Goal: Task Accomplishment & Management: Manage account settings

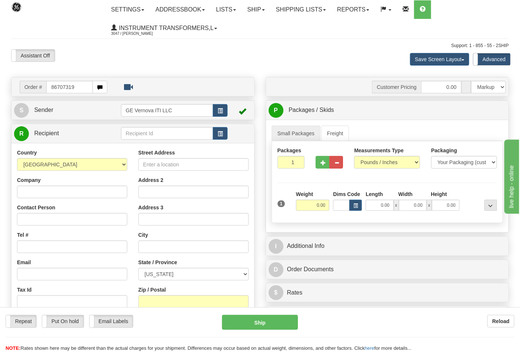
type input "86707319"
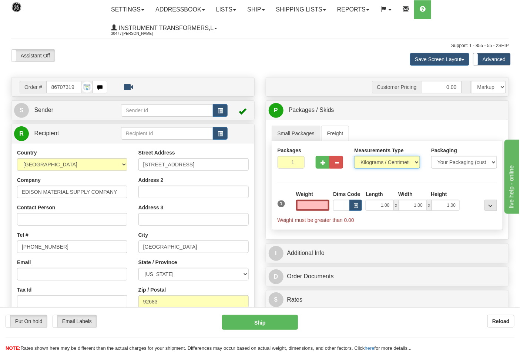
type input "0.00"
click at [402, 161] on select "Pounds / Inches Kilograms / Centimeters" at bounding box center [387, 162] width 66 height 13
select select "0"
click at [354, 156] on select "Pounds / Inches Kilograms / Centimeters" at bounding box center [387, 162] width 66 height 13
click at [304, 208] on input "0.00" at bounding box center [313, 204] width 34 height 11
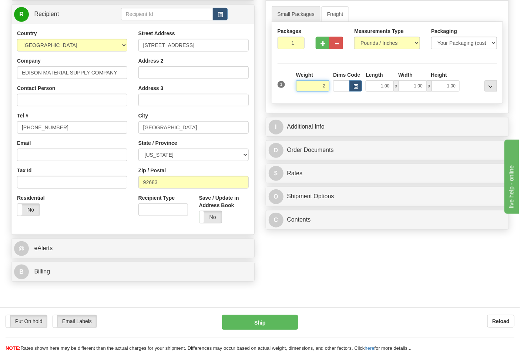
scroll to position [164, 0]
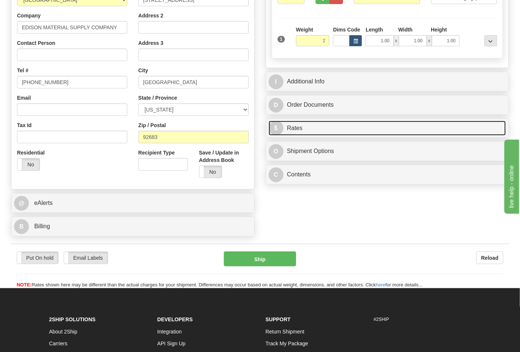
type input "2.00"
click at [349, 131] on link "$ Rates" at bounding box center [388, 128] width 238 height 15
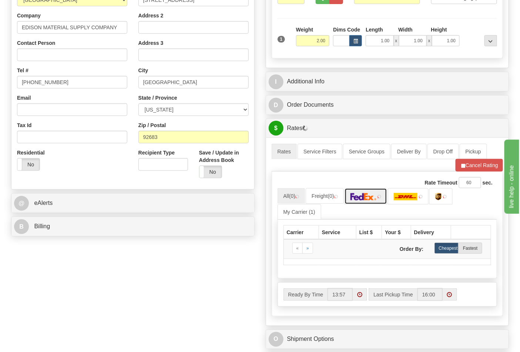
click at [376, 200] on img at bounding box center [363, 196] width 26 height 7
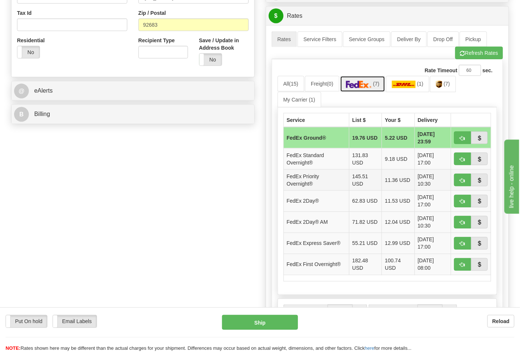
scroll to position [288, 0]
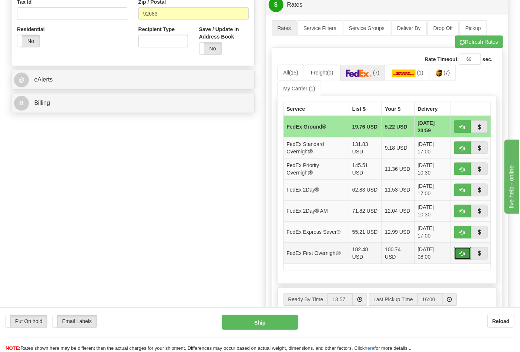
click at [465, 253] on span "button" at bounding box center [462, 253] width 5 height 5
type input "06"
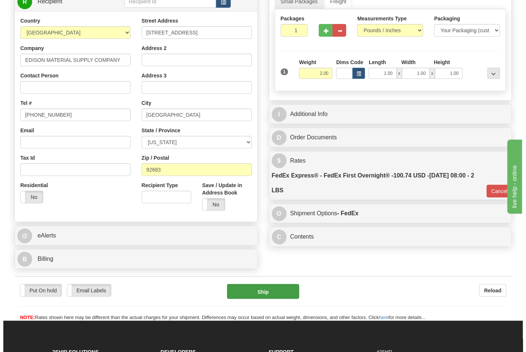
scroll to position [173, 0]
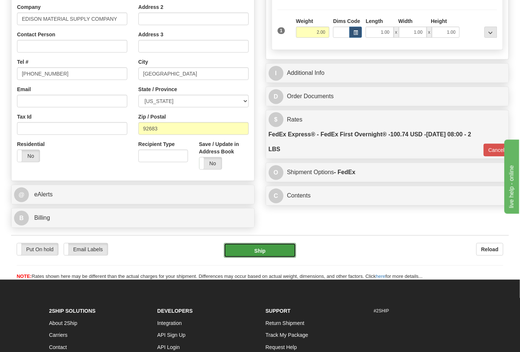
click at [272, 253] on button "Ship" at bounding box center [260, 250] width 72 height 15
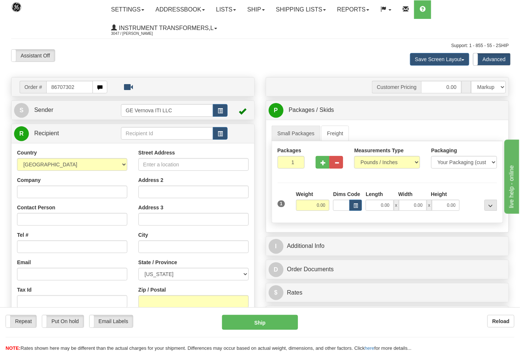
type input "86707302"
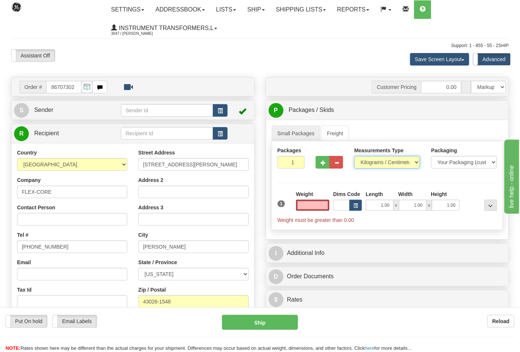
type input "0.00"
click at [382, 164] on select "Pounds / Inches Kilograms / Centimeters" at bounding box center [387, 162] width 66 height 13
select select "0"
click at [354, 156] on select "Pounds / Inches Kilograms / Centimeters" at bounding box center [387, 162] width 66 height 13
drag, startPoint x: 306, startPoint y: 204, endPoint x: 332, endPoint y: 200, distance: 26.2
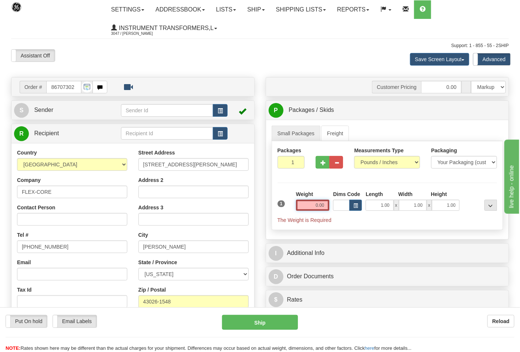
click at [332, 200] on div "1 Weight 0.00 Dims Code 1.00" at bounding box center [387, 206] width 223 height 33
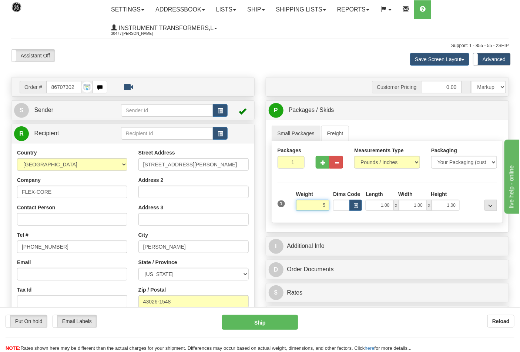
click button "Delete" at bounding box center [0, 0] width 0 height 0
type input "5.00"
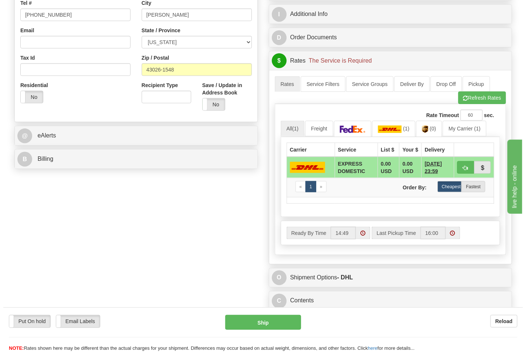
scroll to position [246, 0]
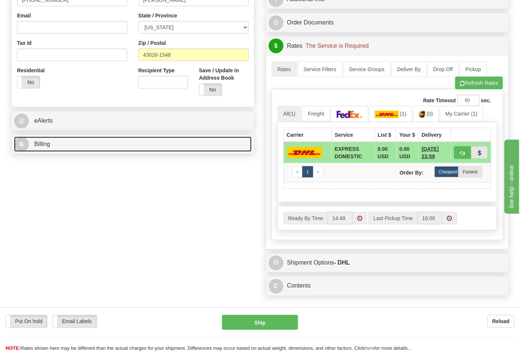
click at [90, 139] on link "B Billing" at bounding box center [133, 144] width 238 height 15
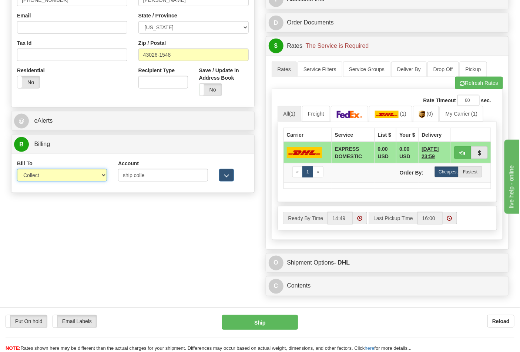
click at [72, 176] on select "Sender Recipient Third Party Collect" at bounding box center [62, 175] width 90 height 13
select select "2"
click at [17, 169] on select "Sender Recipient Third Party Collect" at bounding box center [62, 175] width 90 height 13
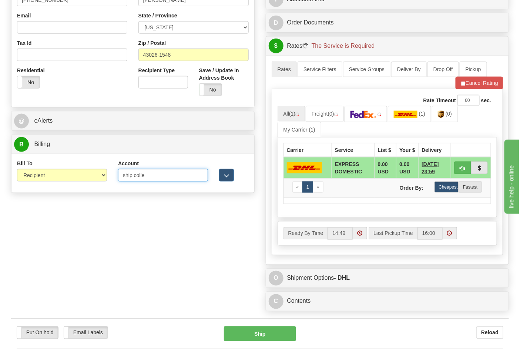
drag, startPoint x: 152, startPoint y: 178, endPoint x: 112, endPoint y: 181, distance: 40.8
click at [112, 181] on div "Bill To Sender Recipient Third Party Collect Account ship colle 3rd Party Accou…" at bounding box center [132, 172] width 243 height 27
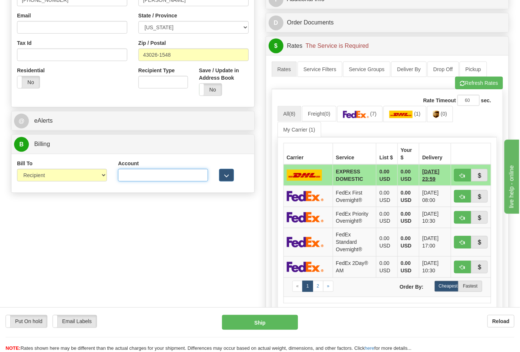
click at [167, 173] on input "Account" at bounding box center [163, 175] width 90 height 13
paste input "473367"
type input "473367"
click at [445, 115] on span "(0)" at bounding box center [444, 114] width 6 height 6
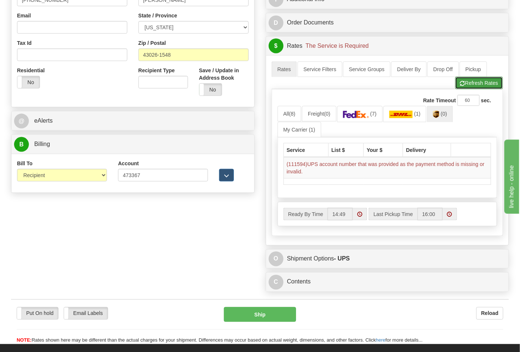
click at [469, 80] on button "Refresh Rates" at bounding box center [479, 83] width 48 height 13
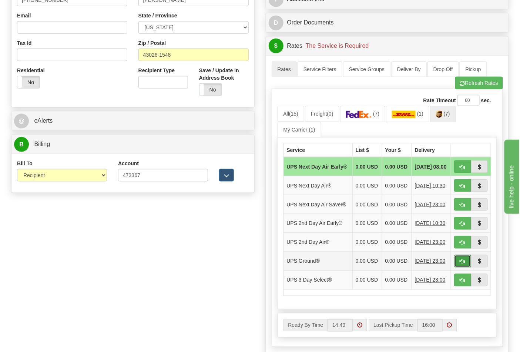
click at [457, 267] on button "button" at bounding box center [462, 261] width 17 height 13
type input "03"
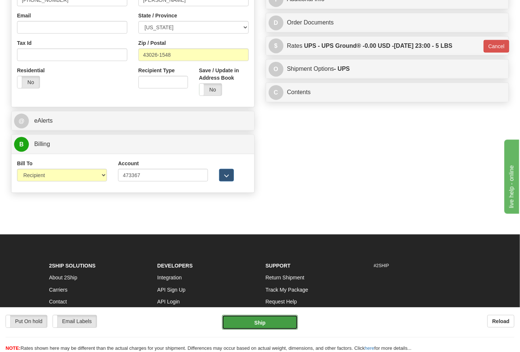
click at [271, 317] on button "Ship" at bounding box center [259, 322] width 75 height 15
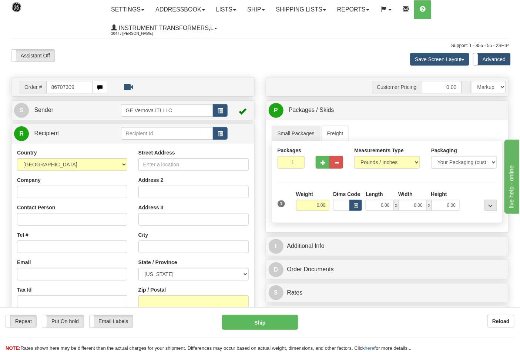
type input "86707309"
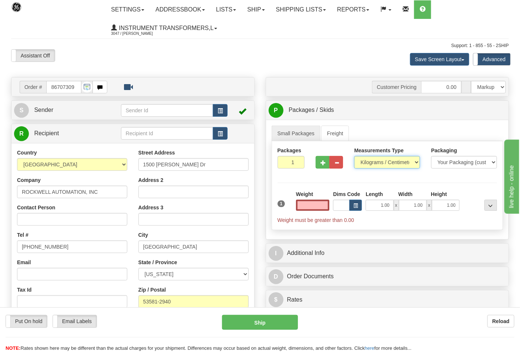
type input "0.00"
click at [381, 164] on select "Pounds / Inches Kilograms / Centimeters" at bounding box center [387, 162] width 66 height 13
select select "0"
click at [354, 156] on select "Pounds / Inches Kilograms / Centimeters" at bounding box center [387, 162] width 66 height 13
click at [306, 208] on input "0.00" at bounding box center [313, 204] width 34 height 11
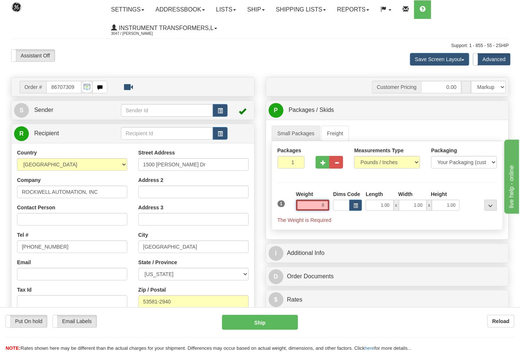
click button "Delete" at bounding box center [0, 0] width 0 height 0
type input "8.00"
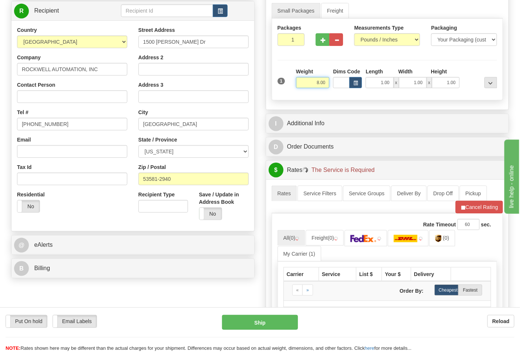
scroll to position [164, 0]
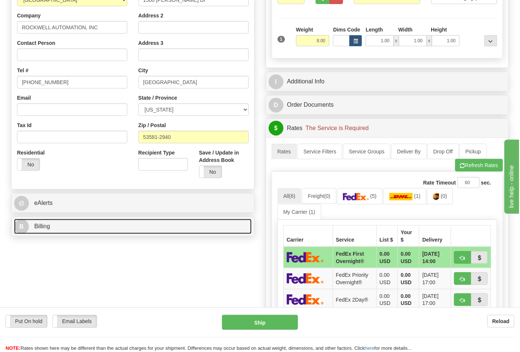
click at [197, 223] on link "B Billing" at bounding box center [133, 226] width 238 height 15
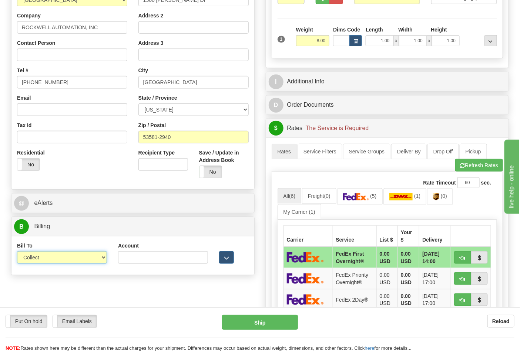
click at [89, 254] on select "Sender Recipient Third Party Collect" at bounding box center [62, 257] width 90 height 13
select select "2"
click at [17, 252] on select "Sender Recipient Third Party Collect" at bounding box center [62, 257] width 90 height 13
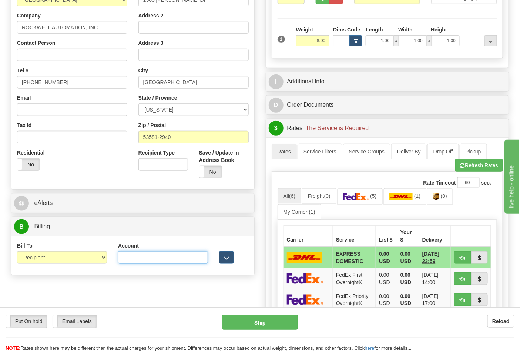
click at [155, 262] on input "Account" at bounding box center [163, 257] width 90 height 13
paste input "587102"
type input "587102"
click at [438, 198] on img at bounding box center [436, 196] width 6 height 7
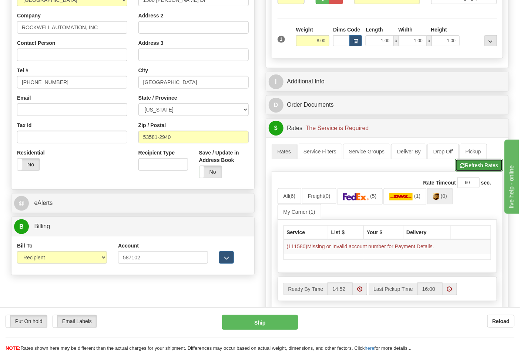
click at [473, 165] on button "Refresh Rates" at bounding box center [479, 165] width 48 height 13
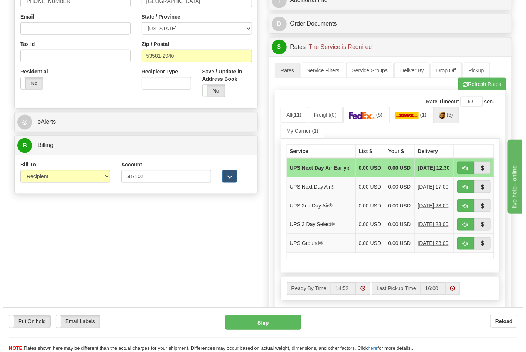
scroll to position [246, 0]
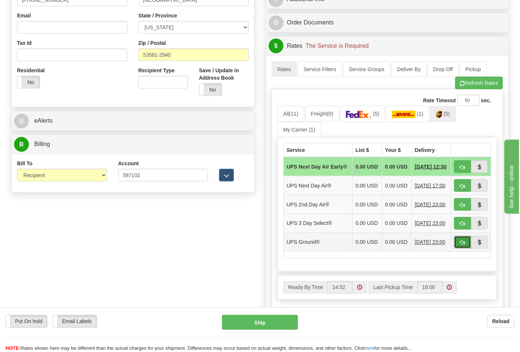
click at [457, 248] on button "button" at bounding box center [462, 242] width 17 height 13
type input "03"
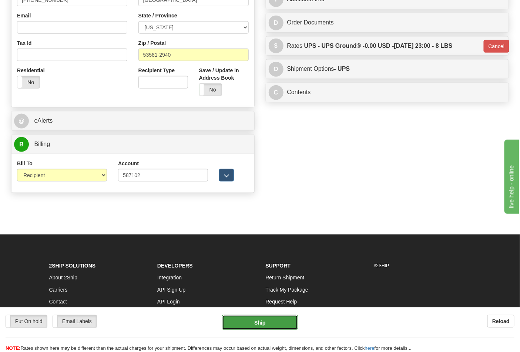
click at [272, 320] on button "Ship" at bounding box center [259, 322] width 75 height 15
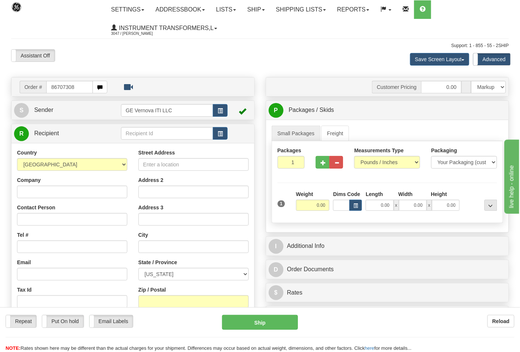
type input "86707308"
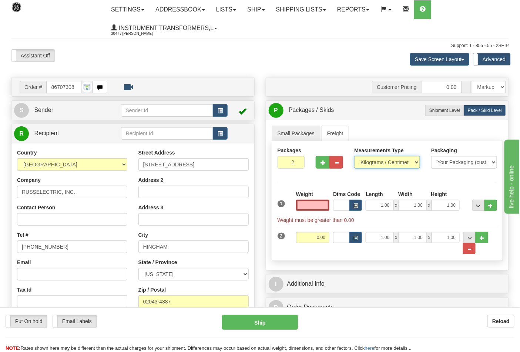
type input "0.00"
click at [392, 162] on select "Pounds / Inches Kilograms / Centimeters" at bounding box center [387, 162] width 66 height 13
select select "0"
click at [354, 156] on select "Pounds / Inches Kilograms / Centimeters" at bounding box center [387, 162] width 66 height 13
click at [473, 246] on button "..." at bounding box center [469, 248] width 13 height 11
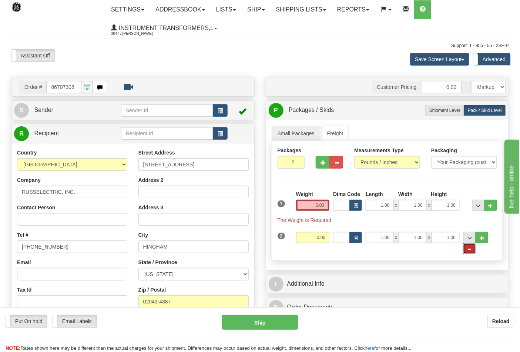
type input "1"
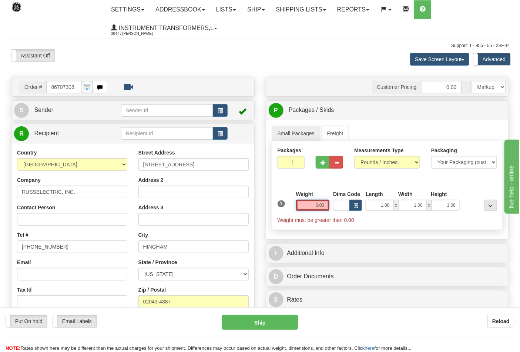
click at [316, 209] on input "0.00" at bounding box center [313, 204] width 34 height 11
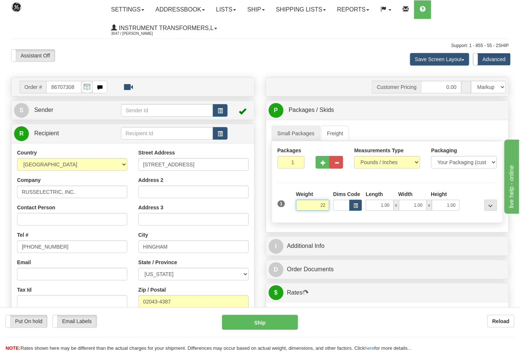
click button "Delete" at bounding box center [0, 0] width 0 height 0
type input "22.00"
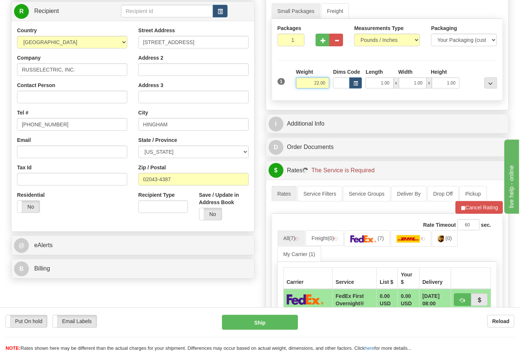
scroll to position [123, 0]
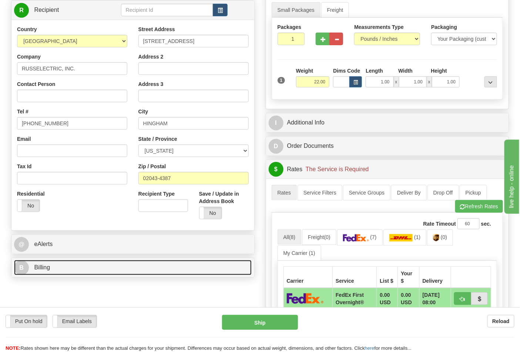
click at [149, 273] on link "B Billing" at bounding box center [133, 267] width 238 height 15
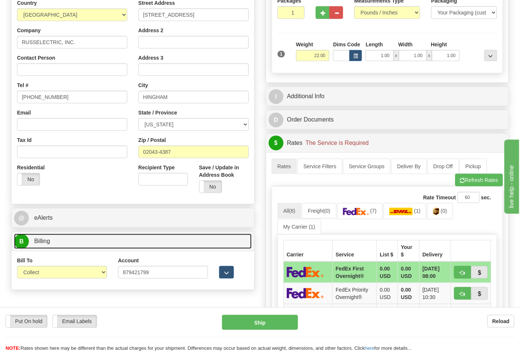
scroll to position [164, 0]
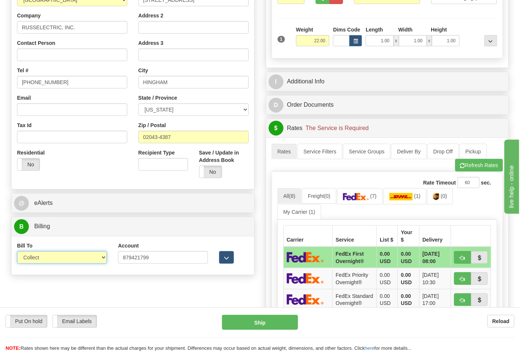
click at [98, 254] on select "Sender Recipient Third Party Collect" at bounding box center [62, 257] width 90 height 13
select select "2"
click at [17, 252] on select "Sender Recipient Third Party Collect" at bounding box center [62, 257] width 90 height 13
click at [369, 199] on img at bounding box center [356, 196] width 26 height 7
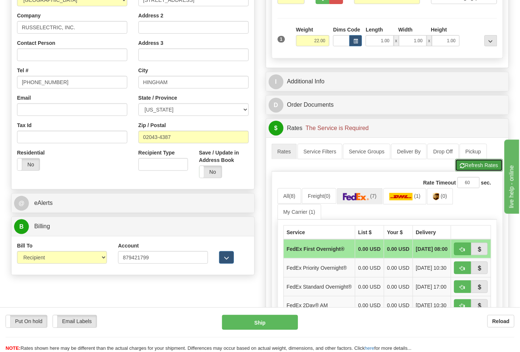
click at [478, 168] on button "Refresh Rates" at bounding box center [479, 165] width 48 height 13
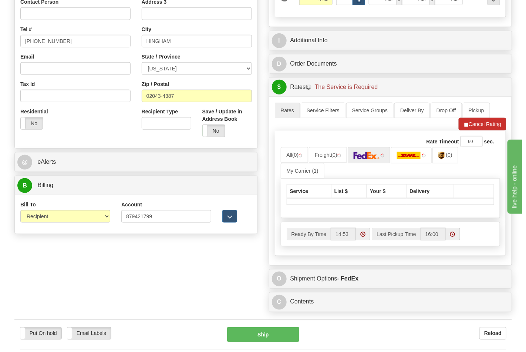
scroll to position [246, 0]
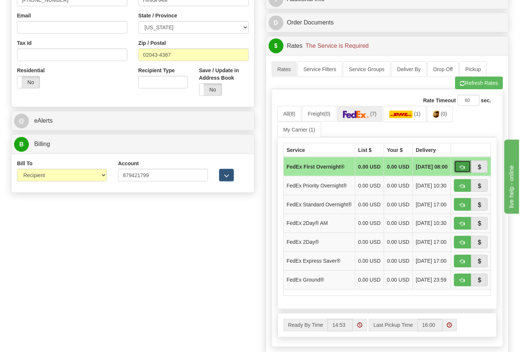
click at [459, 168] on button "button" at bounding box center [462, 166] width 17 height 13
type input "06"
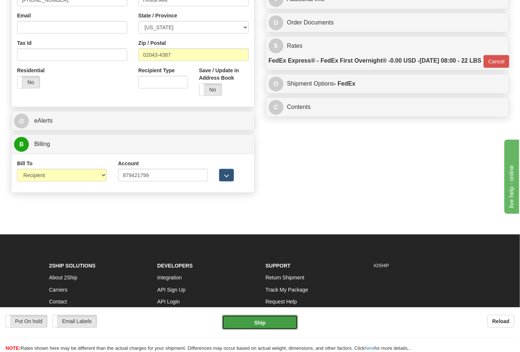
click at [279, 320] on button "Ship" at bounding box center [259, 322] width 75 height 15
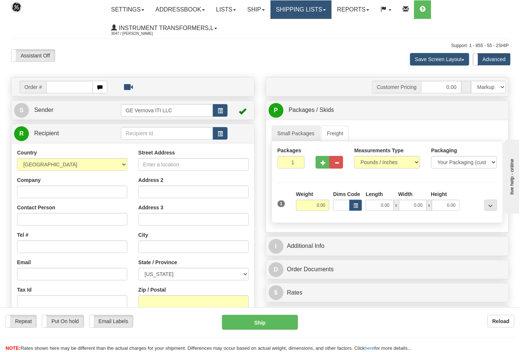
click at [332, 13] on link "Shipping lists" at bounding box center [300, 9] width 61 height 19
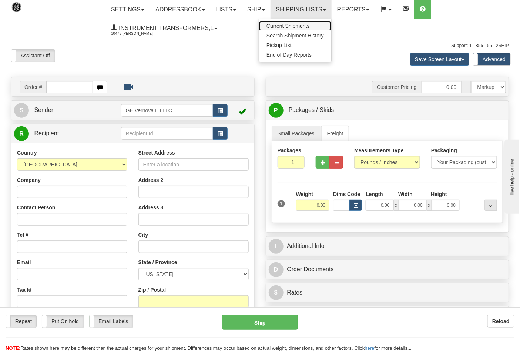
click at [317, 25] on link "Current Shipments" at bounding box center [295, 26] width 72 height 10
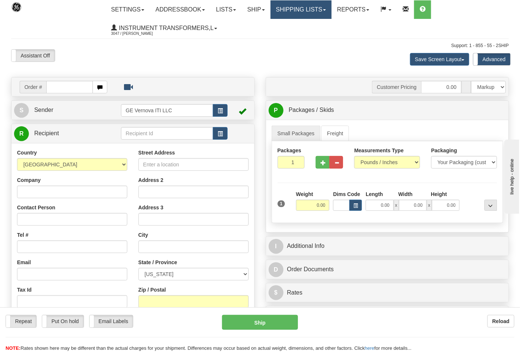
click at [326, 14] on link "Shipping lists" at bounding box center [300, 9] width 61 height 19
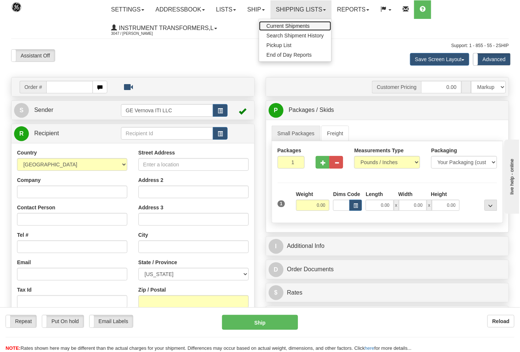
click at [310, 27] on span "Current Shipments" at bounding box center [287, 26] width 43 height 6
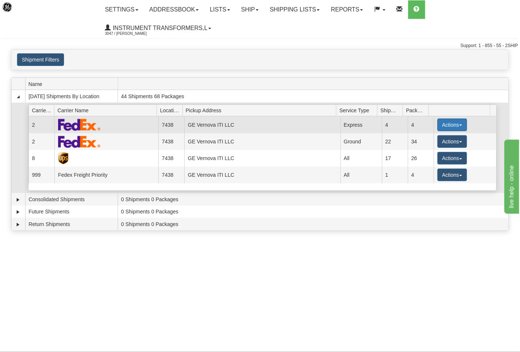
click at [459, 124] on span "button" at bounding box center [460, 124] width 3 height 1
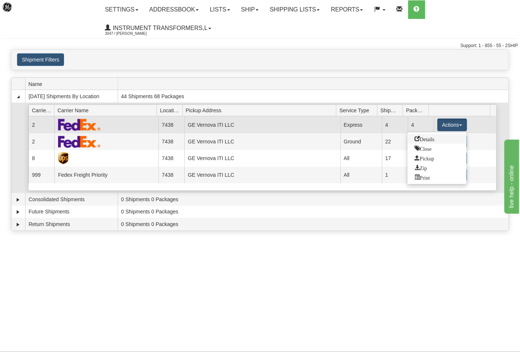
click at [439, 138] on link "Details" at bounding box center [436, 139] width 59 height 10
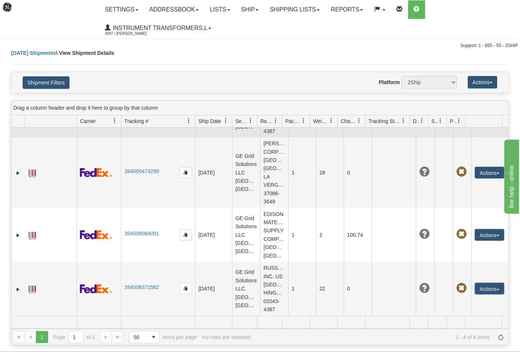
scroll to position [60, 0]
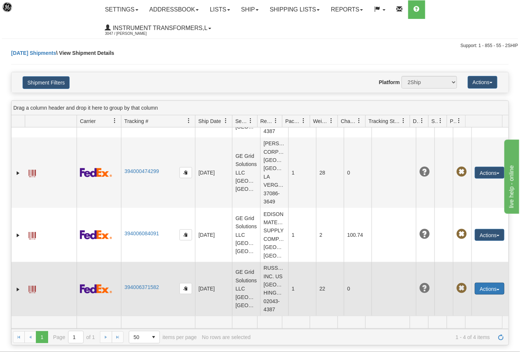
click at [494, 286] on button "Actions" at bounding box center [490, 288] width 30 height 12
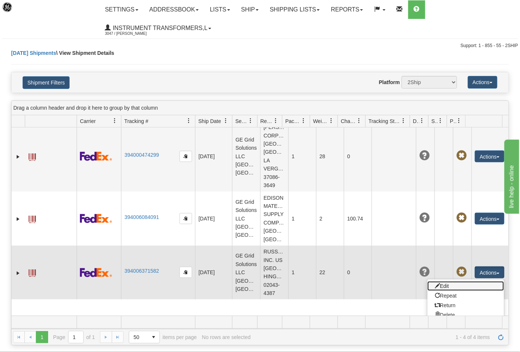
click at [439, 290] on link "Edit" at bounding box center [465, 286] width 77 height 10
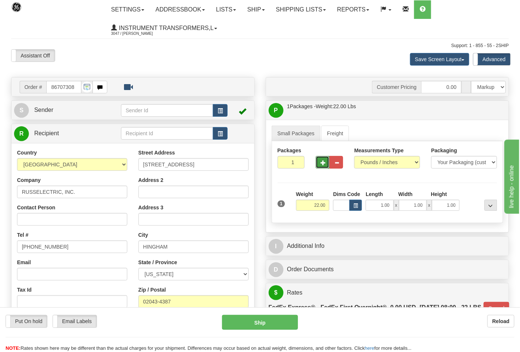
click at [327, 167] on button "button" at bounding box center [323, 162] width 14 height 13
type input "2"
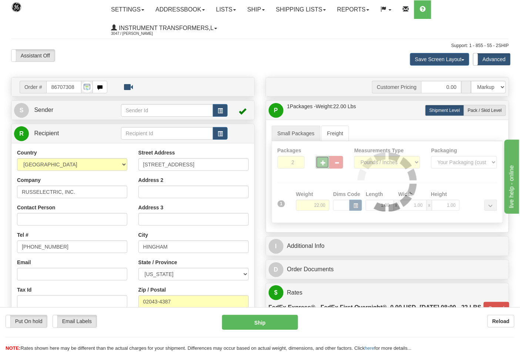
type input "06"
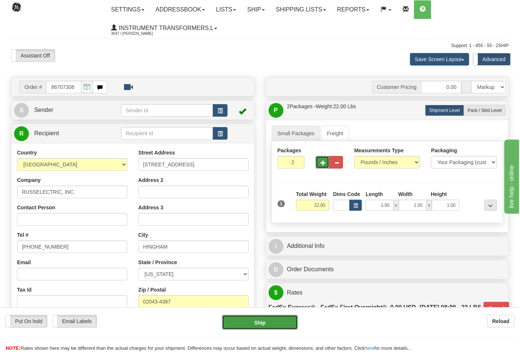
click at [294, 316] on button "Ship" at bounding box center [259, 322] width 75 height 15
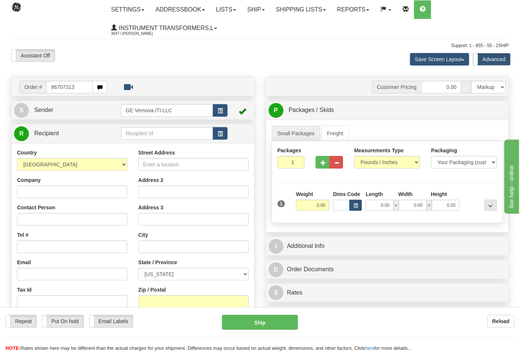
type input "86707313"
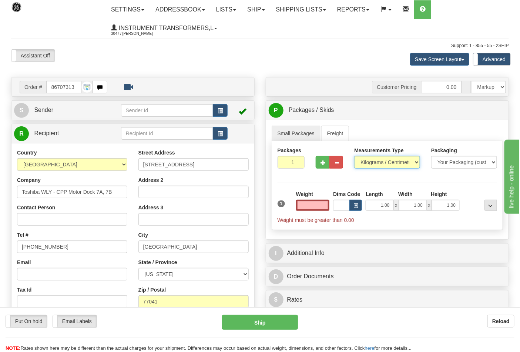
type input "0.00"
click at [414, 164] on select "Pounds / Inches Kilograms / Centimeters" at bounding box center [387, 162] width 66 height 13
select select "0"
click at [354, 156] on select "Pounds / Inches Kilograms / Centimeters" at bounding box center [387, 162] width 66 height 13
click at [319, 206] on input "0.00" at bounding box center [313, 204] width 34 height 11
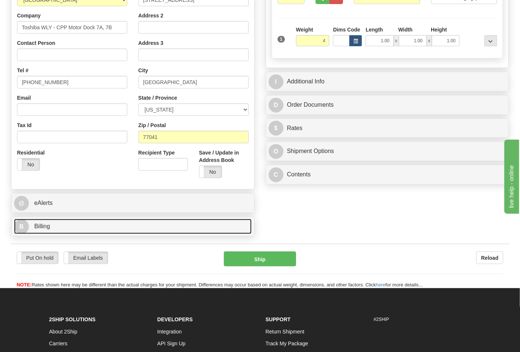
type input "4.00"
click at [133, 230] on link "B Billing" at bounding box center [133, 226] width 238 height 15
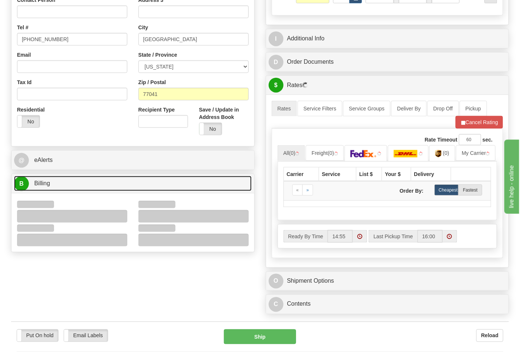
scroll to position [288, 0]
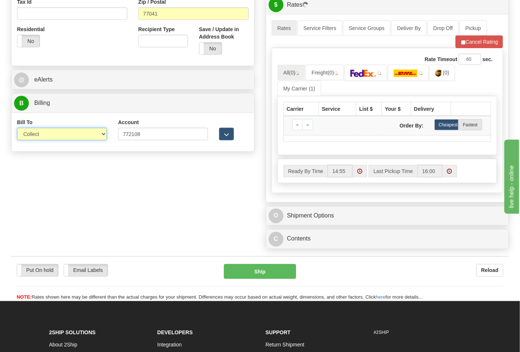
click at [90, 133] on select "Sender Recipient Third Party Collect" at bounding box center [62, 134] width 90 height 13
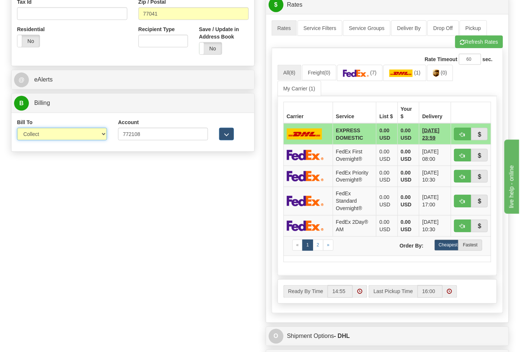
select select "2"
click at [17, 128] on select "Sender Recipient Third Party Collect" at bounding box center [62, 134] width 90 height 13
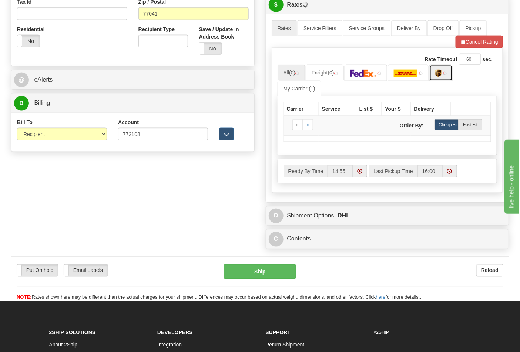
click at [439, 77] on img at bounding box center [438, 73] width 6 height 7
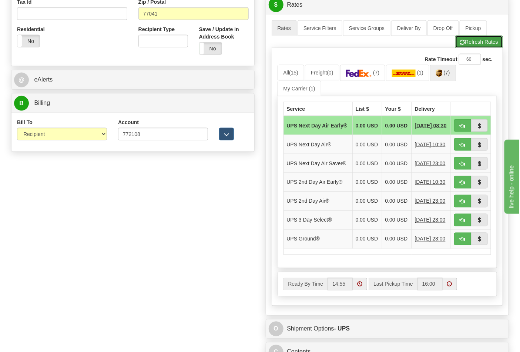
click at [486, 47] on button "Refresh Rates" at bounding box center [479, 42] width 48 height 13
click at [467, 245] on button "button" at bounding box center [462, 238] width 17 height 13
type input "03"
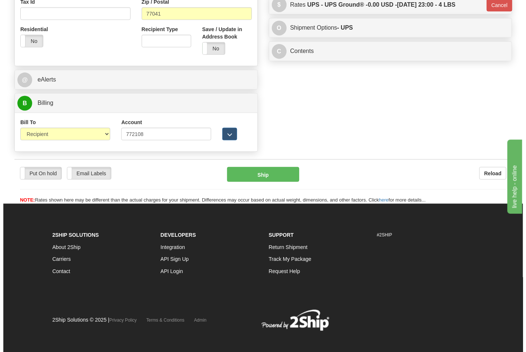
scroll to position [283, 0]
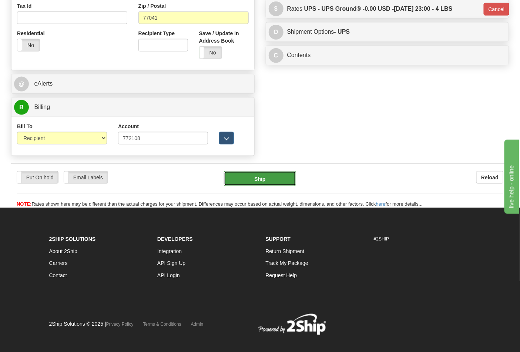
click at [286, 180] on button "Ship" at bounding box center [260, 178] width 72 height 15
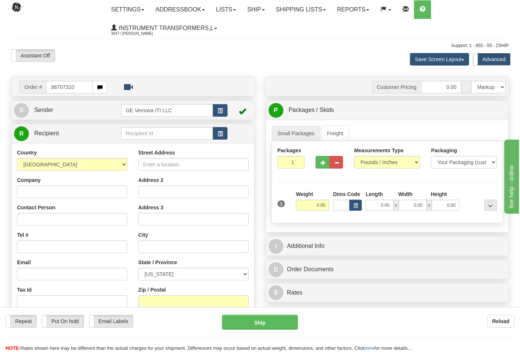
type input "86707310"
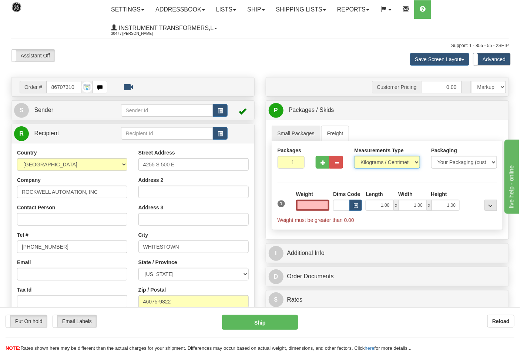
type input "0.00"
click at [377, 161] on select "Pounds / Inches Kilograms / Centimeters" at bounding box center [387, 162] width 66 height 13
select select "0"
click at [354, 156] on select "Pounds / Inches Kilograms / Centimeters" at bounding box center [387, 162] width 66 height 13
click at [309, 205] on input "0.00" at bounding box center [313, 204] width 34 height 11
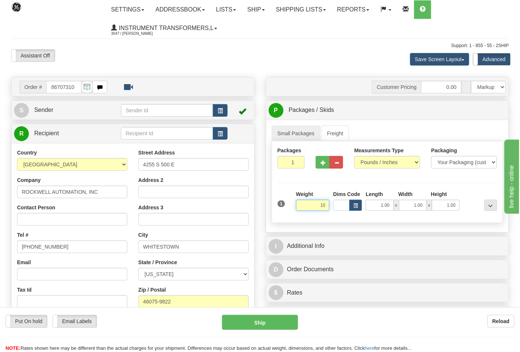
click button "Delete" at bounding box center [0, 0] width 0 height 0
type input "10.00"
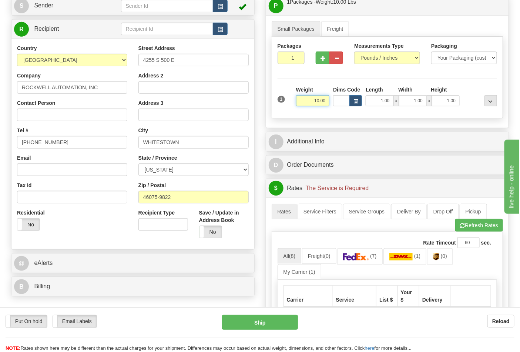
scroll to position [123, 0]
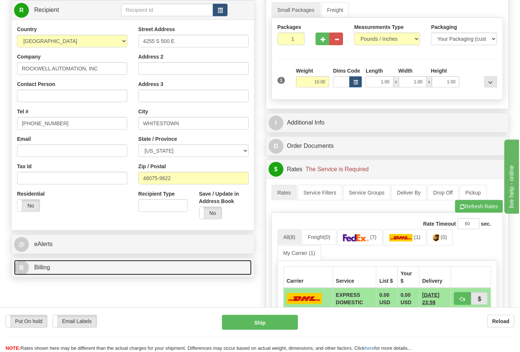
click at [128, 271] on link "B Billing" at bounding box center [133, 267] width 238 height 15
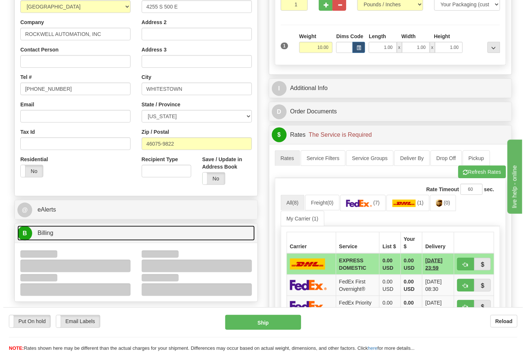
scroll to position [205, 0]
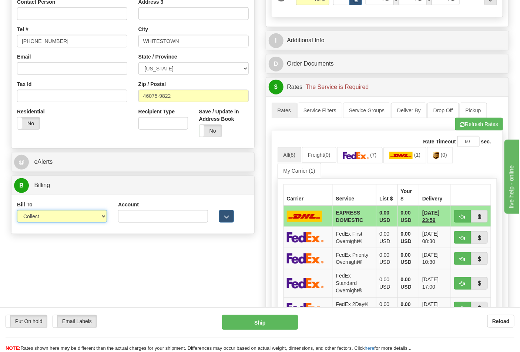
click at [100, 219] on select "Sender Recipient Third Party Collect" at bounding box center [62, 216] width 90 height 13
select select "2"
click at [17, 211] on select "Sender Recipient Third Party Collect" at bounding box center [62, 216] width 90 height 13
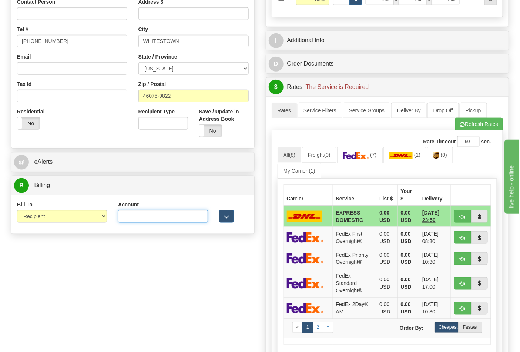
click at [177, 212] on input "Account" at bounding box center [163, 216] width 90 height 13
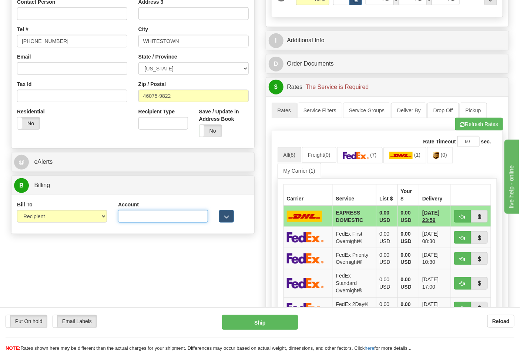
paste input "587102"
type input "587102"
click at [443, 157] on link "(0)" at bounding box center [440, 155] width 26 height 16
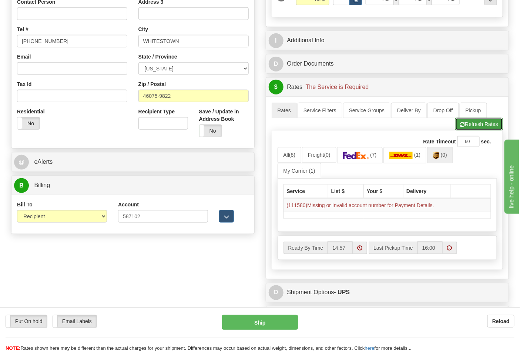
click at [475, 127] on button "Refresh Rates" at bounding box center [479, 124] width 48 height 13
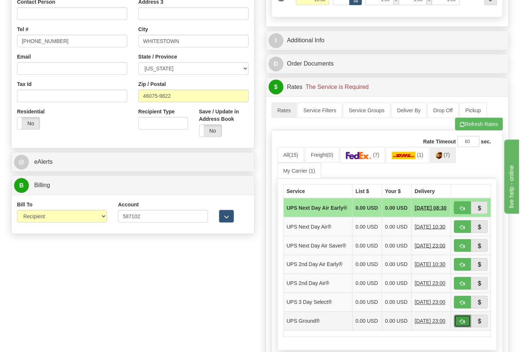
drag, startPoint x: 461, startPoint y: 332, endPoint x: 450, endPoint y: 340, distance: 13.4
click at [461, 327] on button "button" at bounding box center [462, 321] width 17 height 13
type input "03"
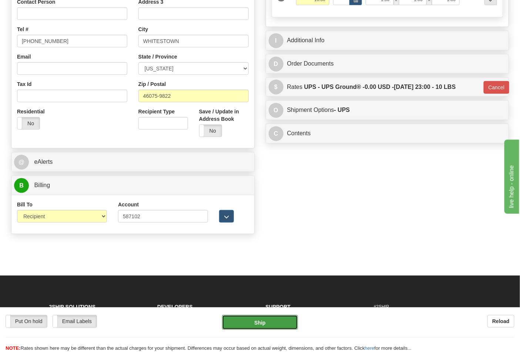
click at [284, 325] on button "Ship" at bounding box center [259, 322] width 75 height 15
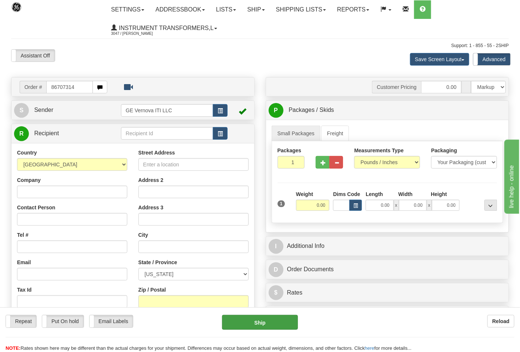
type input "86707314"
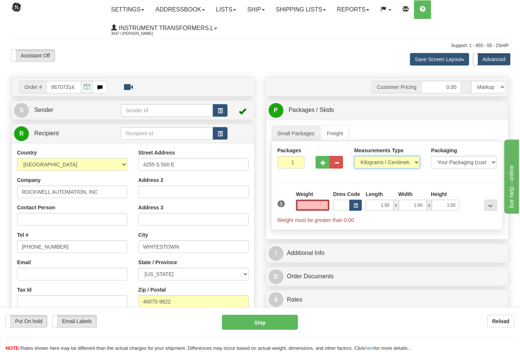
type input "0.00"
click at [405, 164] on select "Pounds / Inches Kilograms / Centimeters" at bounding box center [387, 162] width 66 height 13
select select "0"
click at [354, 156] on select "Pounds / Inches Kilograms / Centimeters" at bounding box center [387, 162] width 66 height 13
click at [309, 205] on input "0.00" at bounding box center [313, 204] width 34 height 11
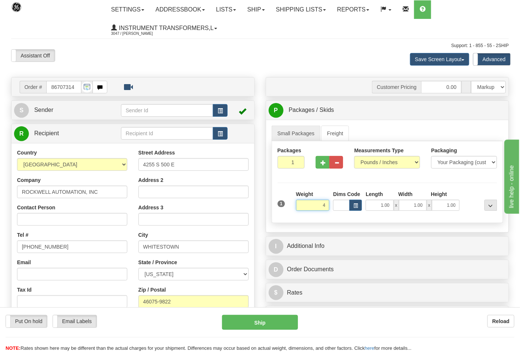
click button "Delete" at bounding box center [0, 0] width 0 height 0
type input "4.00"
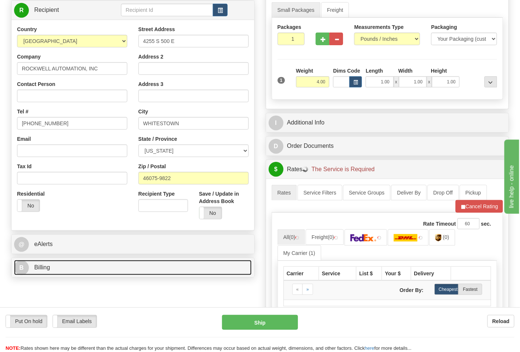
click at [120, 265] on link "B Billing" at bounding box center [133, 267] width 238 height 15
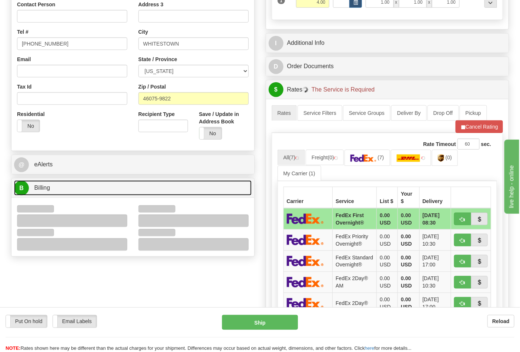
scroll to position [205, 0]
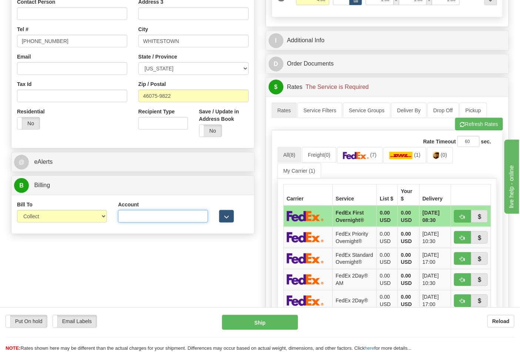
click at [139, 219] on input "Account" at bounding box center [163, 216] width 90 height 13
paste input "587102"
type input "587102"
click at [71, 218] on select "Sender Recipient Third Party Collect" at bounding box center [62, 216] width 90 height 13
select select "2"
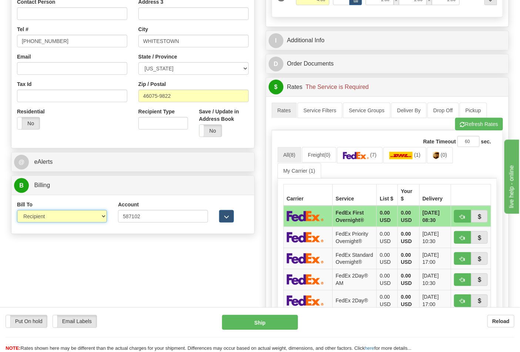
click at [17, 211] on select "Sender Recipient Third Party Collect" at bounding box center [62, 216] width 90 height 13
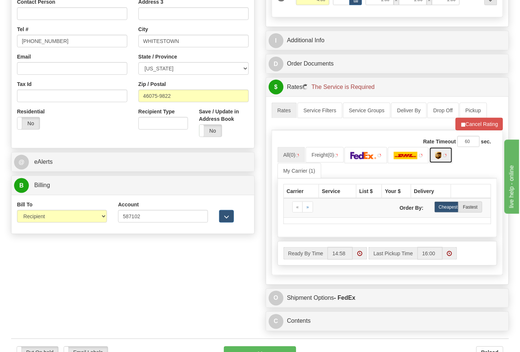
click at [441, 161] on link at bounding box center [440, 155] width 23 height 16
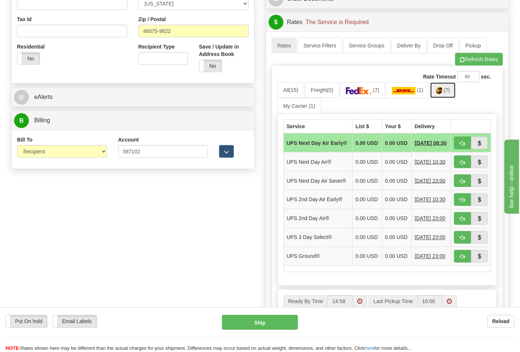
scroll to position [288, 0]
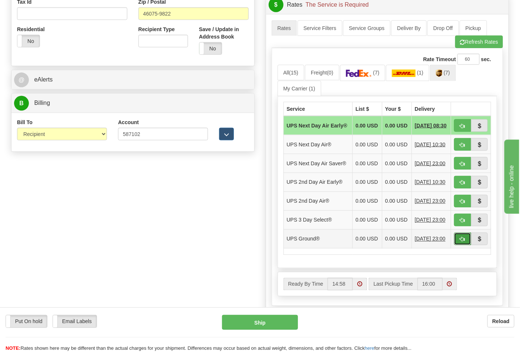
click at [456, 245] on button "button" at bounding box center [462, 238] width 17 height 13
type input "03"
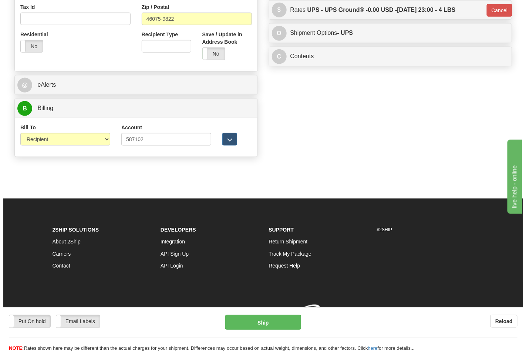
scroll to position [283, 0]
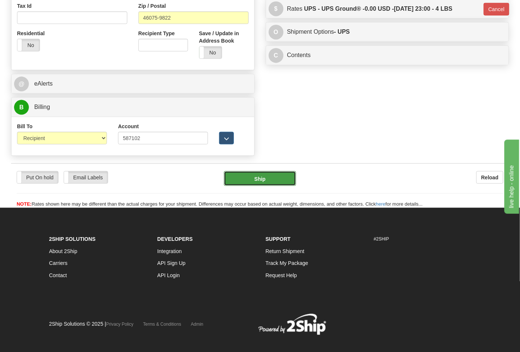
click at [269, 177] on button "Ship" at bounding box center [260, 178] width 72 height 15
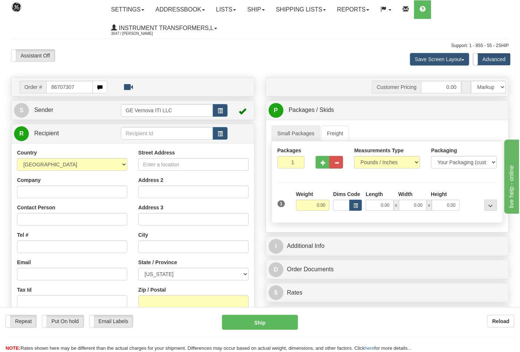
type input "86707307"
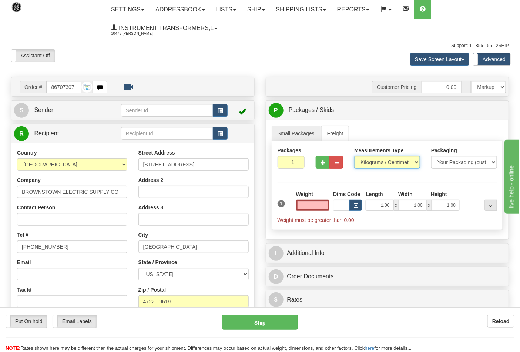
type input "0.00"
click at [396, 164] on select "Pounds / Inches Kilograms / Centimeters" at bounding box center [387, 162] width 66 height 13
select select "0"
click at [354, 156] on select "Pounds / Inches Kilograms / Centimeters" at bounding box center [387, 162] width 66 height 13
click at [308, 209] on input "0.00" at bounding box center [313, 204] width 34 height 11
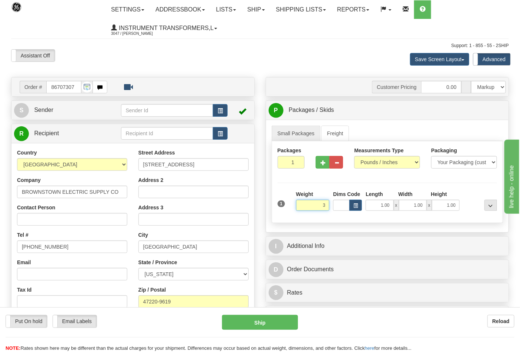
click button "Delete" at bounding box center [0, 0] width 0 height 0
type input "3.00"
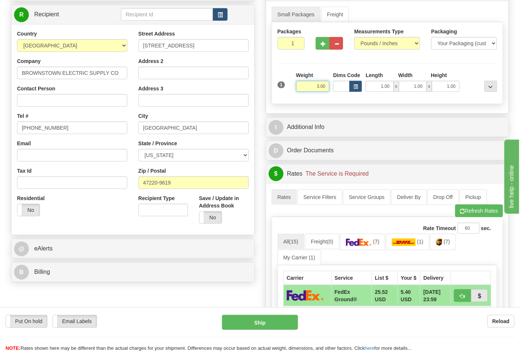
scroll to position [123, 0]
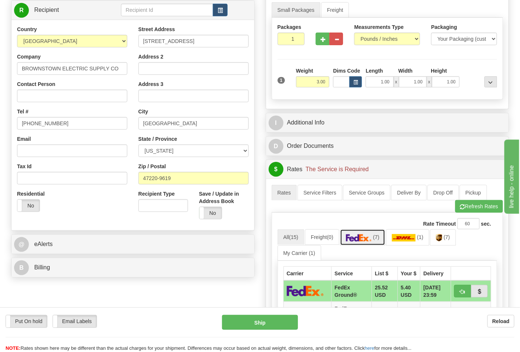
click at [385, 236] on link "(7)" at bounding box center [363, 237] width 46 height 16
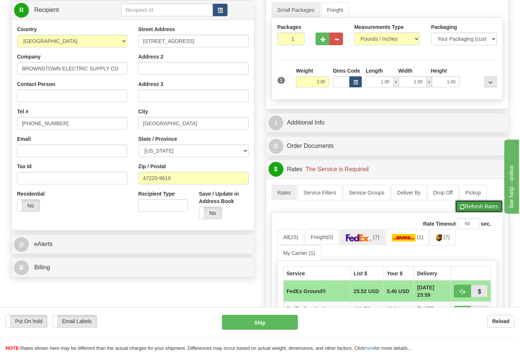
click at [483, 210] on button "Refresh Rates" at bounding box center [479, 206] width 48 height 13
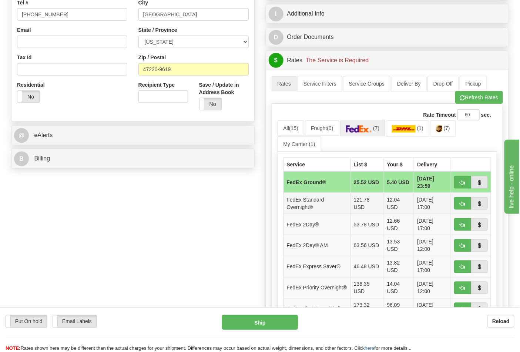
scroll to position [246, 0]
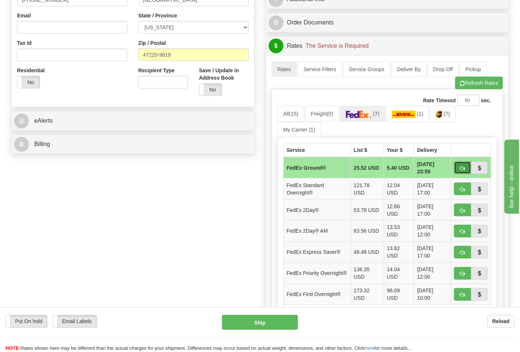
click at [461, 170] on span "button" at bounding box center [462, 168] width 5 height 5
type input "92"
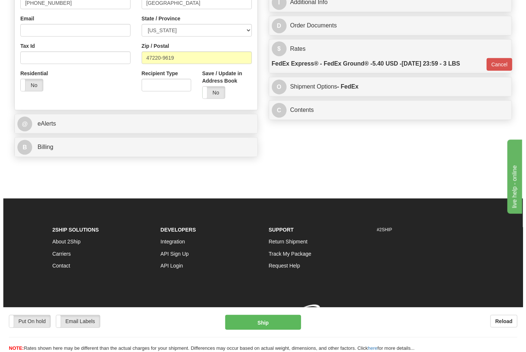
scroll to position [245, 0]
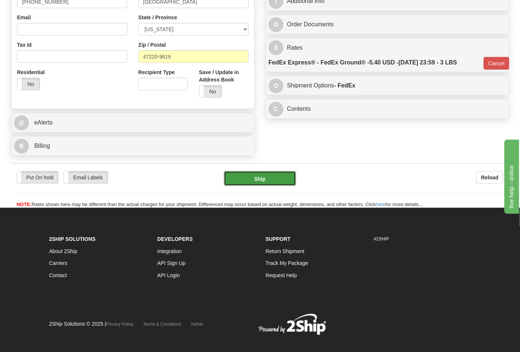
click at [290, 184] on button "Ship" at bounding box center [260, 178] width 72 height 15
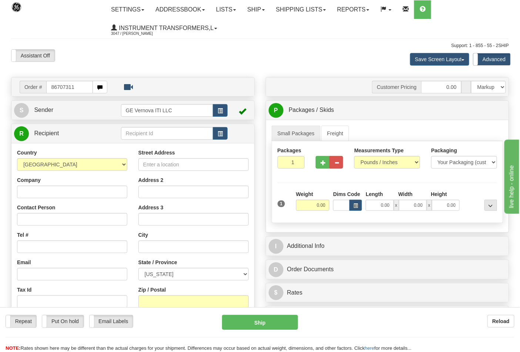
type input "86707311"
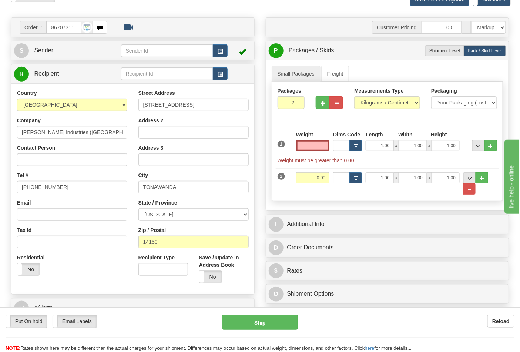
scroll to position [82, 0]
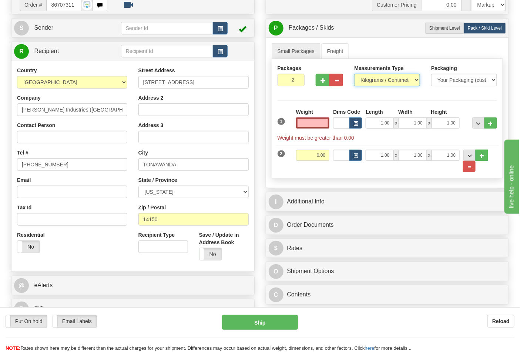
type input "0.00"
click at [378, 76] on select "Pounds / Inches Kilograms / Centimeters" at bounding box center [387, 80] width 66 height 13
select select "0"
click at [354, 74] on select "Pounds / Inches Kilograms / Centimeters" at bounding box center [387, 80] width 66 height 13
click at [302, 123] on input "0.00" at bounding box center [313, 122] width 34 height 11
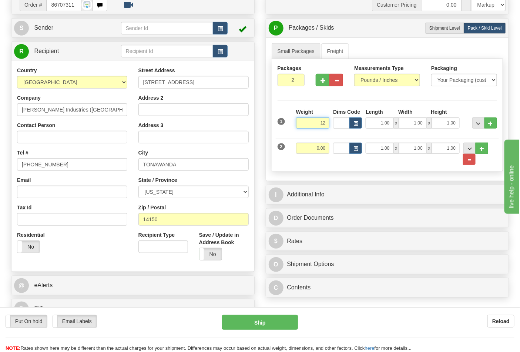
click button "Delete" at bounding box center [0, 0] width 0 height 0
type input "12.00"
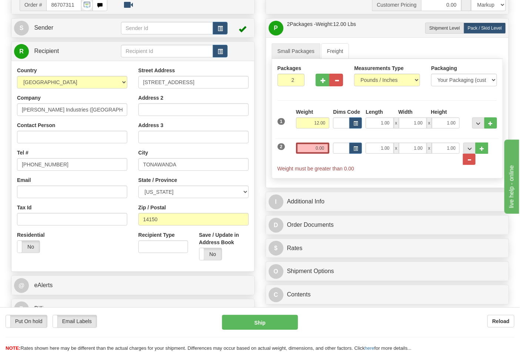
click at [474, 165] on span "Weight must be greater than 0.00" at bounding box center [388, 168] width 220 height 7
click at [468, 161] on span "..." at bounding box center [469, 160] width 4 height 4
radio input "true"
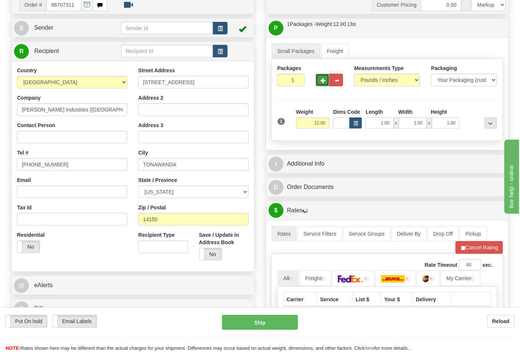
click at [323, 82] on span "button" at bounding box center [322, 80] width 5 height 5
type input "2"
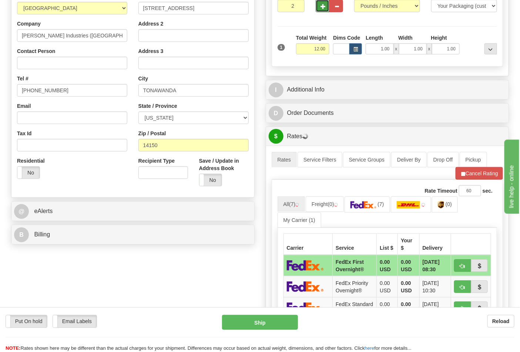
scroll to position [164, 0]
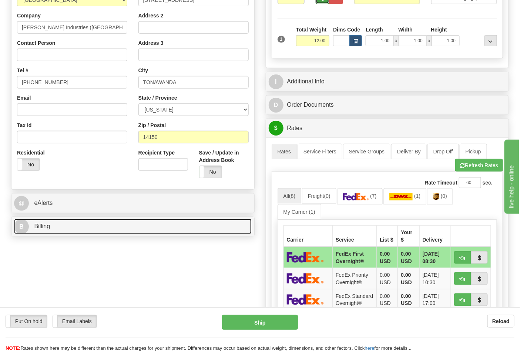
click at [186, 223] on link "B Billing" at bounding box center [133, 226] width 238 height 15
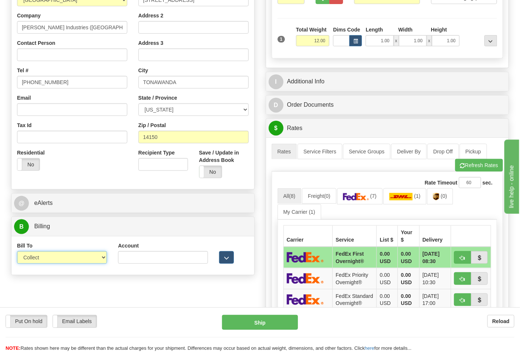
click at [98, 258] on select "Sender Recipient Third Party Collect" at bounding box center [62, 257] width 90 height 13
select select "2"
click at [17, 252] on select "Sender Recipient Third Party Collect" at bounding box center [62, 257] width 90 height 13
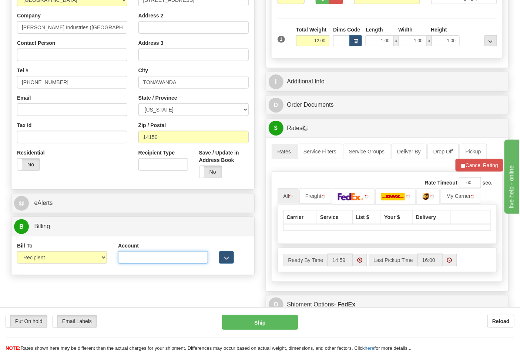
drag, startPoint x: 138, startPoint y: 258, endPoint x: 151, endPoint y: 252, distance: 14.4
click at [138, 258] on input "Account" at bounding box center [163, 257] width 90 height 13
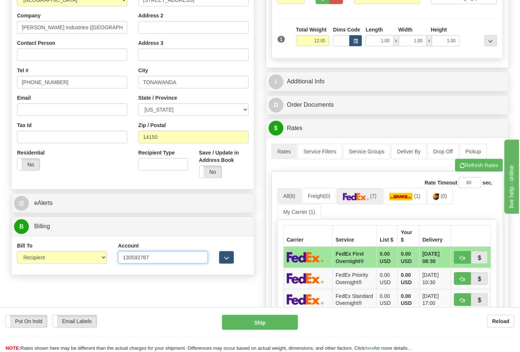
type input "130592767"
click at [362, 194] on img at bounding box center [356, 196] width 26 height 7
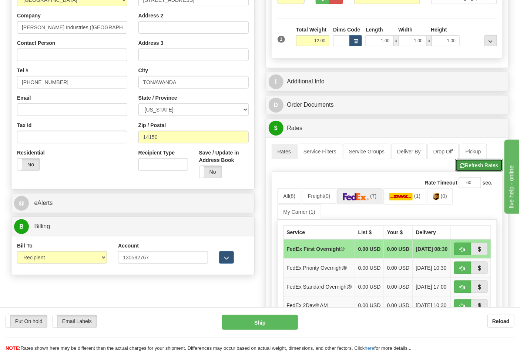
click at [474, 168] on button "Refresh Rates" at bounding box center [479, 165] width 48 height 13
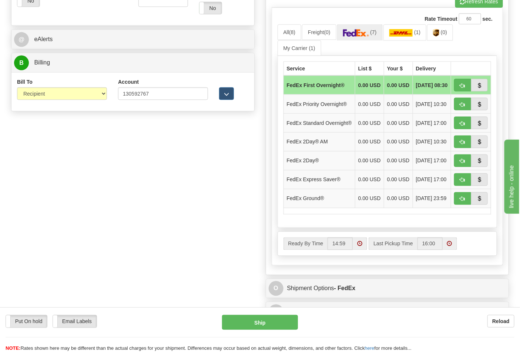
scroll to position [329, 0]
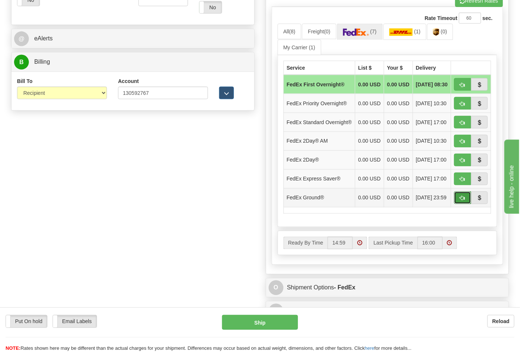
click at [465, 204] on button "button" at bounding box center [462, 197] width 17 height 13
type input "92"
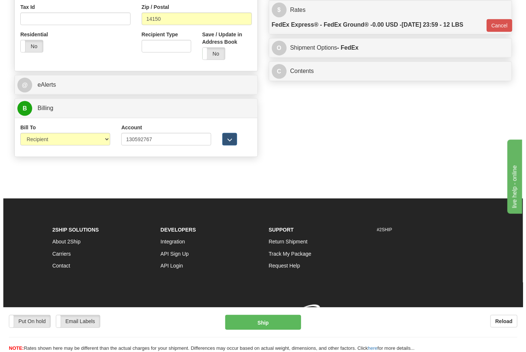
scroll to position [294, 0]
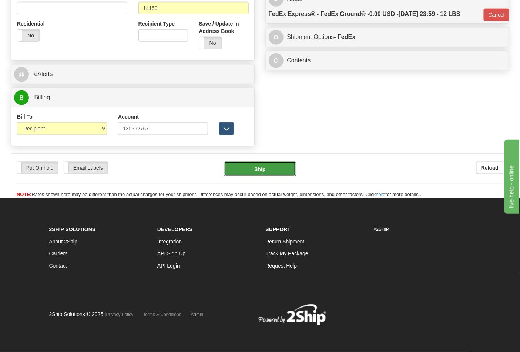
click at [258, 172] on button "Ship" at bounding box center [260, 168] width 72 height 15
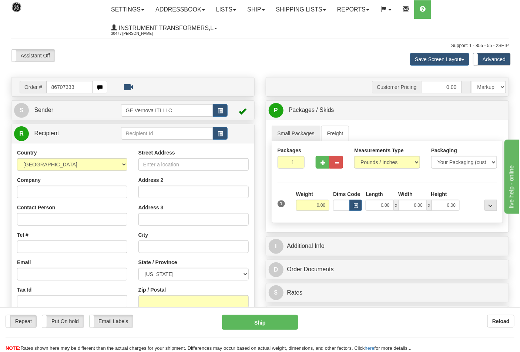
type input "86707333"
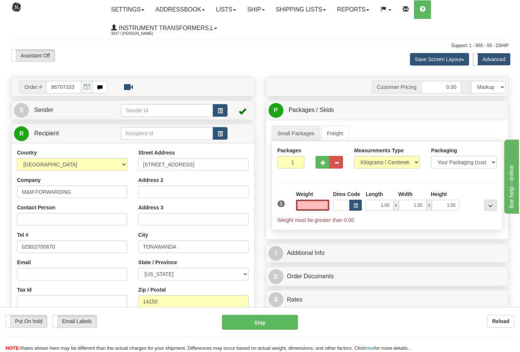
type input "0.00"
click at [397, 156] on div "Measurements Type Pounds / Inches Kilograms / Centimeters" at bounding box center [387, 158] width 66 height 22
click at [386, 163] on select "Pounds / Inches Kilograms / Centimeters" at bounding box center [387, 162] width 66 height 13
select select "0"
click at [354, 156] on select "Pounds / Inches Kilograms / Centimeters" at bounding box center [387, 162] width 66 height 13
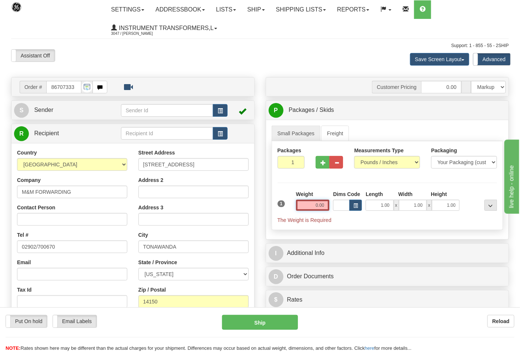
click at [316, 204] on input "0.00" at bounding box center [313, 204] width 34 height 11
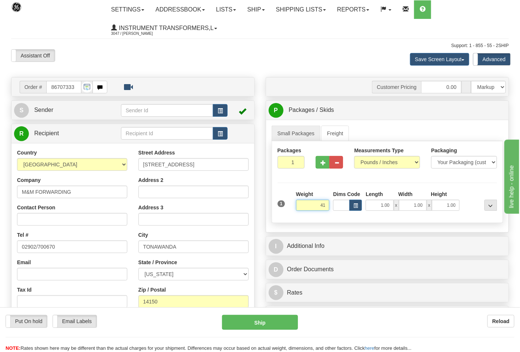
type input "4"
click button "Delete" at bounding box center [0, 0] width 0 height 0
type input "11.00"
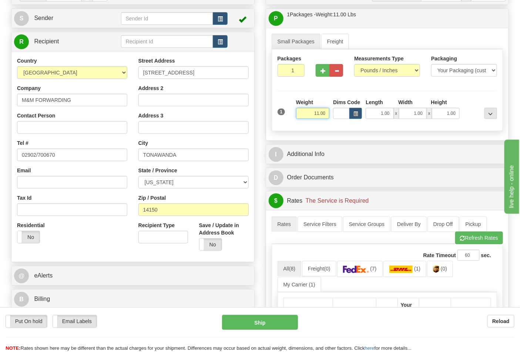
scroll to position [123, 0]
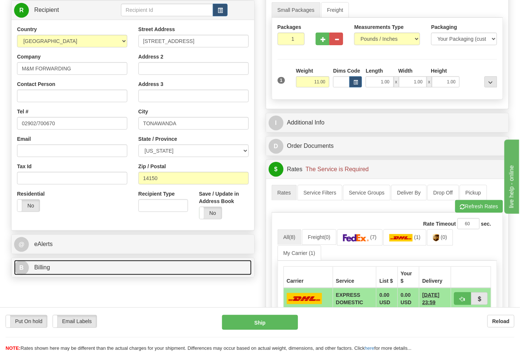
click at [82, 273] on link "B Billing" at bounding box center [133, 267] width 238 height 15
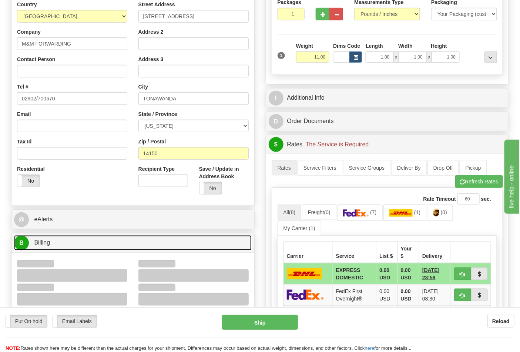
scroll to position [246, 0]
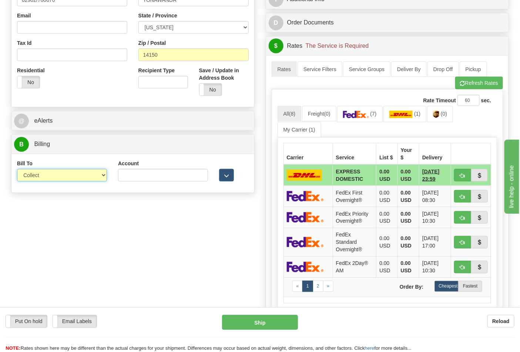
click at [86, 177] on select "Sender Recipient Third Party Collect" at bounding box center [62, 175] width 90 height 13
select select "2"
click at [17, 169] on select "Sender Recipient Third Party Collect" at bounding box center [62, 175] width 90 height 13
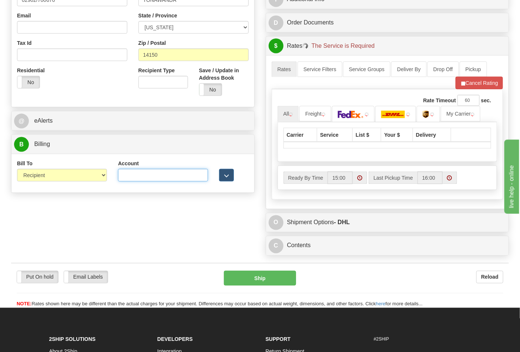
click at [138, 174] on input "Account" at bounding box center [163, 175] width 90 height 13
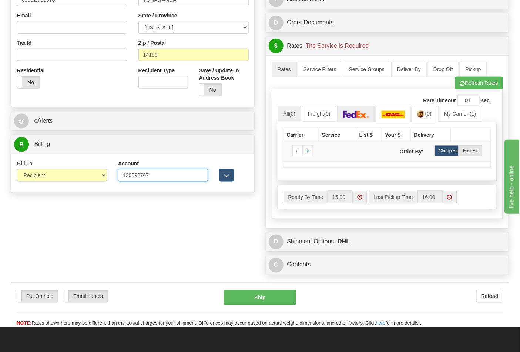
type input "130592767"
click at [375, 116] on link at bounding box center [356, 114] width 38 height 16
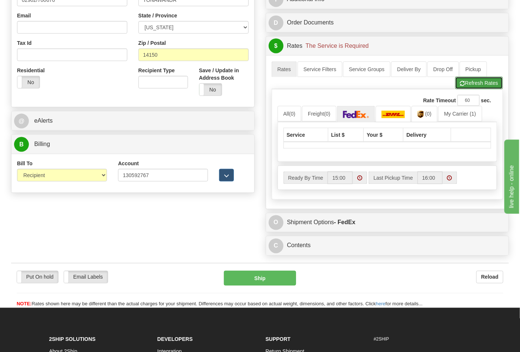
click at [492, 86] on button "Refresh Rates" at bounding box center [479, 83] width 48 height 13
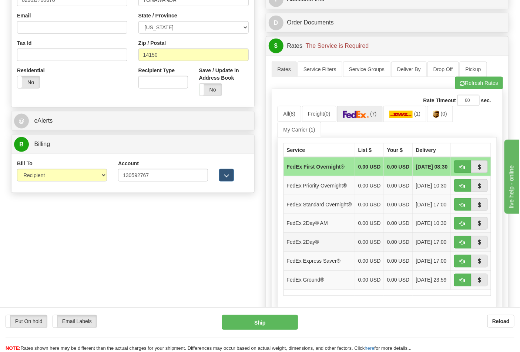
scroll to position [288, 0]
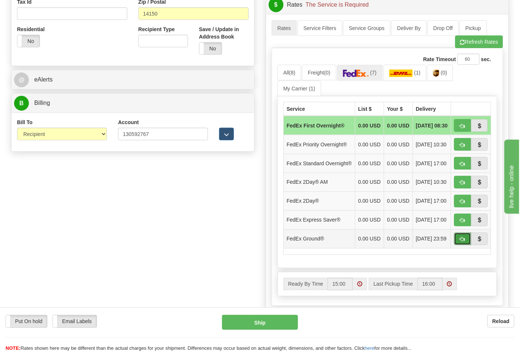
click at [456, 245] on button "button" at bounding box center [462, 238] width 17 height 13
type input "92"
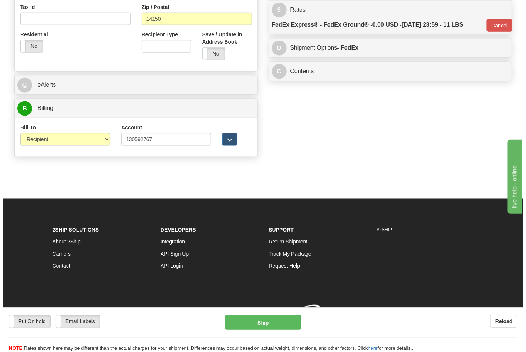
scroll to position [283, 0]
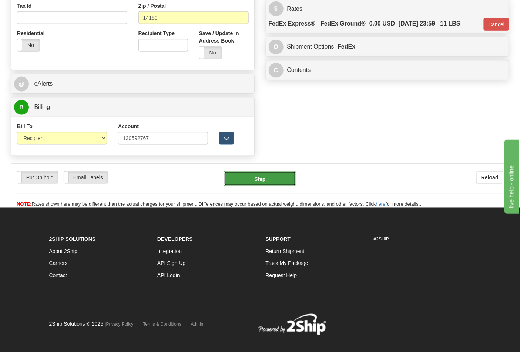
click at [283, 177] on button "Ship" at bounding box center [260, 178] width 72 height 15
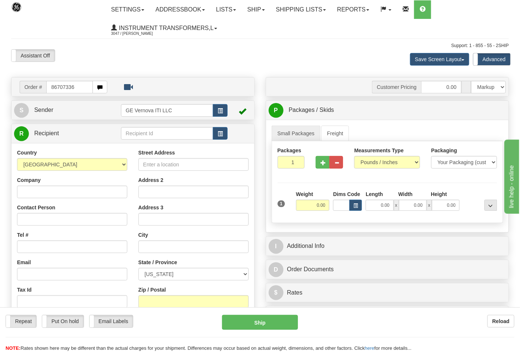
type input "86707336"
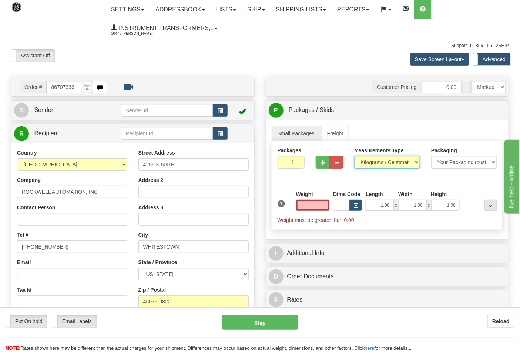
type input "0.00"
click at [375, 159] on select "Pounds / Inches Kilograms / Centimeters" at bounding box center [387, 162] width 66 height 13
select select "0"
click at [354, 156] on select "Pounds / Inches Kilograms / Centimeters" at bounding box center [387, 162] width 66 height 13
click at [308, 207] on input "0.00" at bounding box center [313, 204] width 34 height 11
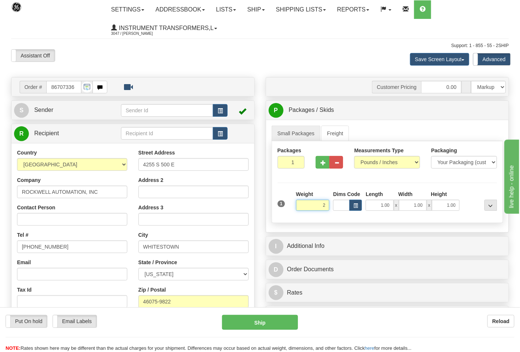
click button "Delete" at bounding box center [0, 0] width 0 height 0
type input "2.00"
click button "Delete" at bounding box center [0, 0] width 0 height 0
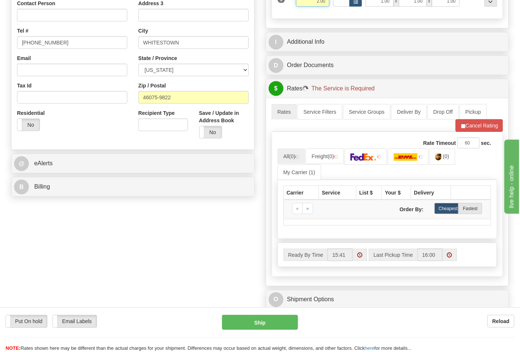
scroll to position [205, 0]
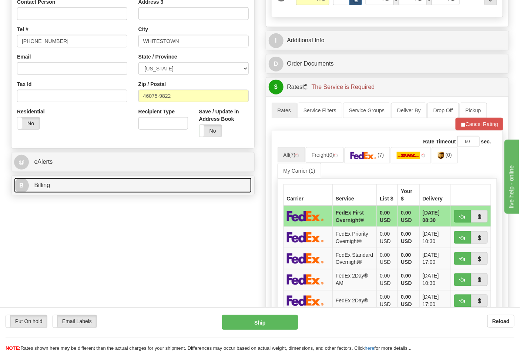
click at [121, 182] on link "B Billing" at bounding box center [133, 185] width 238 height 15
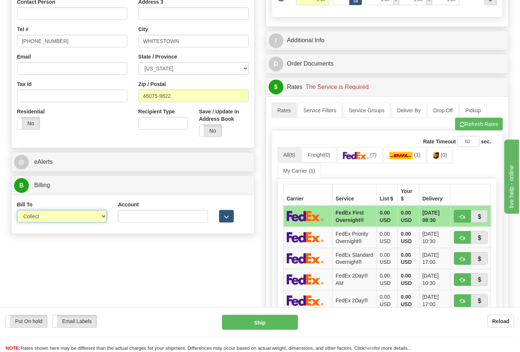
click at [98, 219] on select "Sender Recipient Third Party Collect" at bounding box center [62, 216] width 90 height 13
select select "2"
click at [17, 211] on select "Sender Recipient Third Party Collect" at bounding box center [62, 216] width 90 height 13
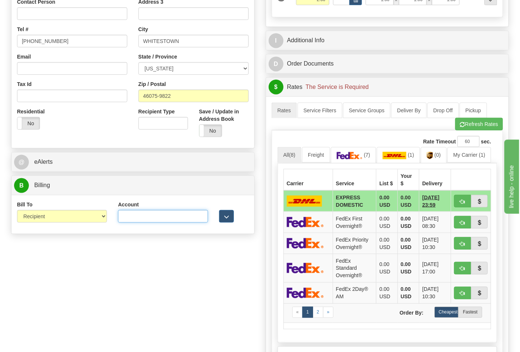
click at [188, 216] on input "Account" at bounding box center [163, 216] width 90 height 13
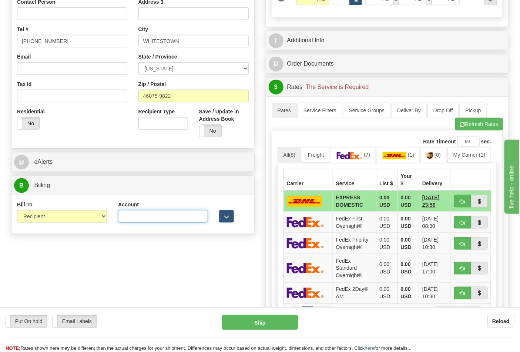
paste input "587102"
type input "587102"
click at [433, 154] on img at bounding box center [430, 155] width 6 height 7
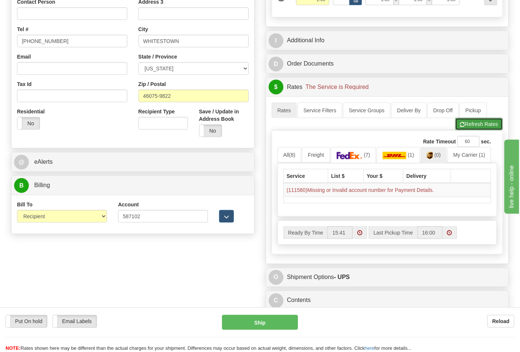
click at [479, 124] on button "Refresh Rates" at bounding box center [479, 124] width 48 height 13
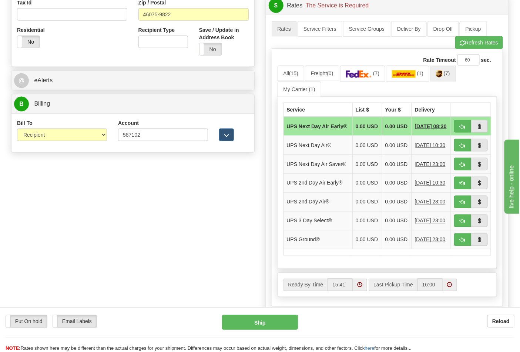
scroll to position [288, 0]
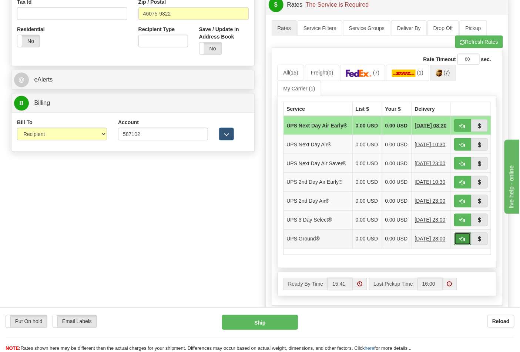
click at [462, 242] on span "button" at bounding box center [462, 239] width 5 height 5
type input "03"
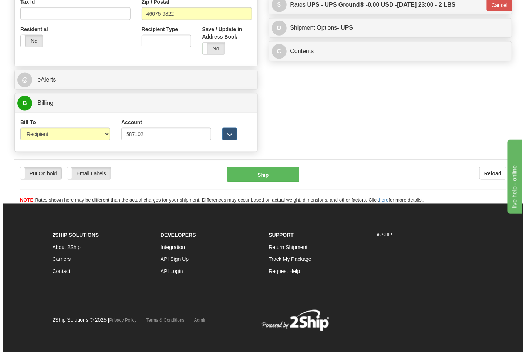
scroll to position [283, 0]
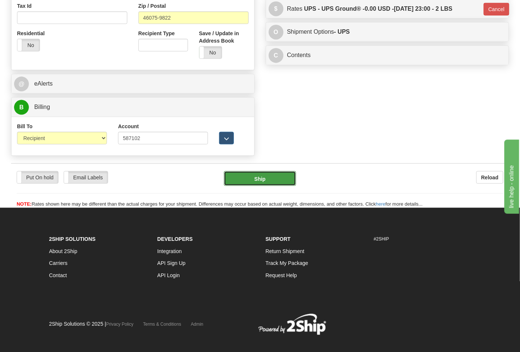
click at [252, 179] on button "Ship" at bounding box center [260, 178] width 72 height 15
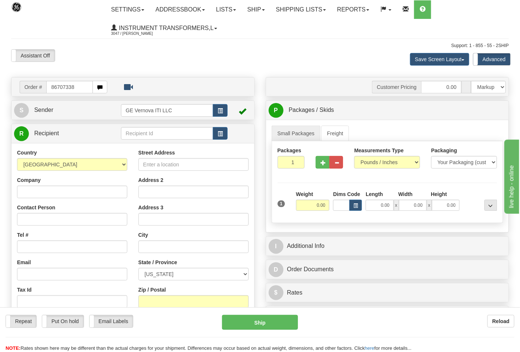
type input "86707338"
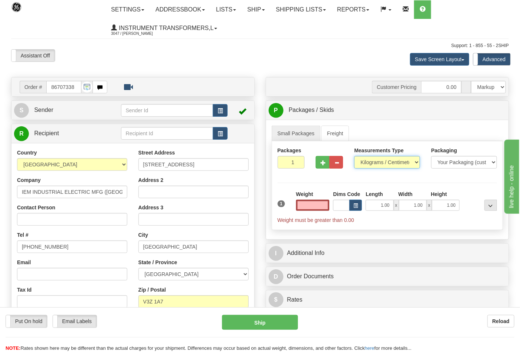
type input "0.00"
click at [403, 165] on select "Pounds / Inches Kilograms / Centimeters" at bounding box center [387, 162] width 66 height 13
select select "0"
click at [354, 156] on select "Pounds / Inches Kilograms / Centimeters" at bounding box center [387, 162] width 66 height 13
click at [316, 204] on input "0.00" at bounding box center [313, 204] width 34 height 11
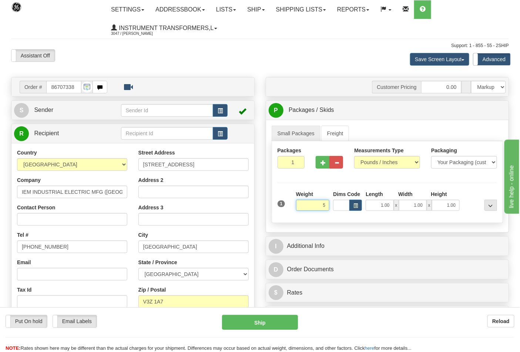
click button "Delete" at bounding box center [0, 0] width 0 height 0
type input "5.00"
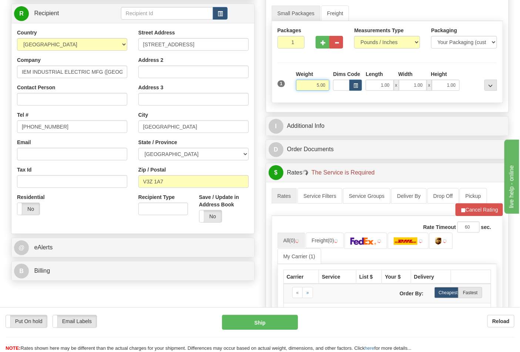
scroll to position [123, 0]
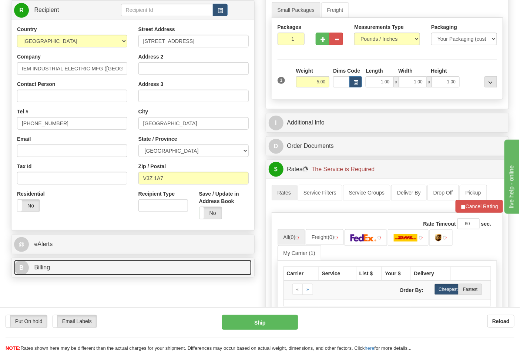
click at [109, 267] on link "B Billing" at bounding box center [133, 267] width 238 height 15
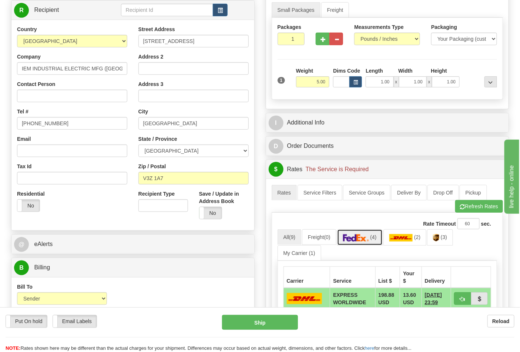
click at [376, 239] on span "(4)" at bounding box center [373, 237] width 6 height 6
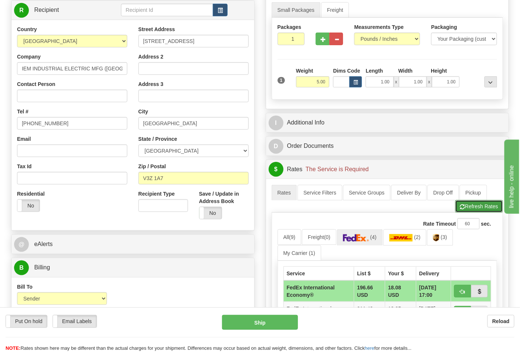
click at [484, 209] on button "Refresh Rates" at bounding box center [479, 206] width 48 height 13
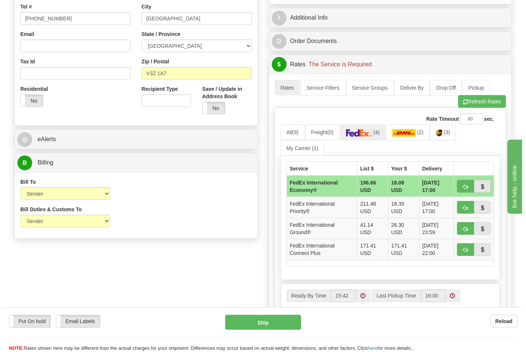
scroll to position [246, 0]
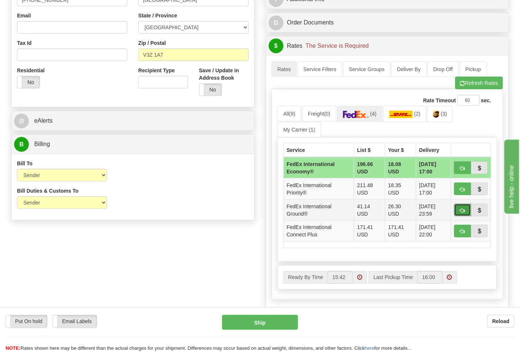
click at [464, 212] on span "button" at bounding box center [462, 210] width 5 height 5
type input "92"
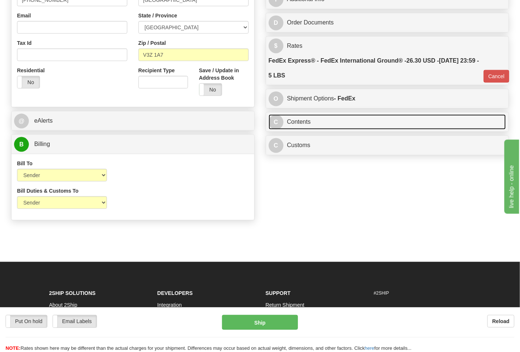
click at [324, 126] on link "C Contents" at bounding box center [388, 121] width 238 height 15
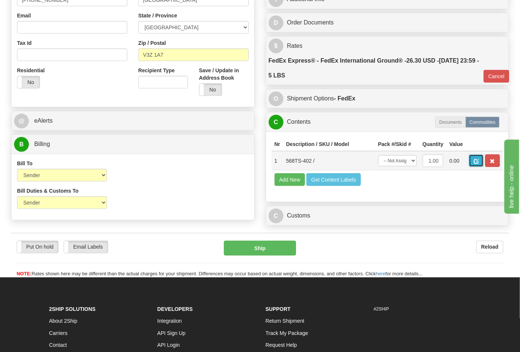
click at [479, 164] on span "button" at bounding box center [476, 161] width 5 height 5
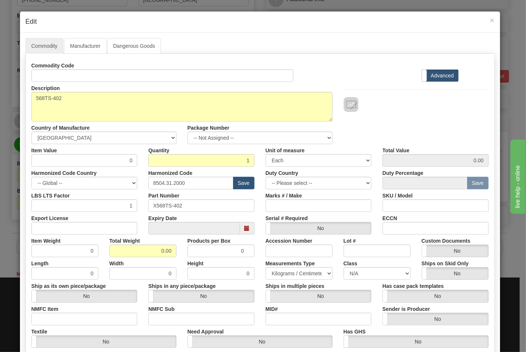
click at [40, 70] on div "Commodity Code" at bounding box center [162, 70] width 273 height 23
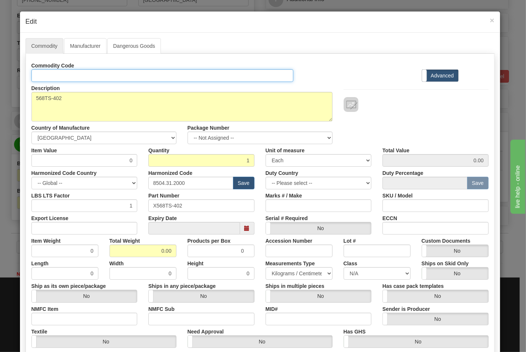
click at [44, 74] on input "Id" at bounding box center [162, 75] width 262 height 13
type input "TRANSFORMERS"
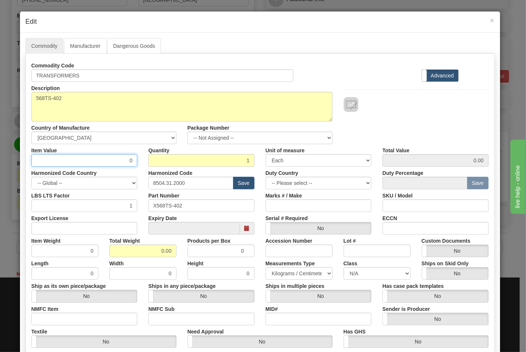
click at [98, 157] on input "0" at bounding box center [84, 160] width 106 height 13
type input "86.61"
click at [69, 226] on input "Export License" at bounding box center [84, 228] width 106 height 13
type input "NLR"
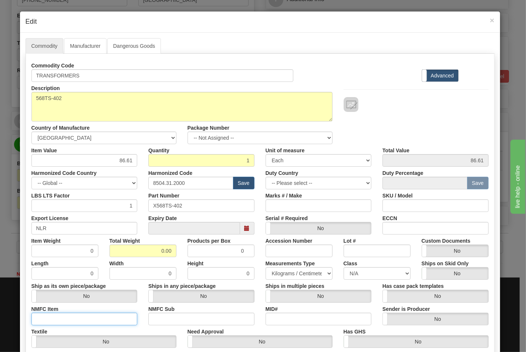
click at [57, 316] on input "NMFC Item" at bounding box center [84, 318] width 106 height 13
type input "63170"
click at [159, 320] on input "NMFC Sub" at bounding box center [201, 318] width 106 height 13
type input "4"
drag, startPoint x: 157, startPoint y: 246, endPoint x: 182, endPoint y: 252, distance: 26.1
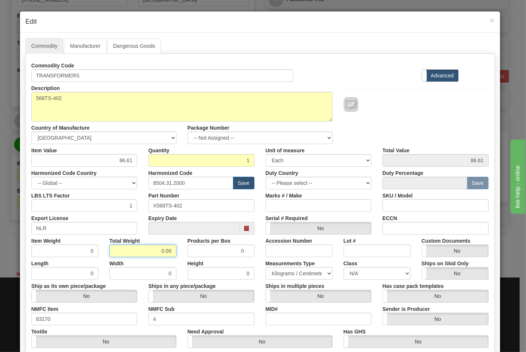
click at [182, 252] on div "Item Weight 0 Total Weight 0.00 Products per Box 0 Accession Number Lot # Custo…" at bounding box center [260, 245] width 468 height 23
type input "5"
type input "5.0000"
click at [406, 226] on input "ECCN" at bounding box center [436, 228] width 106 height 13
type input "EAR99"
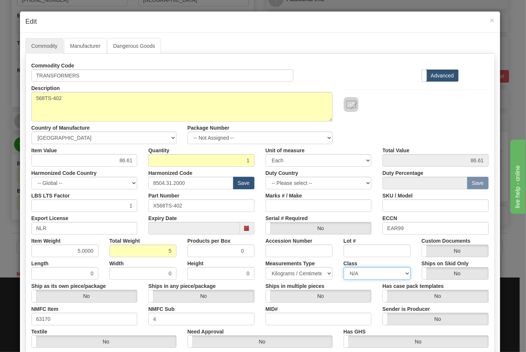
click at [373, 272] on select "N/A 50.0 55.0 60.0 65.0 70.0 85.0 92.5 100.0 125.0 175.0 250.0 300.0 400.0" at bounding box center [377, 273] width 67 height 13
select select "70.0"
click at [344, 267] on select "N/A 50.0 55.0 60.0 65.0 70.0 85.0 92.5 100.0 125.0 175.0 250.0 300.0 400.0" at bounding box center [377, 273] width 67 height 13
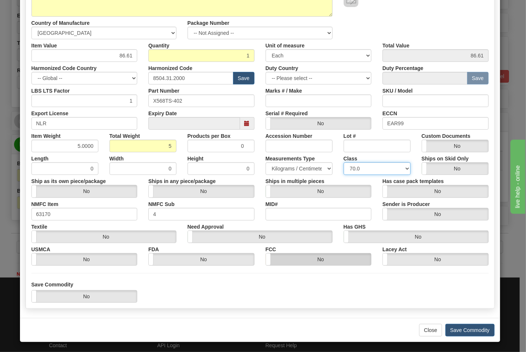
scroll to position [106, 0]
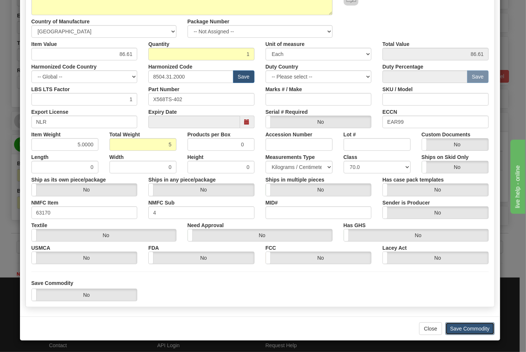
click at [464, 329] on button "Save Commodity" at bounding box center [470, 328] width 49 height 13
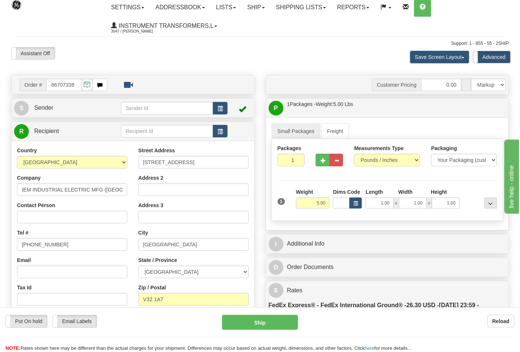
scroll to position [0, 0]
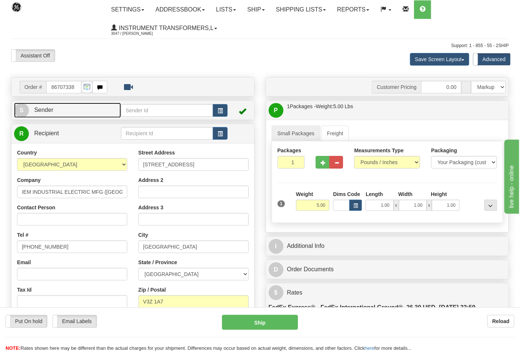
click at [75, 117] on link "S Sender" at bounding box center [67, 109] width 107 height 15
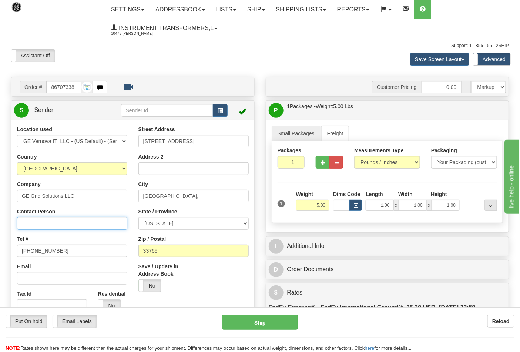
click at [50, 225] on input "Contact Person" at bounding box center [72, 223] width 110 height 13
type input "Nephtali Linares"
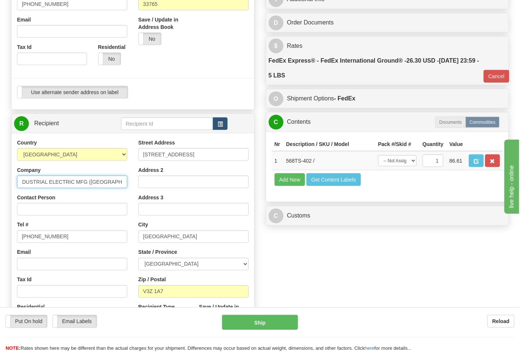
scroll to position [0, 17]
drag, startPoint x: 19, startPoint y: 184, endPoint x: 137, endPoint y: 189, distance: 117.8
click at [137, 189] on div "Country AFGHANISTAN ALAND ISLANDS ALBANIA ALGERIA AMERICAN SAMOA ANDORRA ANGOLA…" at bounding box center [132, 238] width 243 height 199
click at [91, 207] on input "Contact Person" at bounding box center [72, 209] width 110 height 13
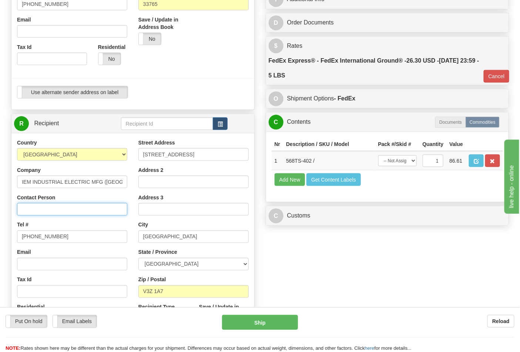
paste input "IEM INDUSTRIAL ELECTRIC MFG (CANADA) INC"
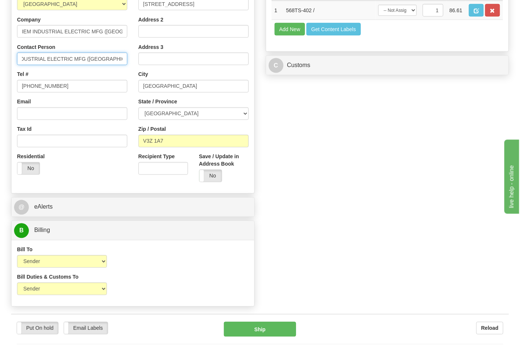
scroll to position [411, 0]
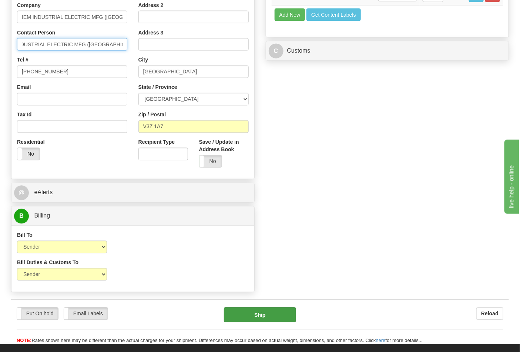
type input "IEM INDUSTRIAL ELECTRIC MFG (CANADA) INC"
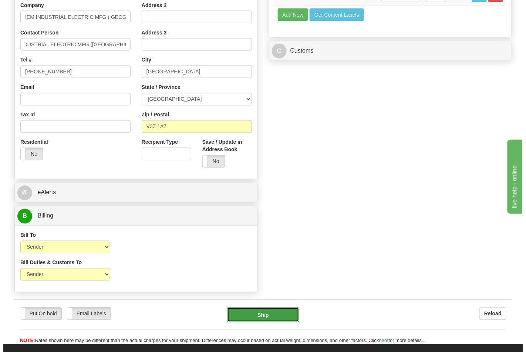
scroll to position [0, 0]
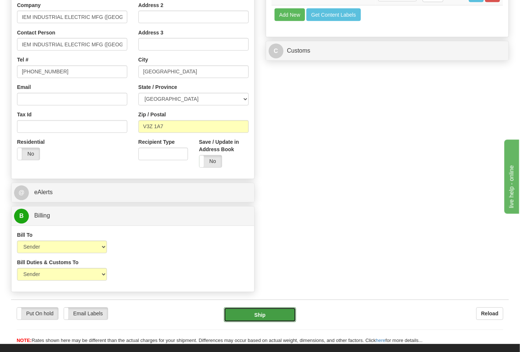
click at [273, 317] on button "Ship" at bounding box center [260, 314] width 72 height 15
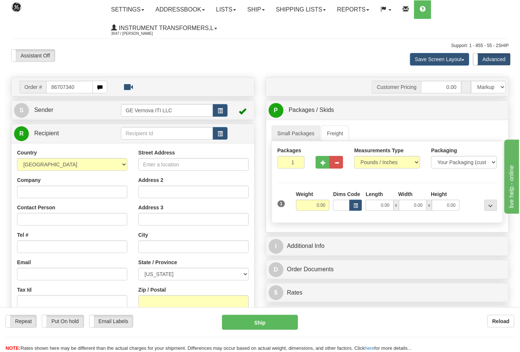
type input "86707340"
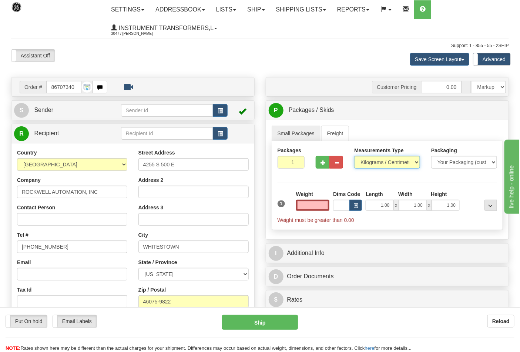
type input "0.00"
click at [383, 164] on select "Pounds / Inches Kilograms / Centimeters" at bounding box center [387, 162] width 66 height 13
select select "0"
click at [354, 156] on select "Pounds / Inches Kilograms / Centimeters" at bounding box center [387, 162] width 66 height 13
click at [306, 209] on input "0.00" at bounding box center [313, 204] width 34 height 11
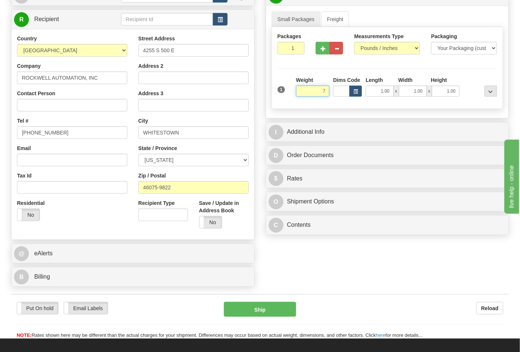
scroll to position [164, 0]
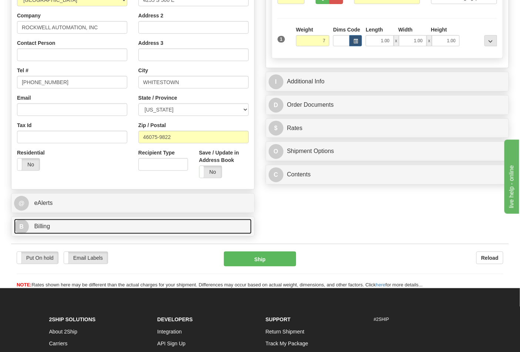
type input "7.00"
click at [154, 227] on link "B Billing" at bounding box center [133, 226] width 238 height 15
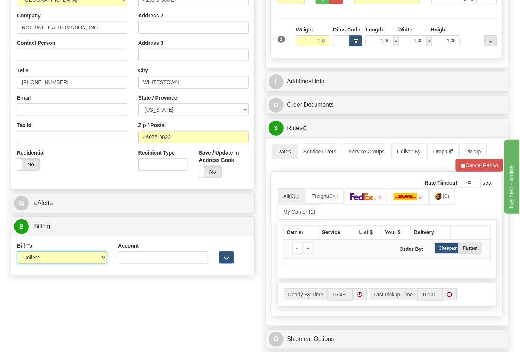
click at [88, 261] on select "Sender Recipient Third Party Collect" at bounding box center [62, 257] width 90 height 13
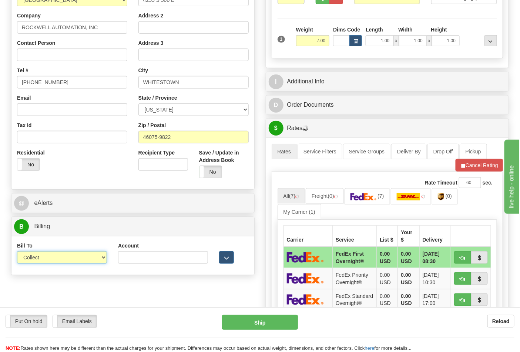
select select "2"
click at [17, 252] on select "Sender Recipient Third Party Collect" at bounding box center [62, 257] width 90 height 13
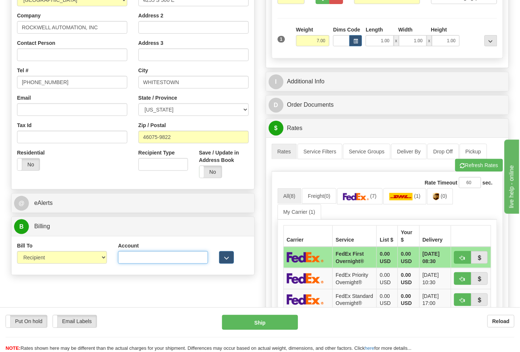
click at [142, 254] on input "Account" at bounding box center [163, 257] width 90 height 13
paste input "587102"
type input "587102"
click at [439, 197] on img at bounding box center [436, 196] width 6 height 7
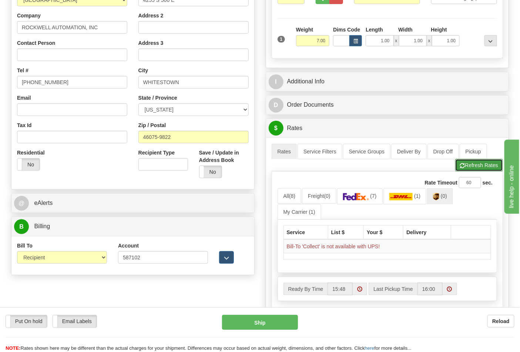
click at [480, 167] on button "Refresh Rates" at bounding box center [479, 165] width 48 height 13
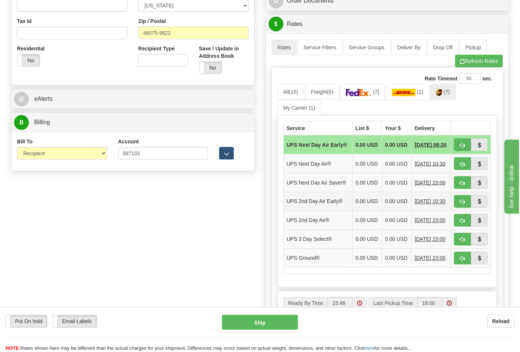
scroll to position [288, 0]
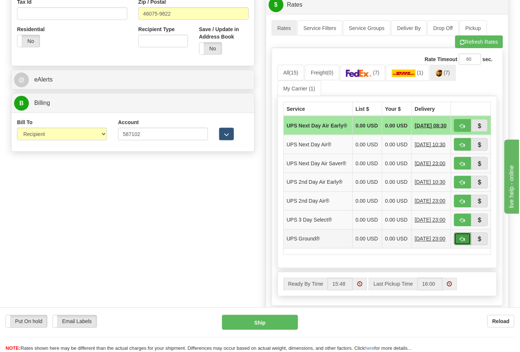
click at [462, 245] on button "button" at bounding box center [462, 238] width 17 height 13
type input "03"
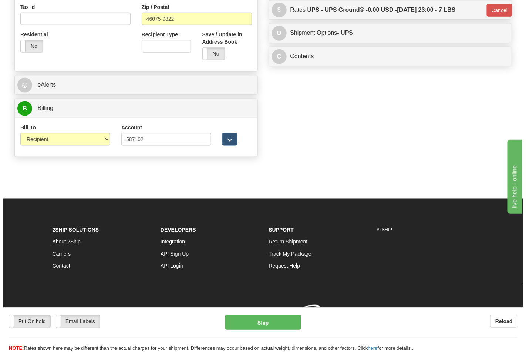
scroll to position [283, 0]
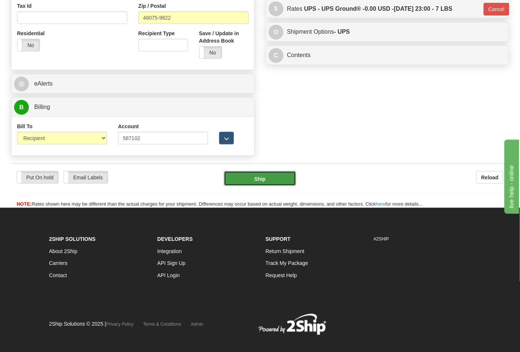
click at [283, 178] on button "Ship" at bounding box center [260, 178] width 72 height 15
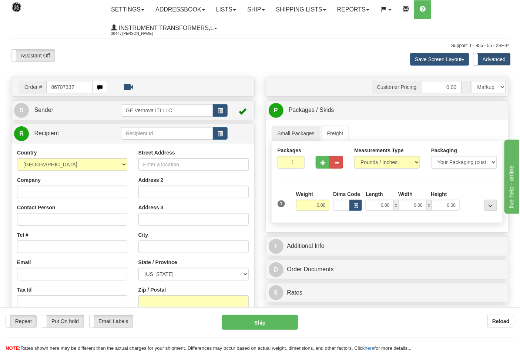
type input "86707337"
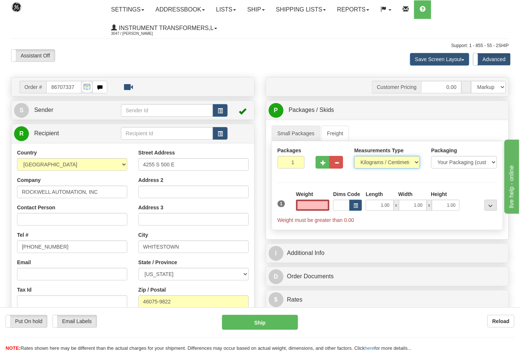
type input "0.00"
click at [391, 157] on select "Pounds / Inches Kilograms / Centimeters" at bounding box center [387, 162] width 66 height 13
select select "0"
click at [354, 156] on select "Pounds / Inches Kilograms / Centimeters" at bounding box center [387, 162] width 66 height 13
click at [294, 208] on div "Weight 0.00" at bounding box center [312, 203] width 37 height 26
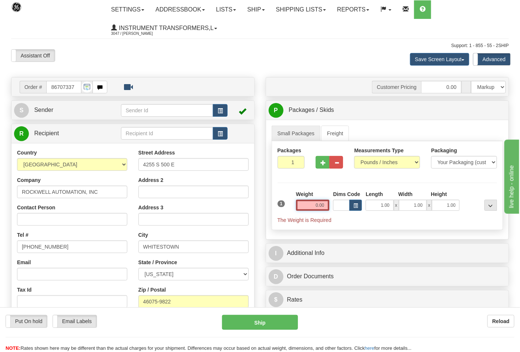
click at [303, 202] on input "0.00" at bounding box center [313, 204] width 34 height 11
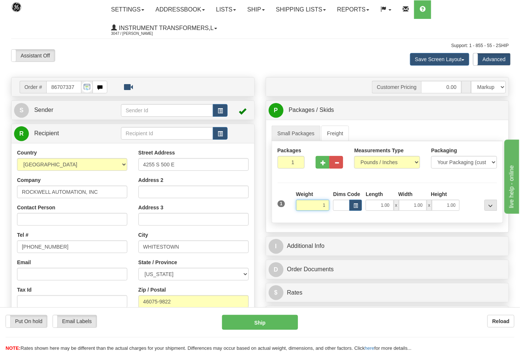
click button "Delete" at bounding box center [0, 0] width 0 height 0
type input "1.00"
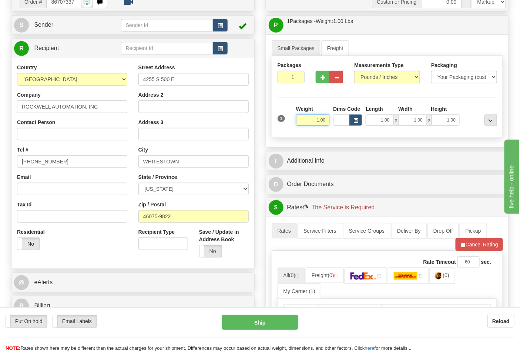
scroll to position [123, 0]
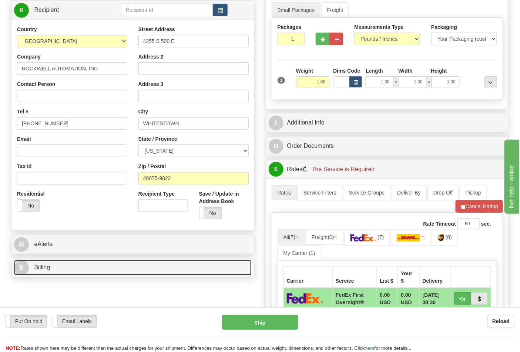
click at [88, 269] on link "B Billing" at bounding box center [133, 267] width 238 height 15
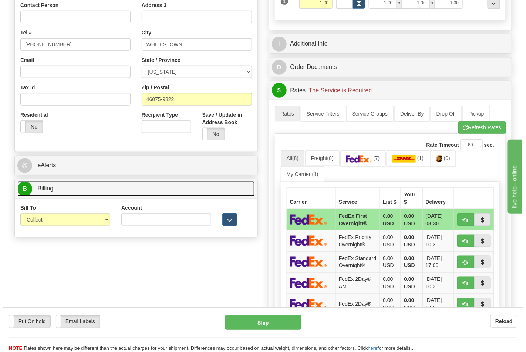
scroll to position [205, 0]
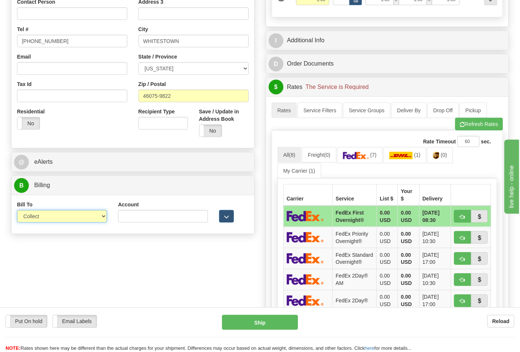
click at [81, 217] on select "Sender Recipient Third Party Collect" at bounding box center [62, 216] width 90 height 13
select select "2"
click at [17, 211] on select "Sender Recipient Third Party Collect" at bounding box center [62, 216] width 90 height 13
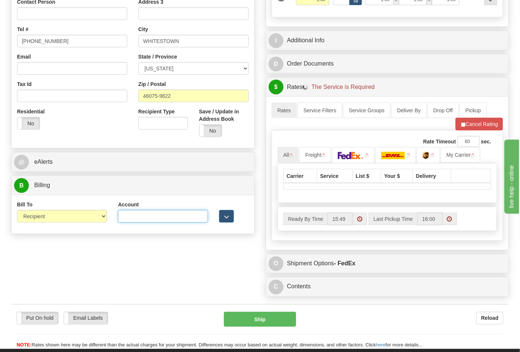
click at [135, 221] on input "Account" at bounding box center [163, 216] width 90 height 13
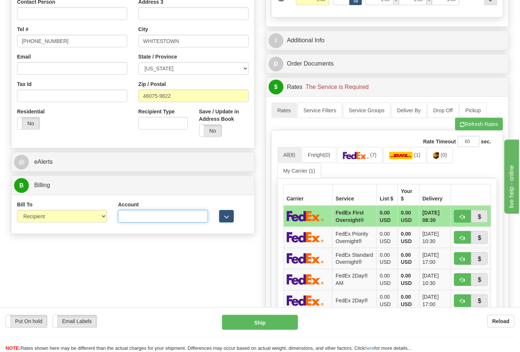
paste input "587102"
type input "587102"
click at [435, 157] on link "(0)" at bounding box center [440, 155] width 26 height 16
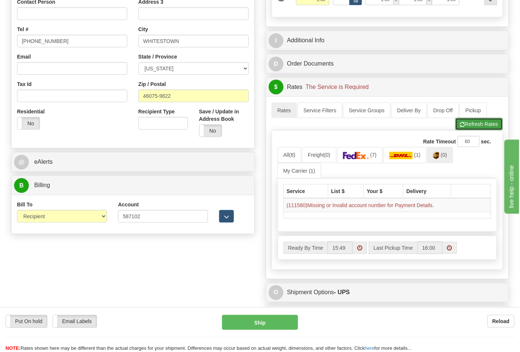
click at [468, 128] on button "Refresh Rates" at bounding box center [479, 124] width 48 height 13
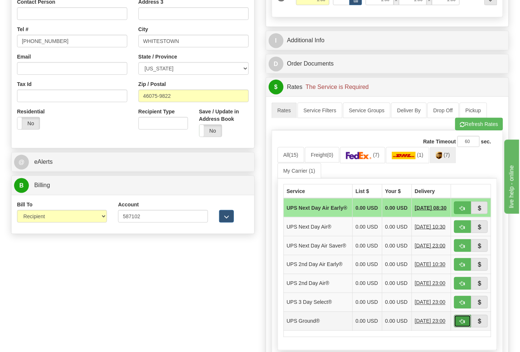
click at [468, 327] on button "button" at bounding box center [462, 321] width 17 height 13
type input "03"
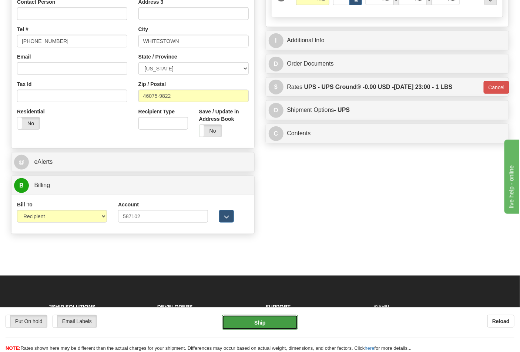
click at [263, 321] on button "Ship" at bounding box center [259, 322] width 75 height 15
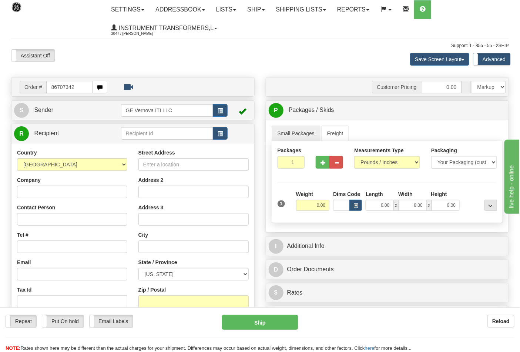
type input "86707342"
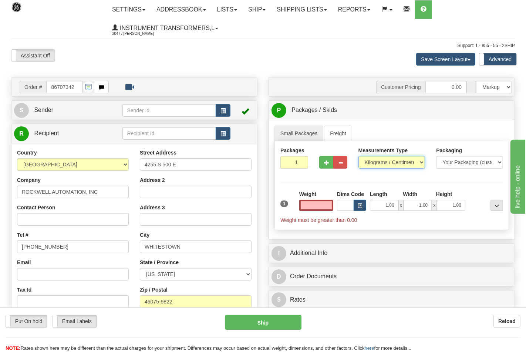
type input "0.00"
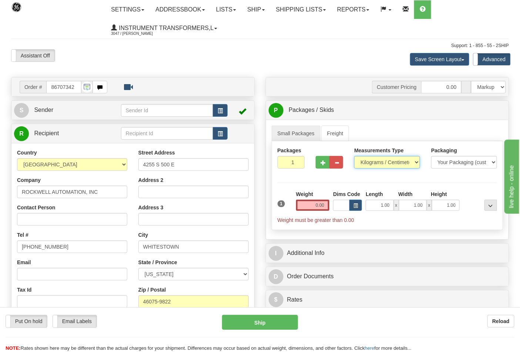
click at [386, 163] on select "Pounds / Inches Kilograms / Centimeters" at bounding box center [387, 162] width 66 height 13
select select "0"
click at [354, 156] on select "Pounds / Inches Kilograms / Centimeters" at bounding box center [387, 162] width 66 height 13
click at [316, 205] on input "0.00" at bounding box center [313, 204] width 34 height 11
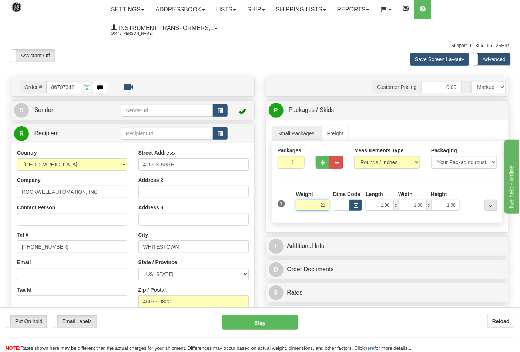
click button "Delete" at bounding box center [0, 0] width 0 height 0
type input "21.00"
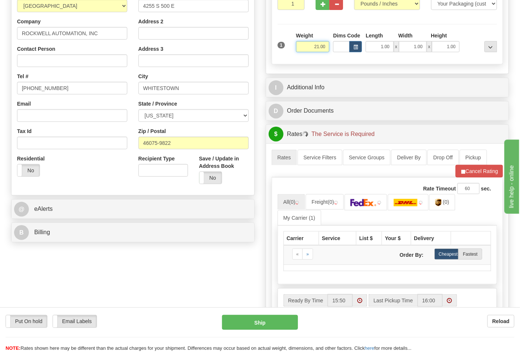
scroll to position [164, 0]
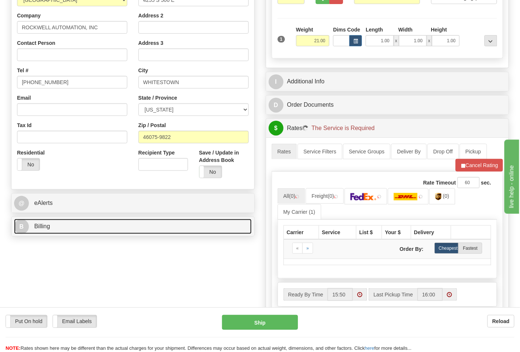
click at [166, 234] on link "B Billing" at bounding box center [133, 226] width 238 height 15
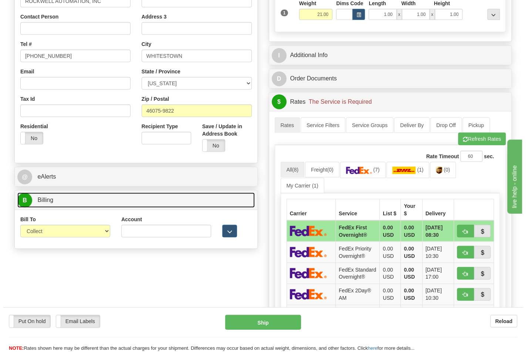
scroll to position [205, 0]
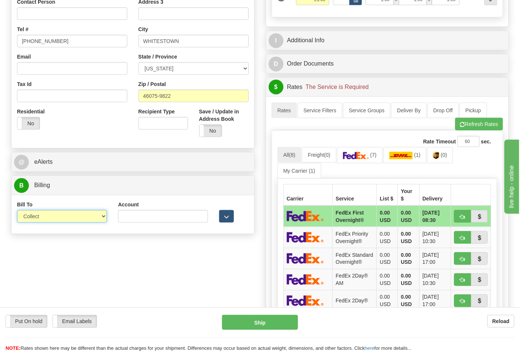
click at [103, 218] on select "Sender Recipient Third Party Collect" at bounding box center [62, 216] width 90 height 13
select select "2"
click at [17, 211] on select "Sender Recipient Third Party Collect" at bounding box center [62, 216] width 90 height 13
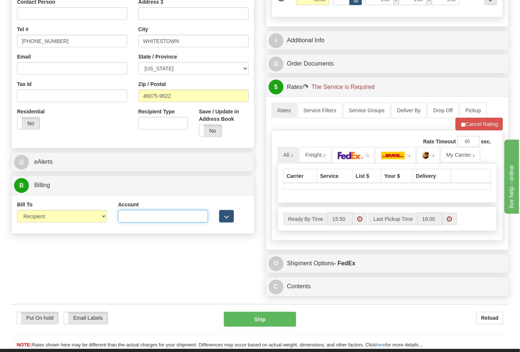
click at [138, 219] on input "Account" at bounding box center [163, 216] width 90 height 13
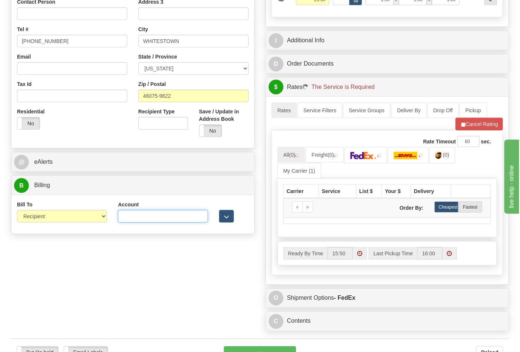
paste input "587102"
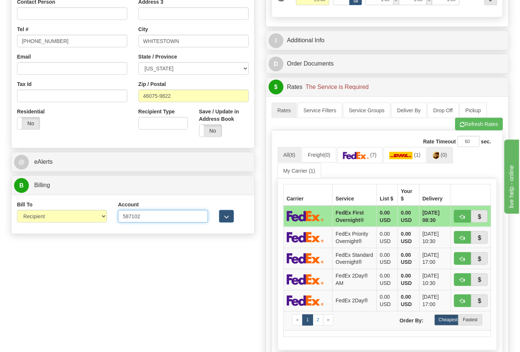
type input "587102"
click at [439, 157] on img at bounding box center [436, 155] width 6 height 7
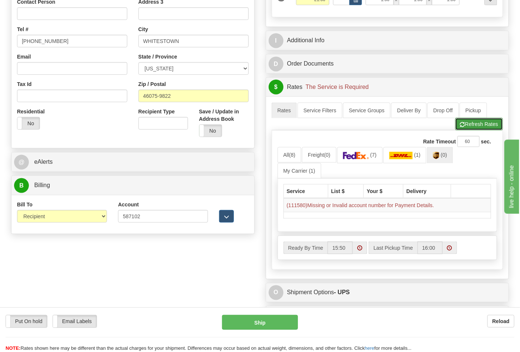
click at [484, 130] on button "Refresh Rates" at bounding box center [479, 124] width 48 height 13
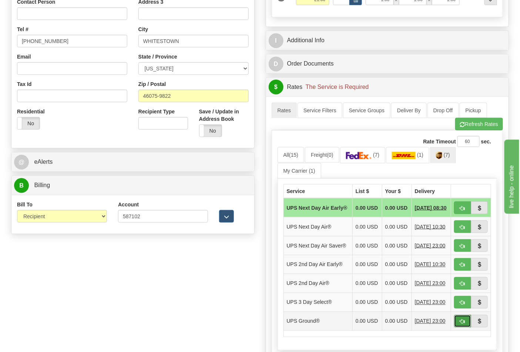
click at [465, 327] on button "button" at bounding box center [462, 321] width 17 height 13
type input "03"
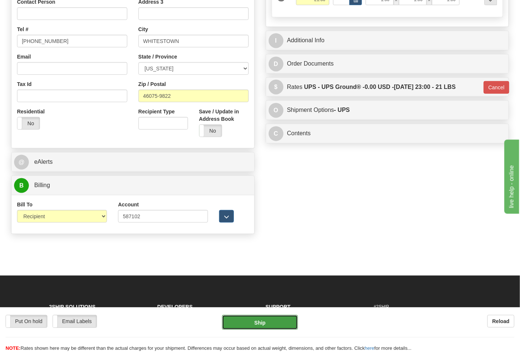
click at [262, 329] on button "Ship" at bounding box center [259, 322] width 75 height 15
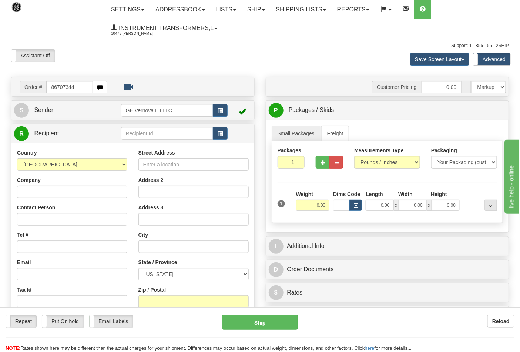
type input "86707344"
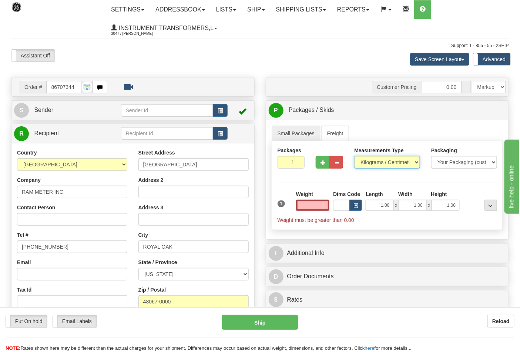
type input "0.00"
click at [385, 160] on select "Pounds / Inches Kilograms / Centimeters" at bounding box center [387, 162] width 66 height 13
select select "0"
click at [354, 156] on select "Pounds / Inches Kilograms / Centimeters" at bounding box center [387, 162] width 66 height 13
click at [320, 205] on input "0.00" at bounding box center [313, 204] width 34 height 11
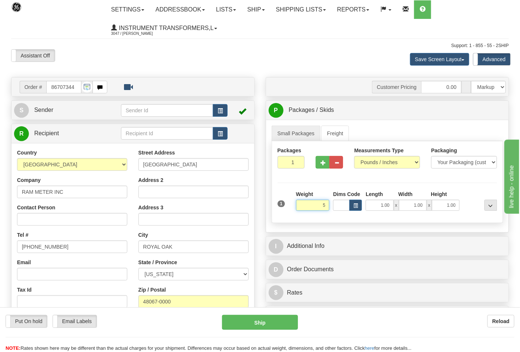
click button "Delete" at bounding box center [0, 0] width 0 height 0
type input "5.00"
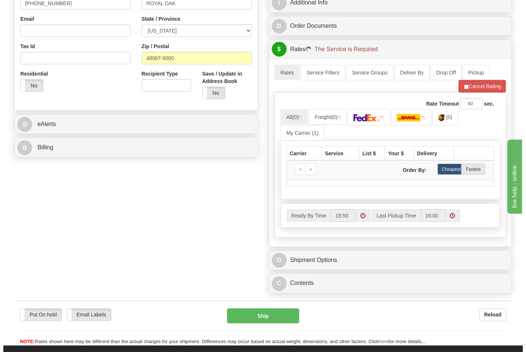
scroll to position [246, 0]
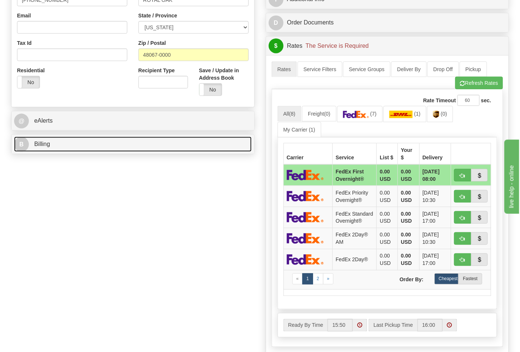
click at [96, 147] on link "B Billing" at bounding box center [133, 144] width 238 height 15
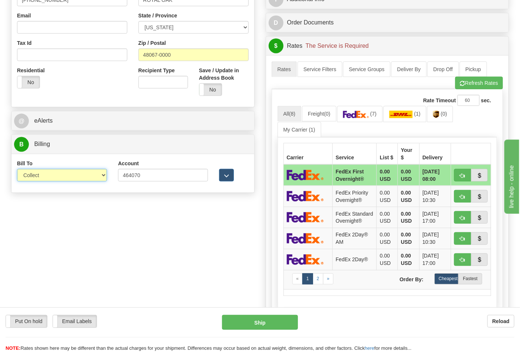
click at [78, 176] on select "Sender Recipient Third Party Collect" at bounding box center [62, 175] width 90 height 13
select select "2"
click at [17, 169] on select "Sender Recipient Third Party Collect" at bounding box center [62, 175] width 90 height 13
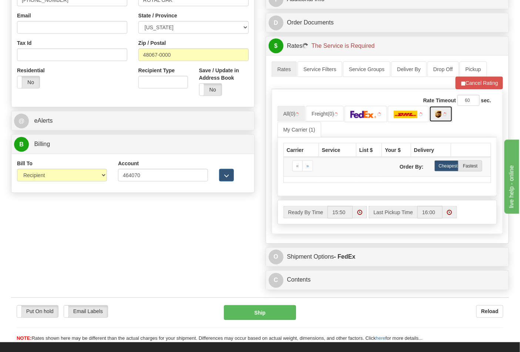
click at [441, 115] on img at bounding box center [438, 114] width 6 height 7
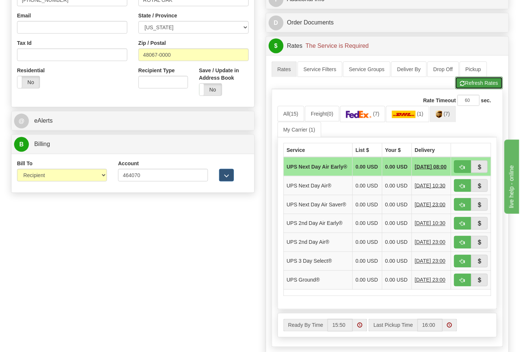
click at [474, 86] on button "Refresh Rates" at bounding box center [479, 83] width 48 height 13
click at [458, 286] on button "button" at bounding box center [462, 279] width 17 height 13
type input "03"
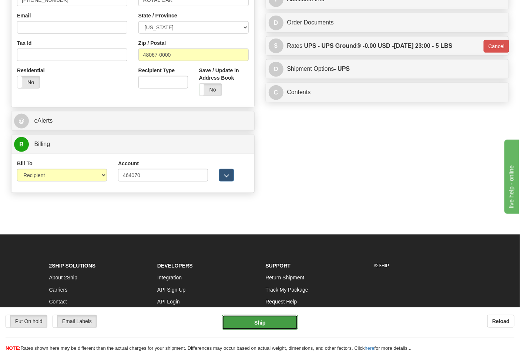
click at [283, 326] on button "Ship" at bounding box center [259, 322] width 75 height 15
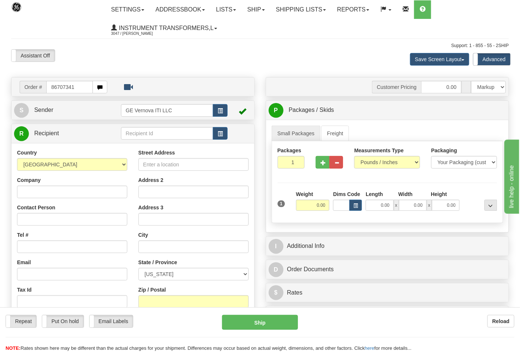
type input "86707341"
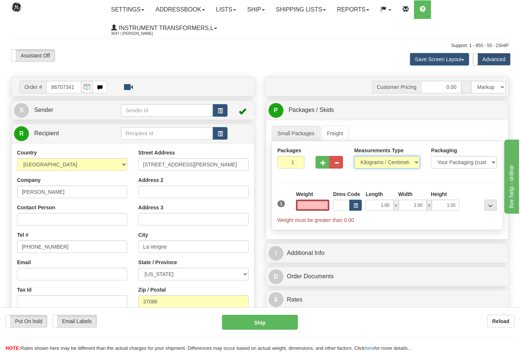
type input "0.00"
click at [386, 165] on select "Pounds / Inches Kilograms / Centimeters" at bounding box center [387, 162] width 66 height 13
select select "0"
click at [354, 156] on select "Pounds / Inches Kilograms / Centimeters" at bounding box center [387, 162] width 66 height 13
click at [306, 208] on input "0.00" at bounding box center [313, 204] width 34 height 11
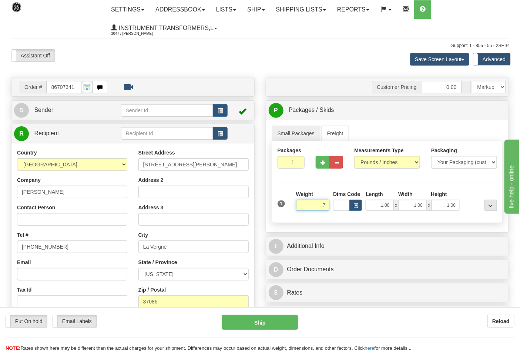
click button "Delete" at bounding box center [0, 0] width 0 height 0
type input "7.00"
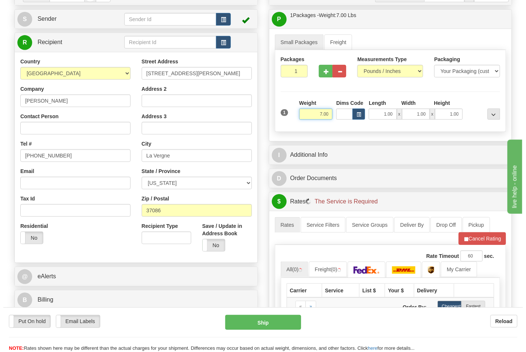
scroll to position [205, 0]
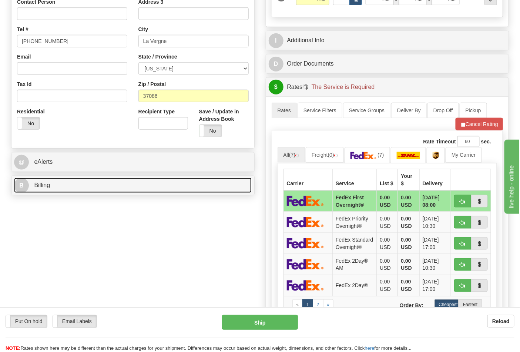
click at [111, 189] on link "B Billing" at bounding box center [133, 185] width 238 height 15
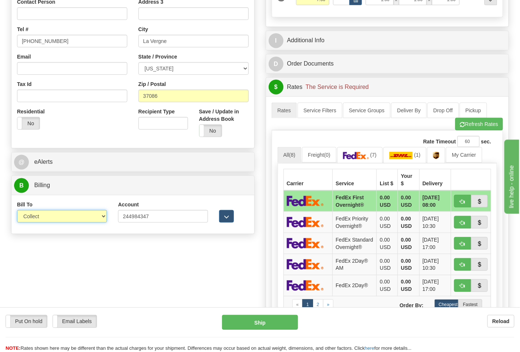
click at [85, 216] on select "Sender Recipient Third Party Collect" at bounding box center [62, 216] width 90 height 13
select select "2"
click at [17, 211] on select "Sender Recipient Third Party Collect" at bounding box center [62, 216] width 90 height 13
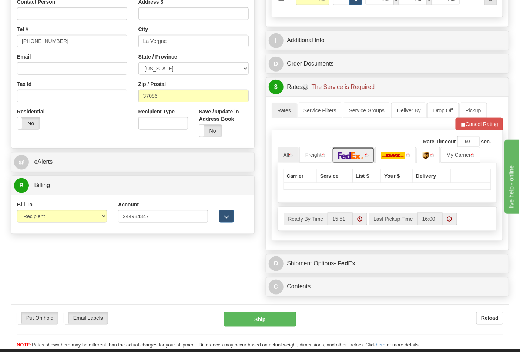
click at [364, 155] on img at bounding box center [351, 155] width 26 height 7
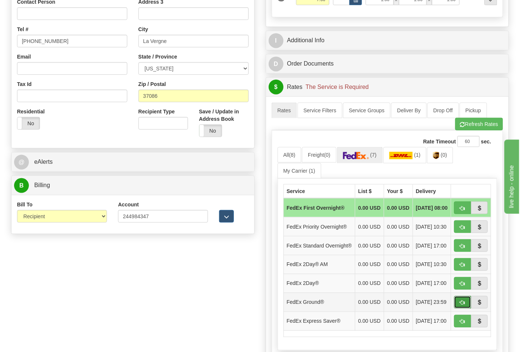
click at [465, 308] on button "button" at bounding box center [462, 302] width 17 height 13
type input "92"
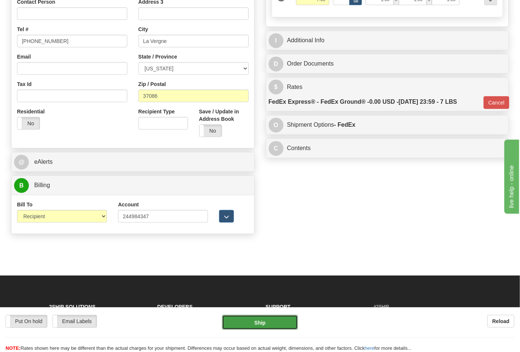
click at [268, 325] on button "Ship" at bounding box center [259, 322] width 75 height 15
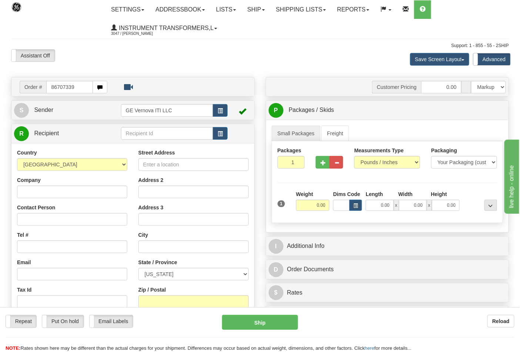
type input "86707339"
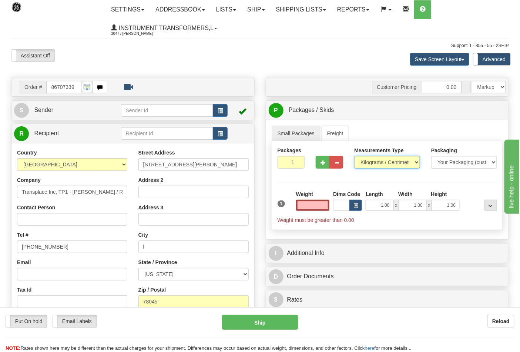
type input "0.00"
drag, startPoint x: 378, startPoint y: 161, endPoint x: 378, endPoint y: 165, distance: 4.1
click at [378, 161] on select "Pounds / Inches Kilograms / Centimeters" at bounding box center [387, 162] width 66 height 13
select select "0"
click at [354, 156] on select "Pounds / Inches Kilograms / Centimeters" at bounding box center [387, 162] width 66 height 13
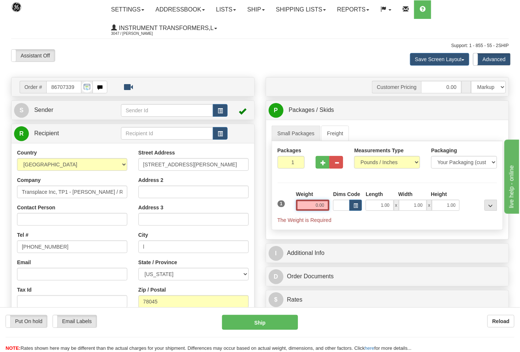
drag, startPoint x: 308, startPoint y: 203, endPoint x: 406, endPoint y: 219, distance: 99.4
click at [406, 219] on div "1 Weight 0.00 Dims Code 1.00" at bounding box center [387, 206] width 223 height 33
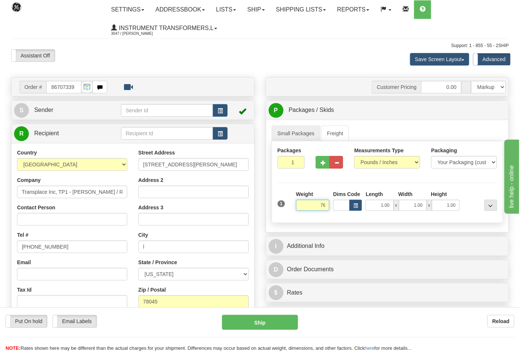
click button "Delete" at bounding box center [0, 0] width 0 height 0
type input "76.00"
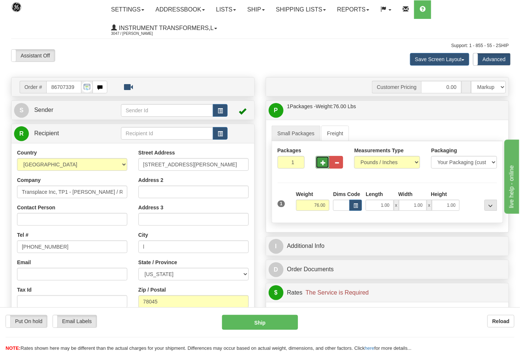
click at [326, 162] on button "button" at bounding box center [323, 162] width 14 height 13
type input "2"
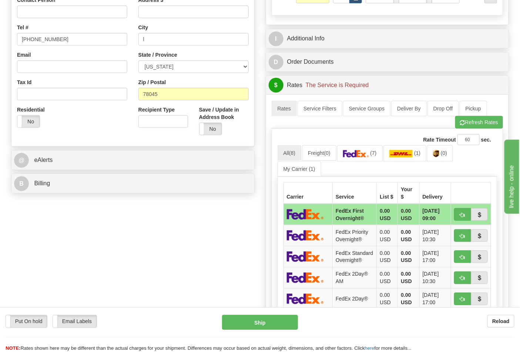
scroll to position [246, 0]
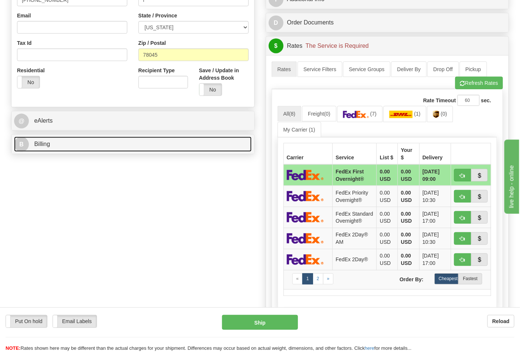
click at [156, 152] on link "B Billing" at bounding box center [133, 144] width 238 height 15
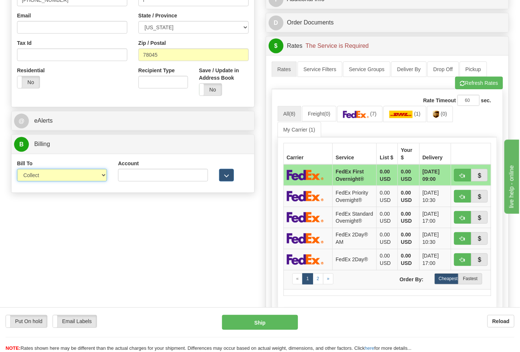
click at [68, 179] on select "Sender Recipient Third Party Collect" at bounding box center [62, 175] width 90 height 13
select select "2"
click at [17, 169] on select "Sender Recipient Third Party Collect" at bounding box center [62, 175] width 90 height 13
drag, startPoint x: 156, startPoint y: 175, endPoint x: 153, endPoint y: 182, distance: 7.0
click at [156, 175] on input "Account" at bounding box center [163, 175] width 90 height 13
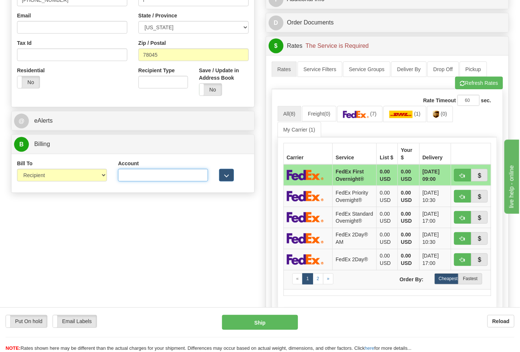
paste input "106052662"
type input "106052662"
drag, startPoint x: 371, startPoint y: 117, endPoint x: 499, endPoint y: 79, distance: 133.1
click at [369, 117] on img at bounding box center [356, 114] width 26 height 7
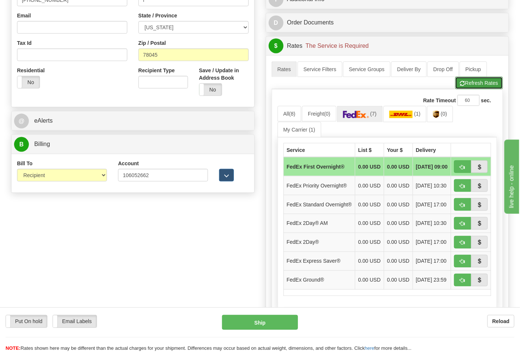
click at [480, 84] on button "Refresh Rates" at bounding box center [479, 83] width 48 height 13
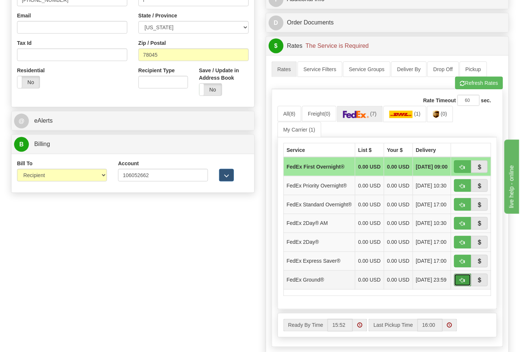
click at [463, 283] on span "button" at bounding box center [462, 280] width 5 height 5
type input "92"
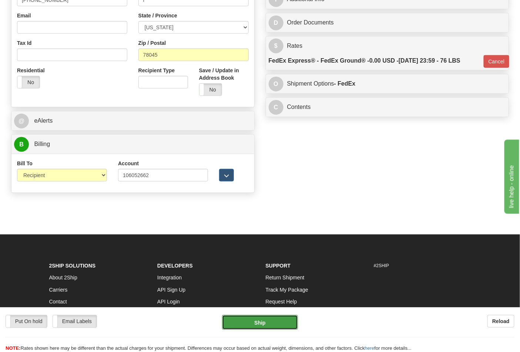
click at [269, 326] on button "Ship" at bounding box center [259, 322] width 75 height 15
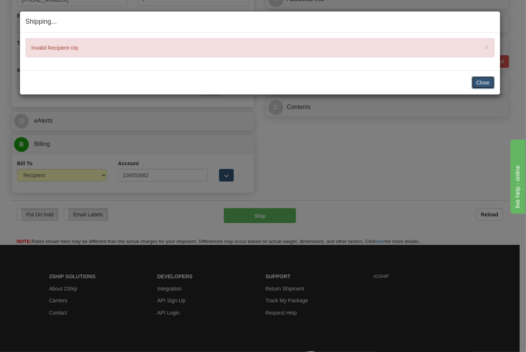
click at [478, 80] on button "Close" at bounding box center [483, 82] width 23 height 13
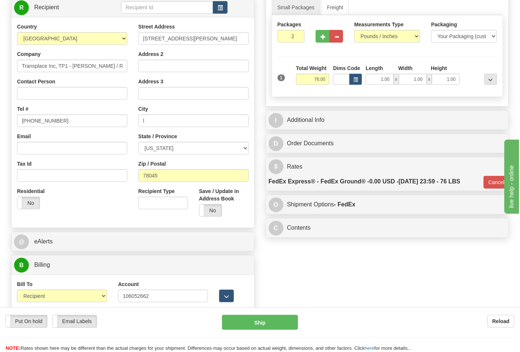
scroll to position [123, 0]
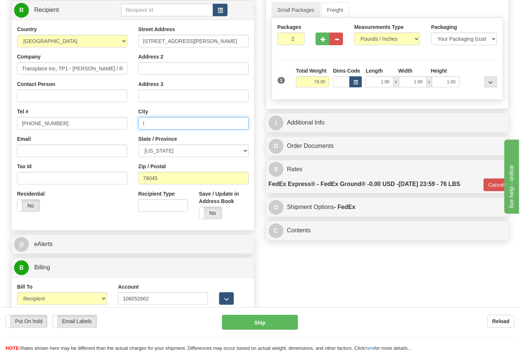
click at [174, 122] on input "l" at bounding box center [193, 123] width 110 height 13
type input "LAREDO"
click at [273, 320] on button "Ship" at bounding box center [259, 322] width 75 height 15
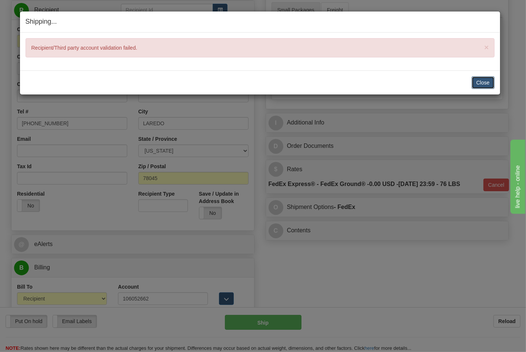
click at [481, 77] on button "Close" at bounding box center [483, 82] width 23 height 13
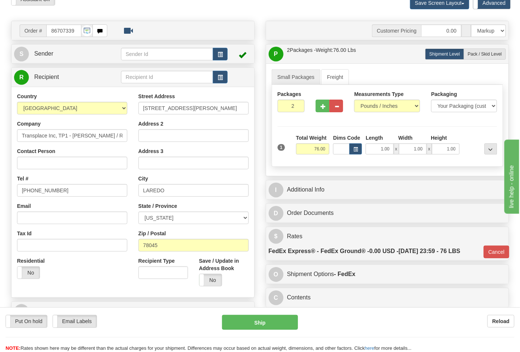
scroll to position [82, 0]
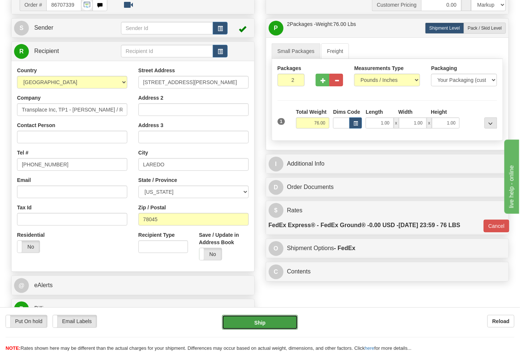
click at [263, 320] on button "Ship" at bounding box center [259, 322] width 75 height 15
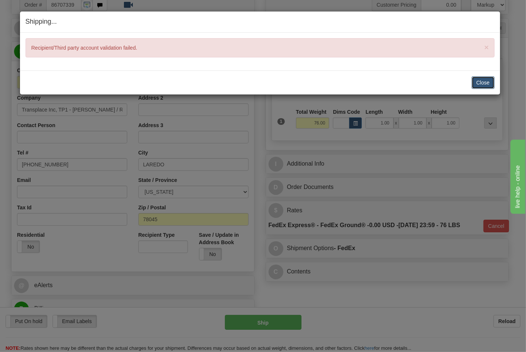
click at [490, 83] on button "Close" at bounding box center [483, 82] width 23 height 13
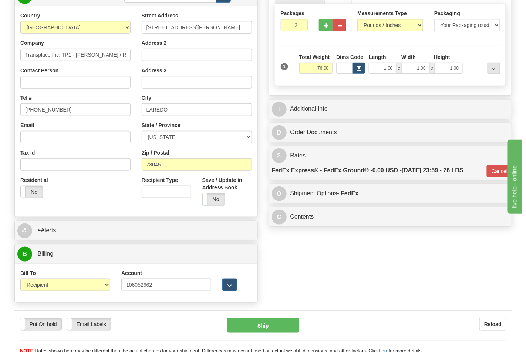
scroll to position [205, 0]
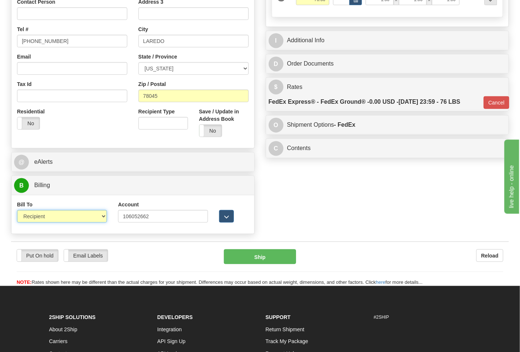
click at [100, 216] on select "Sender Recipient Third Party Collect" at bounding box center [62, 216] width 90 height 13
select select "4"
click at [17, 211] on select "Sender Recipient Third Party Collect" at bounding box center [62, 216] width 90 height 13
type input "92"
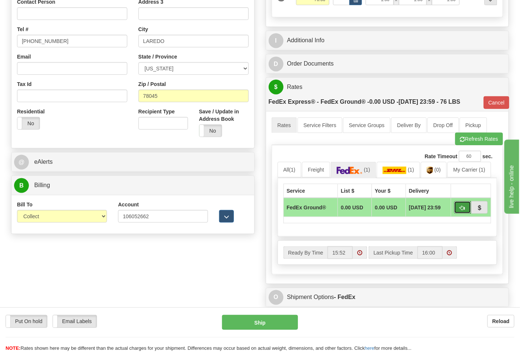
click at [461, 209] on span "button" at bounding box center [462, 207] width 5 height 5
click at [279, 318] on button "Ship" at bounding box center [259, 322] width 75 height 15
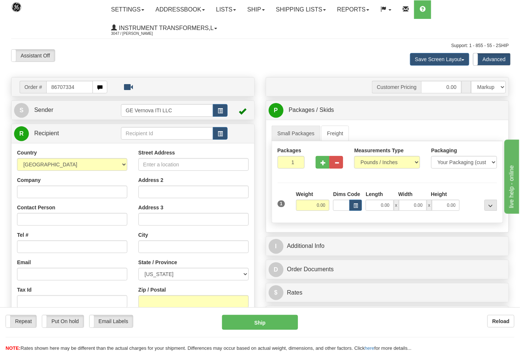
type input "86707334"
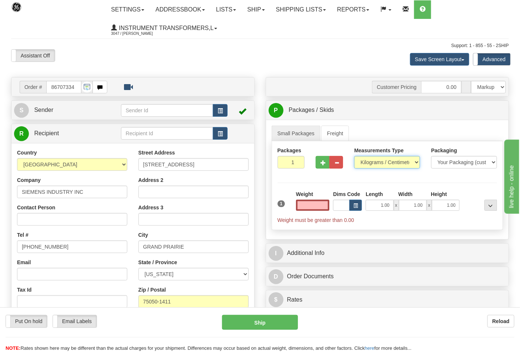
type input "0.00"
drag, startPoint x: 416, startPoint y: 162, endPoint x: 410, endPoint y: 168, distance: 8.6
click at [416, 162] on select "Pounds / Inches Kilograms / Centimeters" at bounding box center [387, 162] width 66 height 13
select select "0"
click at [354, 156] on select "Pounds / Inches Kilograms / Centimeters" at bounding box center [387, 162] width 66 height 13
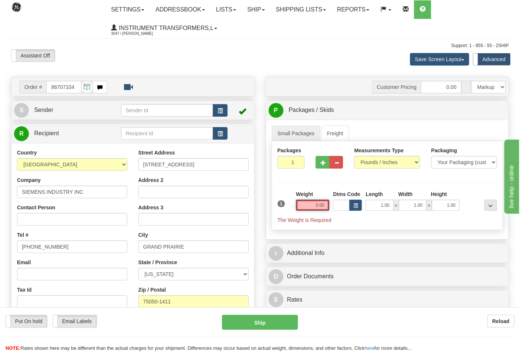
click at [308, 209] on input "0.00" at bounding box center [313, 204] width 34 height 11
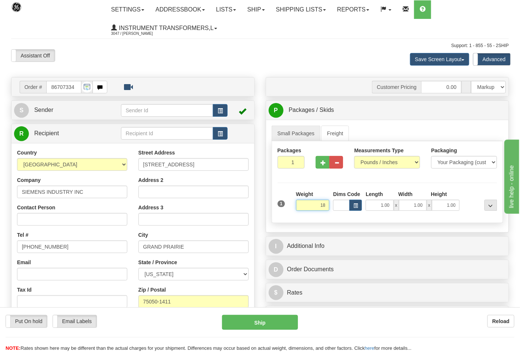
click button "Delete" at bounding box center [0, 0] width 0 height 0
type input "18.00"
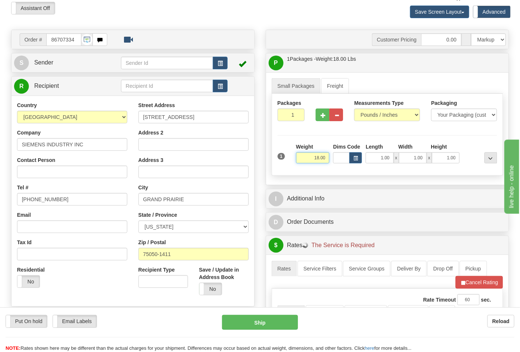
scroll to position [164, 0]
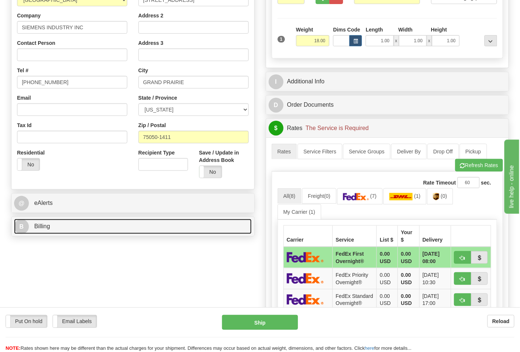
click at [133, 231] on link "B Billing" at bounding box center [133, 226] width 238 height 15
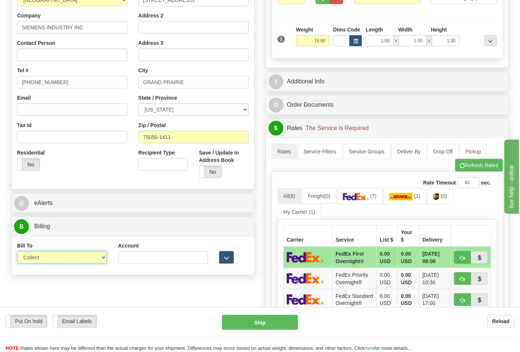
click at [87, 255] on select "Sender Recipient Third Party Collect" at bounding box center [62, 257] width 90 height 13
click at [17, 252] on select "Sender Recipient Third Party Collect" at bounding box center [62, 257] width 90 height 13
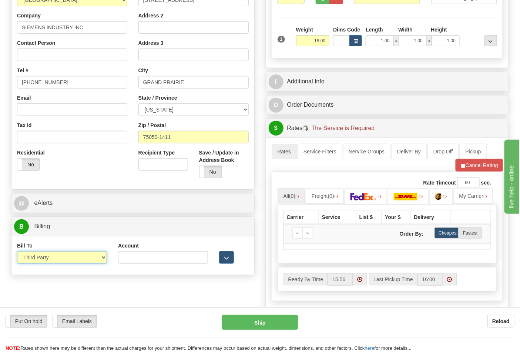
click at [102, 256] on select "Sender Recipient Third Party Collect" at bounding box center [62, 257] width 90 height 13
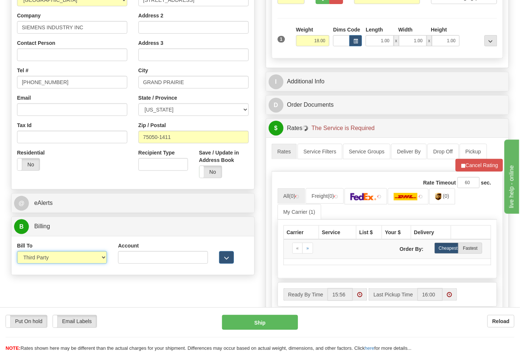
select select "2"
click at [17, 252] on select "Sender Recipient Third Party Collect" at bounding box center [62, 257] width 90 height 13
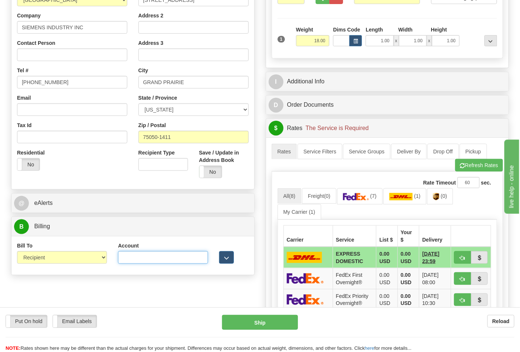
click at [160, 257] on input "Account" at bounding box center [163, 257] width 90 height 13
paste input "100007215"
type input "100007215"
click at [359, 198] on img at bounding box center [356, 196] width 26 height 7
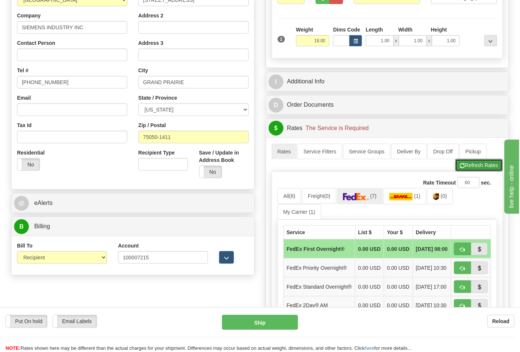
click at [469, 166] on button "Refresh Rates" at bounding box center [479, 165] width 48 height 13
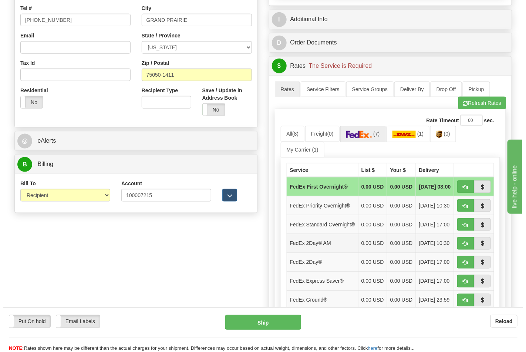
scroll to position [246, 0]
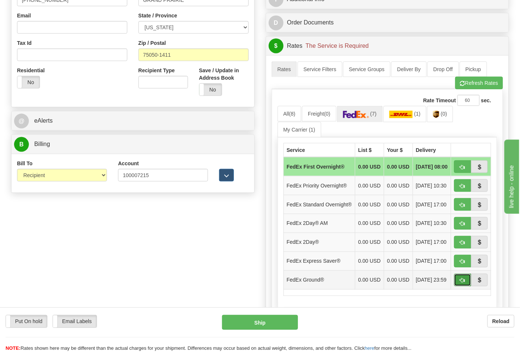
drag, startPoint x: 460, startPoint y: 292, endPoint x: 431, endPoint y: 299, distance: 28.9
click at [460, 286] on button "button" at bounding box center [462, 279] width 17 height 13
type input "92"
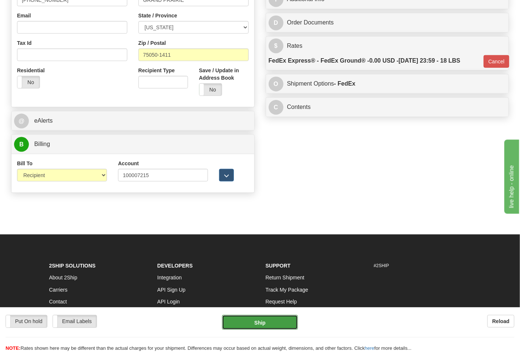
click at [268, 324] on button "Ship" at bounding box center [259, 322] width 75 height 15
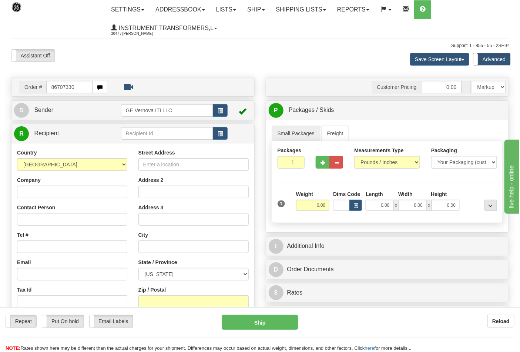
type input "86707330"
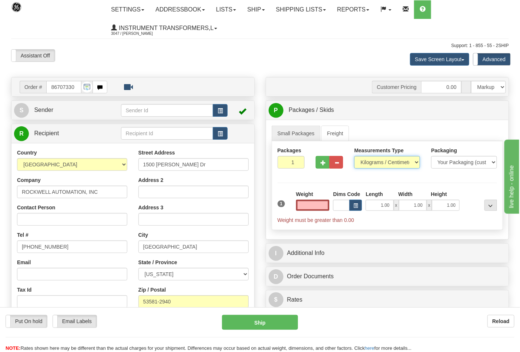
type input "0.00"
click at [382, 164] on select "Pounds / Inches Kilograms / Centimeters" at bounding box center [387, 162] width 66 height 13
select select "0"
click at [354, 156] on select "Pounds / Inches Kilograms / Centimeters" at bounding box center [387, 162] width 66 height 13
click at [315, 209] on input "0.00" at bounding box center [313, 204] width 34 height 11
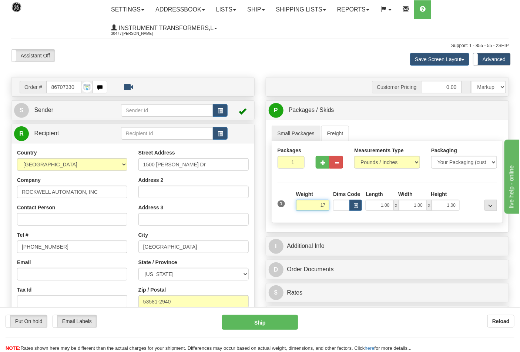
click button "Delete" at bounding box center [0, 0] width 0 height 0
type input "17.00"
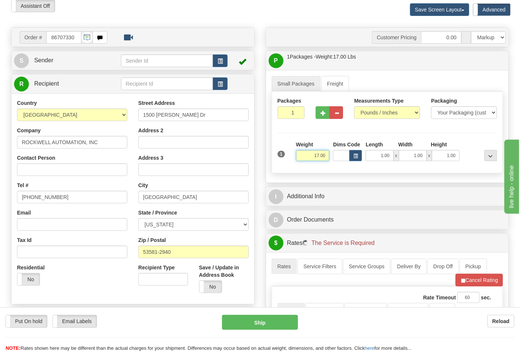
scroll to position [123, 0]
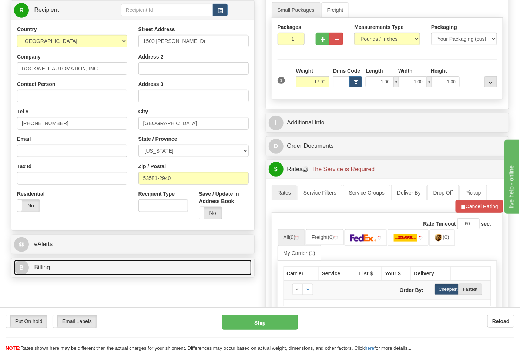
click at [135, 269] on link "B Billing" at bounding box center [133, 267] width 238 height 15
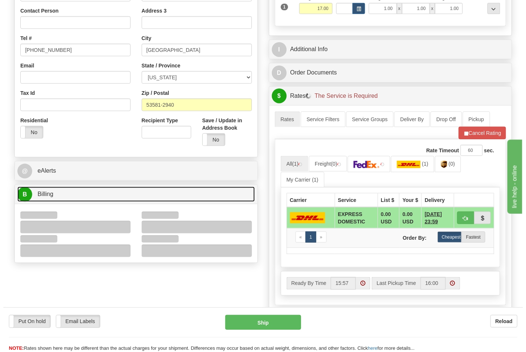
scroll to position [205, 0]
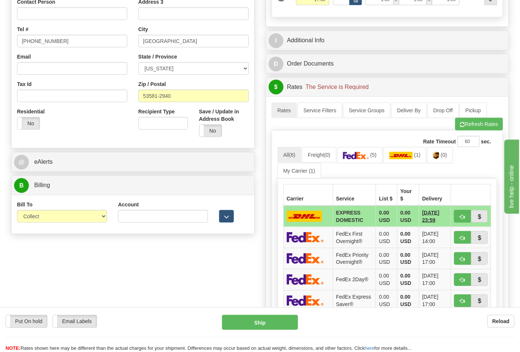
click at [82, 209] on div "Bill To Sender Recipient Third Party Collect" at bounding box center [62, 212] width 90 height 22
click at [80, 216] on select "Sender Recipient Third Party Collect" at bounding box center [62, 216] width 90 height 13
select select "2"
click at [17, 211] on select "Sender Recipient Third Party Collect" at bounding box center [62, 216] width 90 height 13
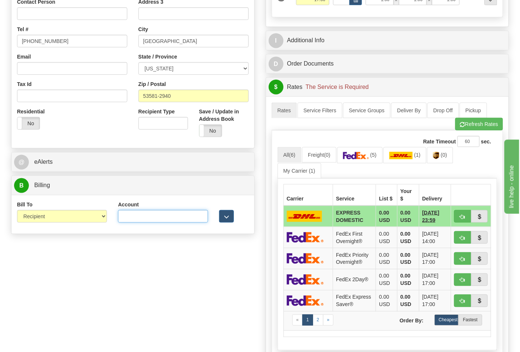
click at [160, 214] on input "Account" at bounding box center [163, 216] width 90 height 13
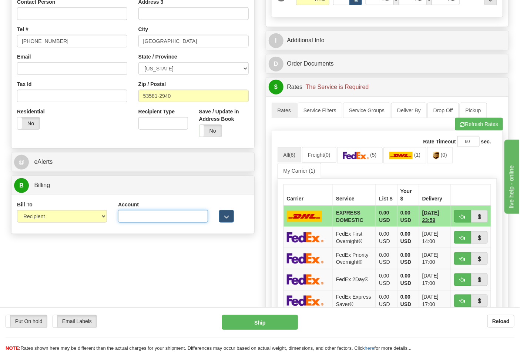
paste input "587102"
type input "587102"
click at [435, 155] on link "(0)" at bounding box center [440, 155] width 26 height 16
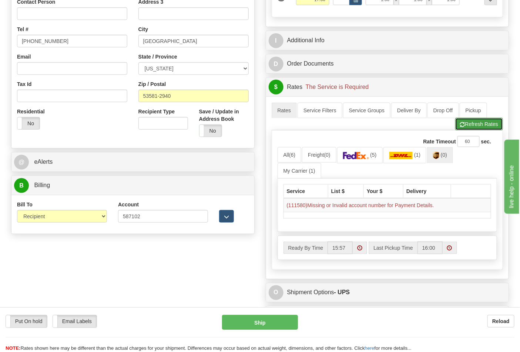
click at [472, 127] on button "Refresh Rates" at bounding box center [479, 124] width 48 height 13
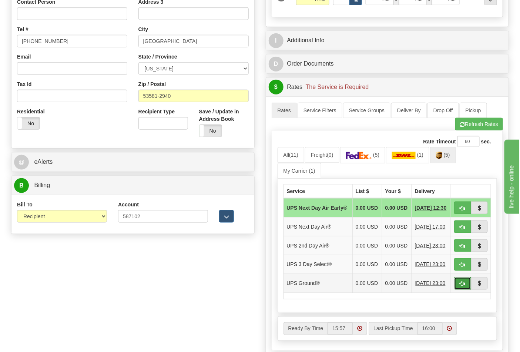
click at [459, 289] on button "button" at bounding box center [462, 283] width 17 height 13
type input "03"
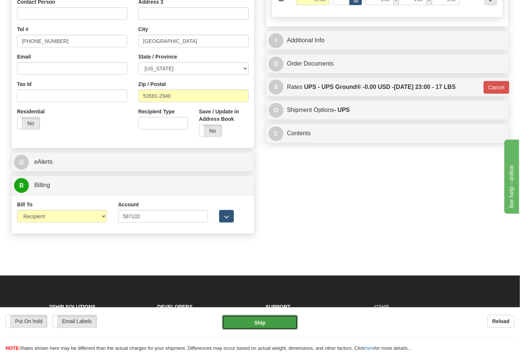
click at [271, 324] on button "Ship" at bounding box center [259, 322] width 75 height 15
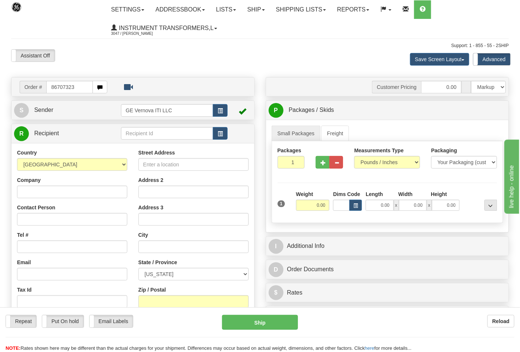
type input "86707323"
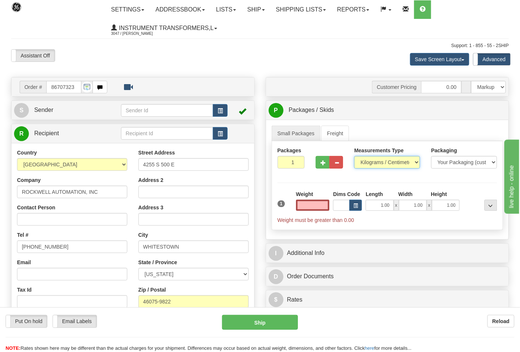
type input "0.00"
click at [411, 165] on select "Pounds / Inches Kilograms / Centimeters" at bounding box center [387, 162] width 66 height 13
select select "0"
click at [354, 156] on select "Pounds / Inches Kilograms / Centimeters" at bounding box center [387, 162] width 66 height 13
click at [312, 202] on input "0.00" at bounding box center [313, 204] width 34 height 11
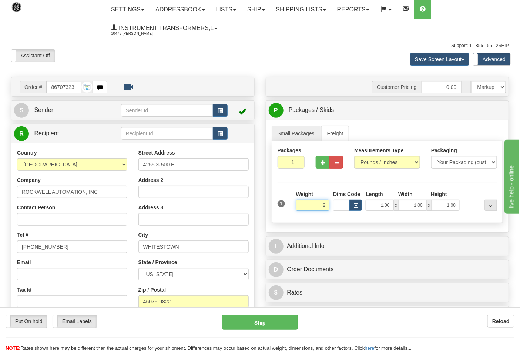
click button "Delete" at bounding box center [0, 0] width 0 height 0
type input "2.00"
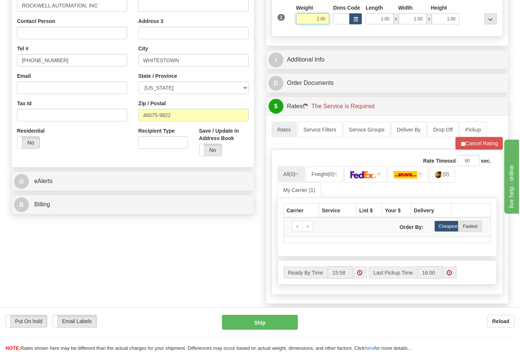
scroll to position [205, 0]
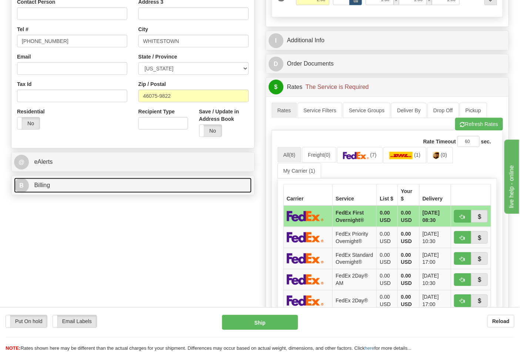
click at [177, 182] on link "B Billing" at bounding box center [133, 185] width 238 height 15
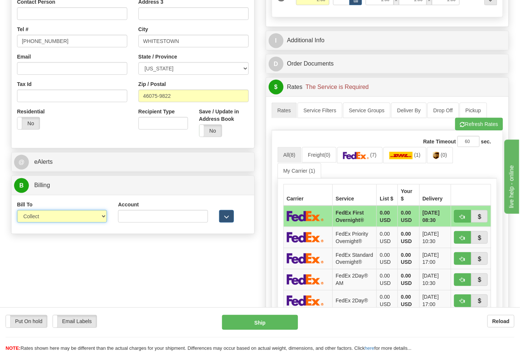
click at [97, 218] on select "Sender Recipient Third Party Collect" at bounding box center [62, 216] width 90 height 13
select select "2"
click at [17, 211] on select "Sender Recipient Third Party Collect" at bounding box center [62, 216] width 90 height 13
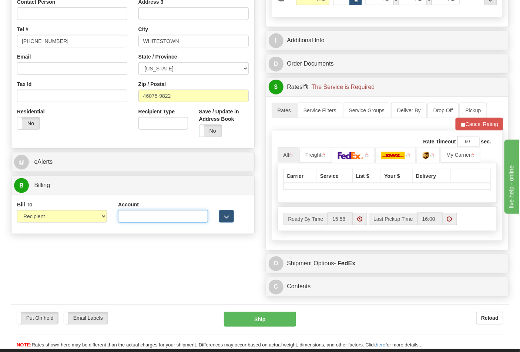
click at [132, 219] on input "Account" at bounding box center [163, 216] width 90 height 13
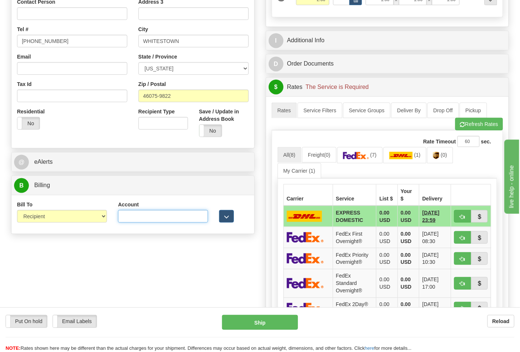
paste input "587102"
type input "587102"
click at [442, 161] on link "(0)" at bounding box center [440, 155] width 26 height 16
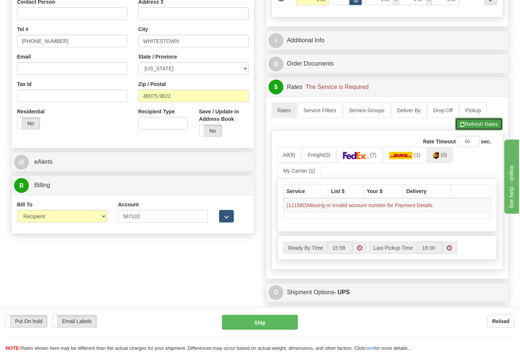
click at [465, 125] on button "Refresh Rates" at bounding box center [479, 124] width 48 height 13
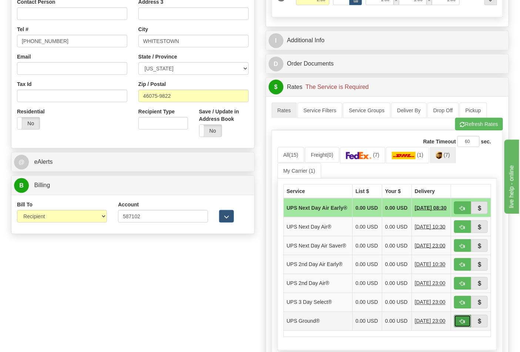
click at [468, 327] on button "button" at bounding box center [462, 321] width 17 height 13
type input "03"
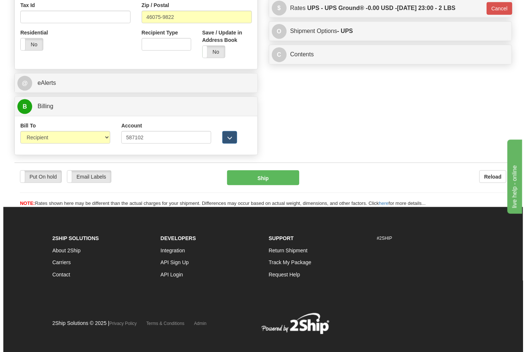
scroll to position [288, 0]
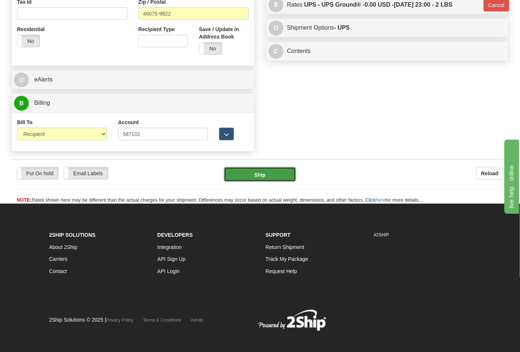
click at [285, 174] on button "Ship" at bounding box center [260, 174] width 72 height 15
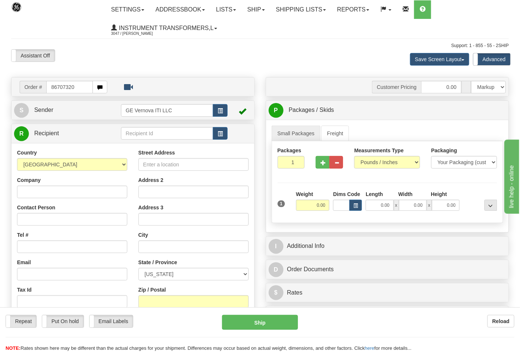
type input "86707320"
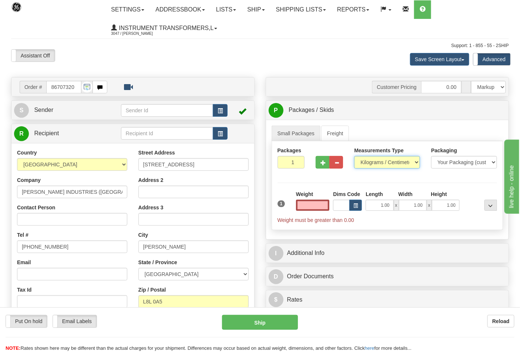
type input "0.00"
drag, startPoint x: 411, startPoint y: 161, endPoint x: 408, endPoint y: 168, distance: 7.3
click at [411, 163] on select "Pounds / Inches Kilograms / Centimeters" at bounding box center [387, 162] width 66 height 13
select select "0"
click at [354, 156] on select "Pounds / Inches Kilograms / Centimeters" at bounding box center [387, 162] width 66 height 13
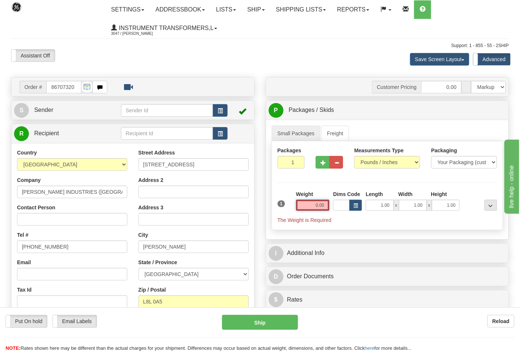
click at [305, 201] on input "0.00" at bounding box center [313, 204] width 34 height 11
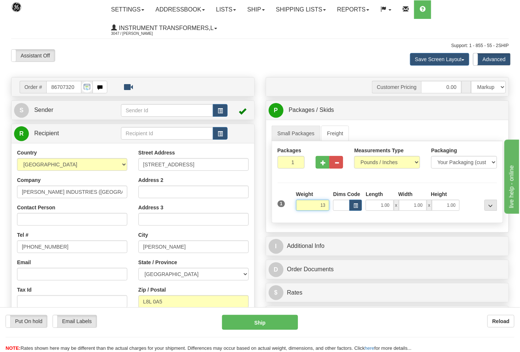
click button "Delete" at bounding box center [0, 0] width 0 height 0
type input "13.00"
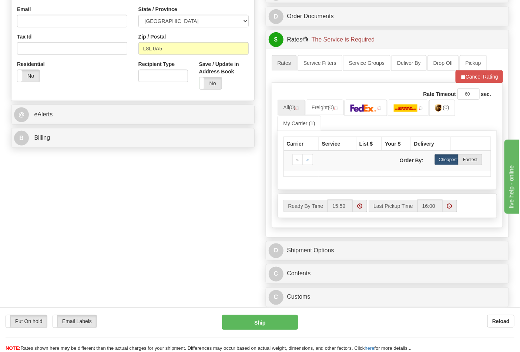
scroll to position [329, 0]
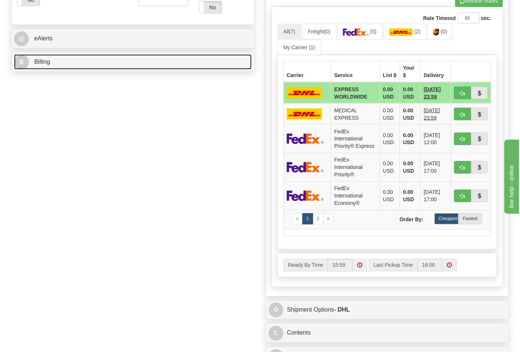
drag, startPoint x: 197, startPoint y: 67, endPoint x: 171, endPoint y: 98, distance: 40.5
click at [197, 67] on link "B Billing" at bounding box center [133, 61] width 238 height 15
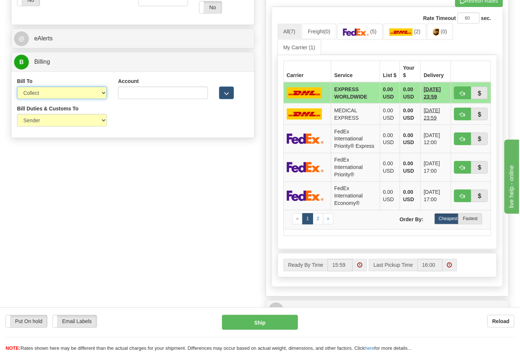
click at [74, 97] on select "Sender Recipient Third Party Collect" at bounding box center [62, 93] width 90 height 13
select select "2"
click at [17, 87] on select "Sender Recipient Third Party Collect" at bounding box center [62, 93] width 90 height 13
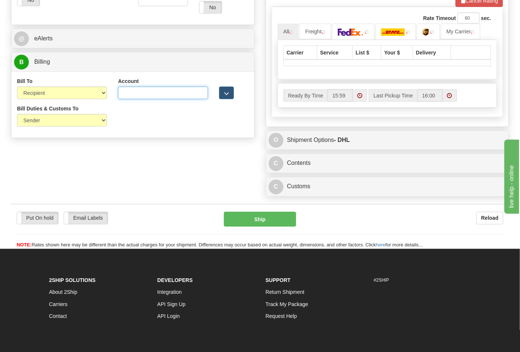
click at [131, 93] on input "Account" at bounding box center [163, 93] width 90 height 13
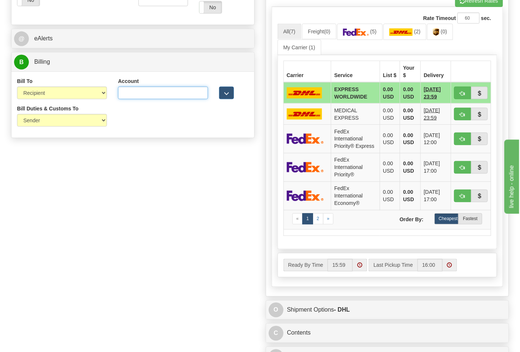
paste input "300250920"
type input "300250920"
click at [369, 30] on img at bounding box center [356, 31] width 26 height 7
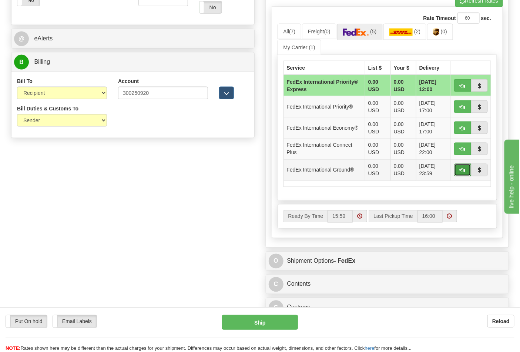
click at [461, 172] on span "button" at bounding box center [462, 170] width 5 height 5
type input "92"
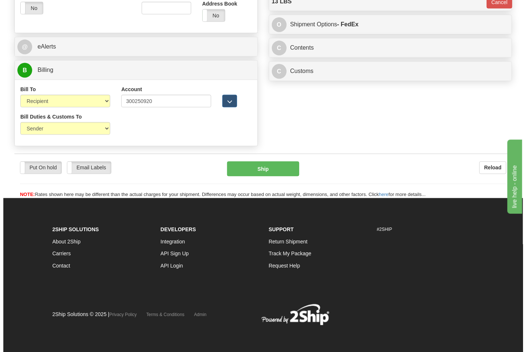
scroll to position [321, 0]
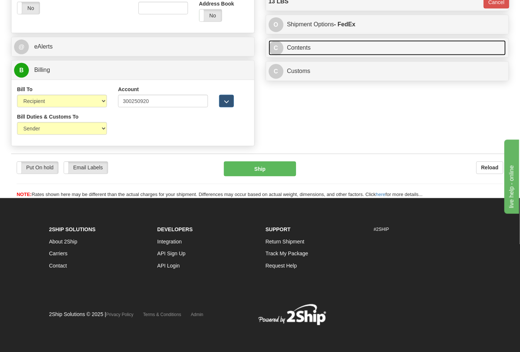
click at [349, 49] on link "C Contents" at bounding box center [388, 47] width 238 height 15
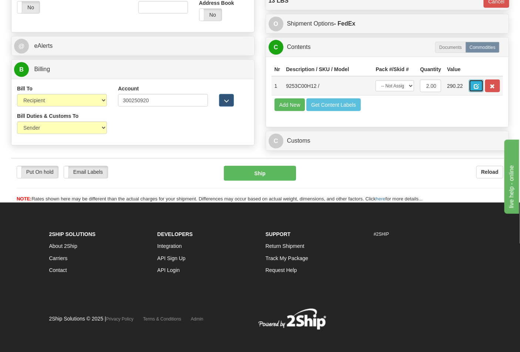
click at [479, 84] on span "button" at bounding box center [476, 86] width 5 height 5
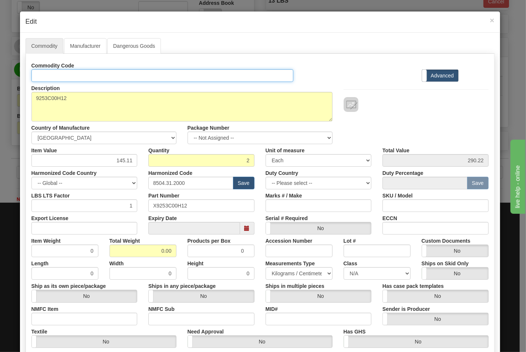
click at [77, 73] on input "Id" at bounding box center [162, 75] width 262 height 13
type input "TRANSFORMERS"
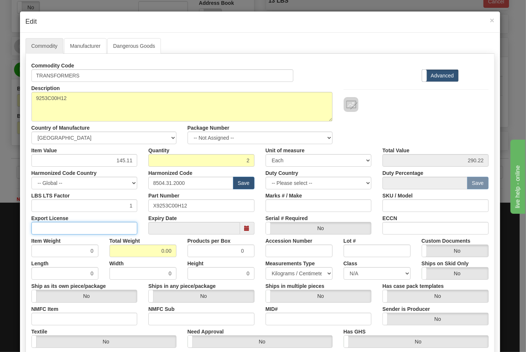
click at [69, 230] on input "Export License" at bounding box center [84, 228] width 106 height 13
type input "NLR"
click at [51, 316] on input "NMFC Item" at bounding box center [84, 318] width 106 height 13
type input "63170"
drag, startPoint x: 163, startPoint y: 318, endPoint x: 169, endPoint y: 321, distance: 6.6
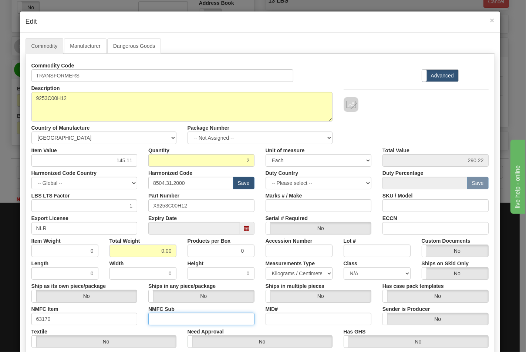
click at [163, 318] on input "NMFC Sub" at bounding box center [201, 318] width 106 height 13
type input "4"
drag, startPoint x: 150, startPoint y: 250, endPoint x: 192, endPoint y: 250, distance: 42.2
click at [192, 250] on div "Item Weight 0 Total Weight 0.00 Products per Box 0 Accession Number Lot # Custo…" at bounding box center [260, 245] width 468 height 23
type input "13"
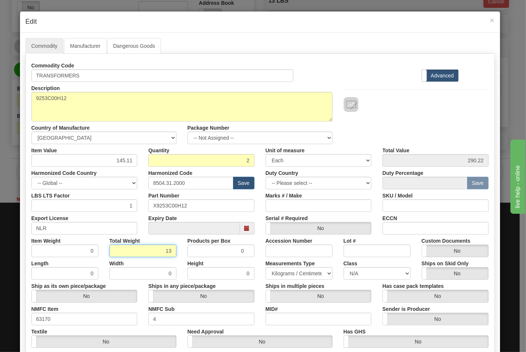
type input "6.5000"
click at [409, 227] on input "ECCN" at bounding box center [436, 228] width 106 height 13
type input "EAR99"
click at [366, 270] on select "N/A 50.0 55.0 60.0 65.0 70.0 85.0 92.5 100.0 125.0 175.0 250.0 300.0 400.0" at bounding box center [377, 273] width 67 height 13
select select "70.0"
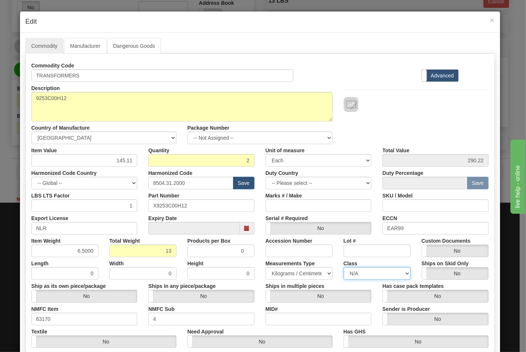
click at [344, 267] on select "N/A 50.0 55.0 60.0 65.0 70.0 85.0 92.5 100.0 125.0 175.0 250.0 300.0 400.0" at bounding box center [377, 273] width 67 height 13
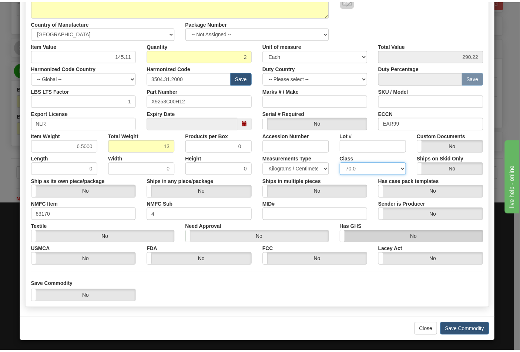
scroll to position [106, 0]
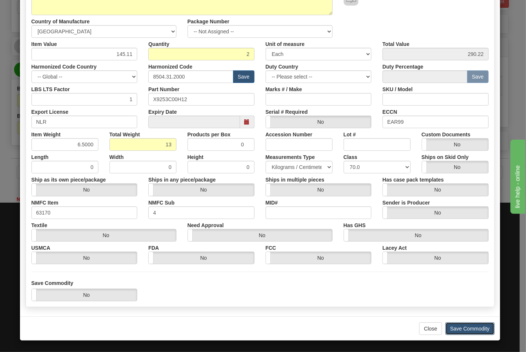
click at [477, 328] on button "Save Commodity" at bounding box center [470, 328] width 49 height 13
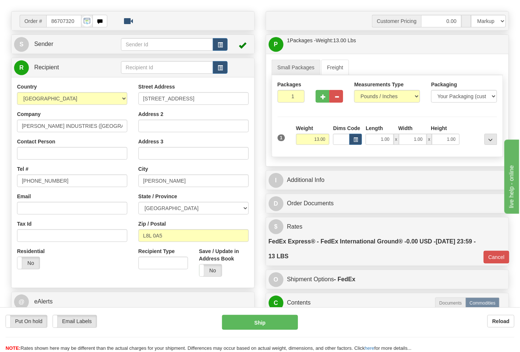
scroll to position [0, 0]
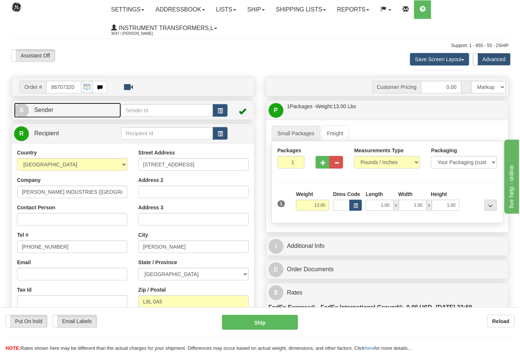
click at [82, 106] on link "S Sender" at bounding box center [67, 109] width 107 height 15
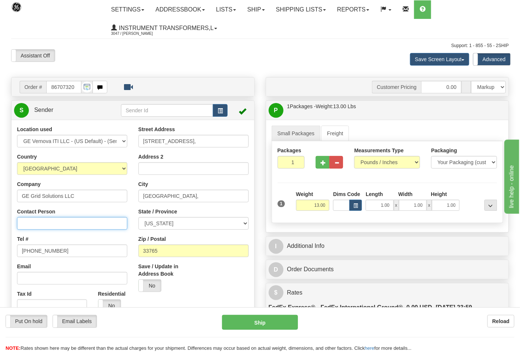
click at [31, 223] on input "Contact Person" at bounding box center [72, 223] width 110 height 13
type input "Nephtali Linares"
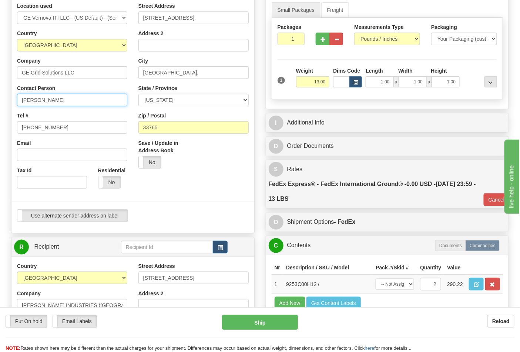
scroll to position [164, 0]
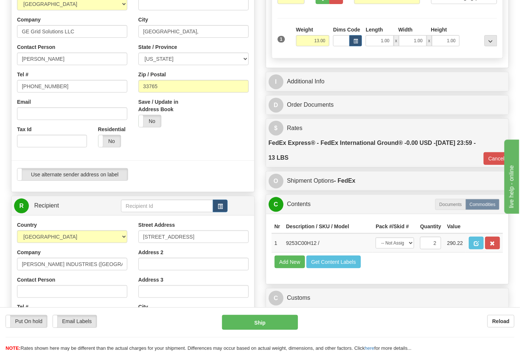
drag, startPoint x: 16, startPoint y: 264, endPoint x: 64, endPoint y: 262, distance: 47.8
click at [64, 262] on div "Country AFGHANISTAN ALAND ISLANDS ALBANIA ALGERIA AMERICAN SAMOA ANDORRA ANGOLA…" at bounding box center [71, 317] width 121 height 192
drag, startPoint x: 21, startPoint y: 263, endPoint x: 134, endPoint y: 267, distance: 112.9
click at [134, 267] on div "Country AFGHANISTAN ALAND ISLANDS ALBANIA ALGERIA AMERICAN SAMOA ANDORRA ANGOLA…" at bounding box center [132, 320] width 243 height 199
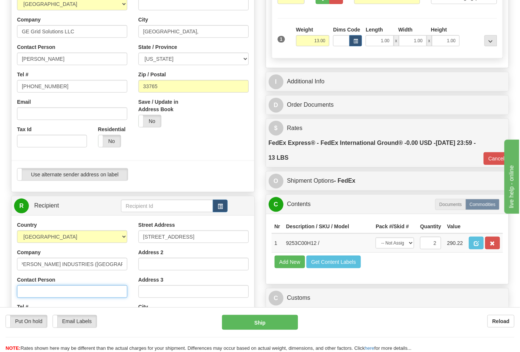
scroll to position [0, 0]
click at [43, 291] on input "Contact Person" at bounding box center [72, 291] width 110 height 13
paste input "EATON INDUSTRIES (CANADA) COMPANY"
type input "EATON INDUSTRIES (CANADA) COMPANY"
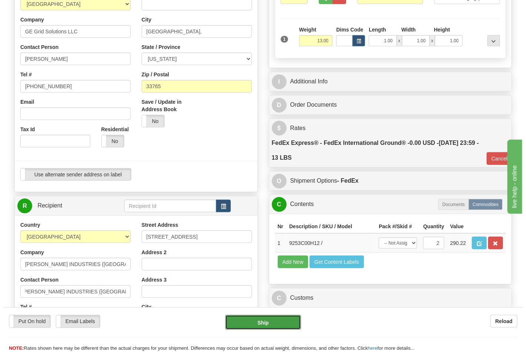
scroll to position [0, 0]
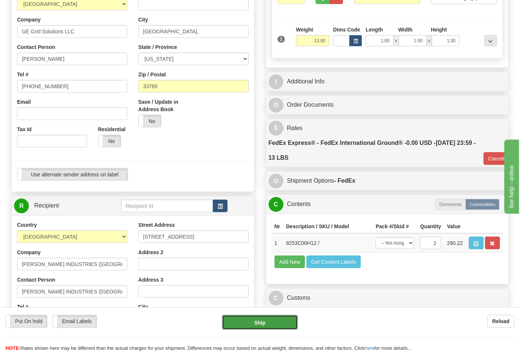
click at [267, 319] on button "Ship" at bounding box center [259, 322] width 75 height 15
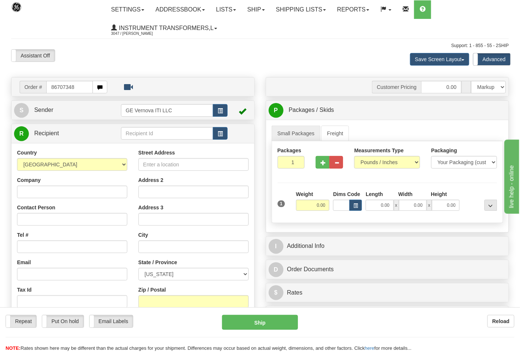
type input "86707348"
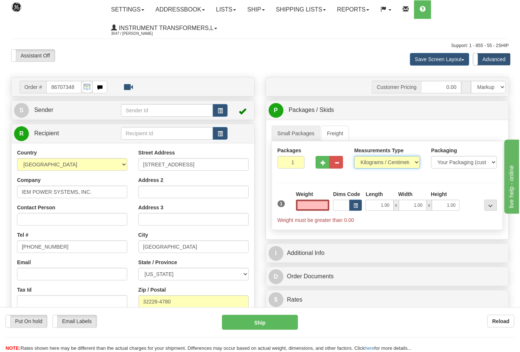
type input "0.00"
click at [378, 168] on select "Pounds / Inches Kilograms / Centimeters" at bounding box center [387, 162] width 66 height 13
select select "0"
click at [354, 156] on select "Pounds / Inches Kilograms / Centimeters" at bounding box center [387, 162] width 66 height 13
click at [312, 210] on input "0.00" at bounding box center [313, 204] width 34 height 11
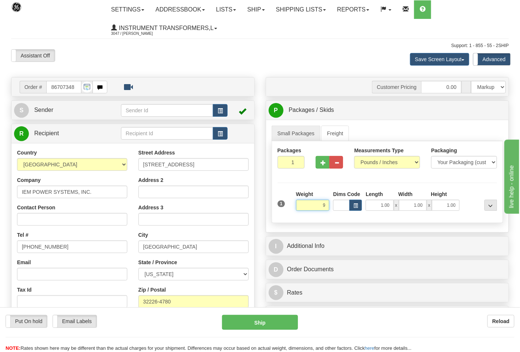
click button "Delete" at bounding box center [0, 0] width 0 height 0
type input "9.00"
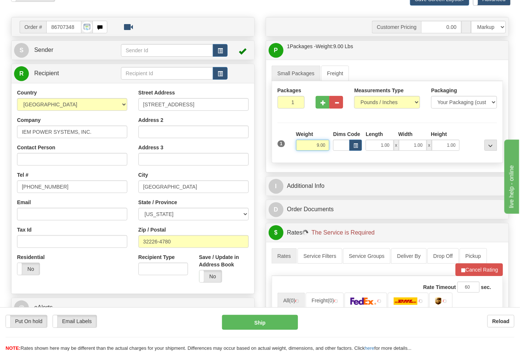
scroll to position [205, 0]
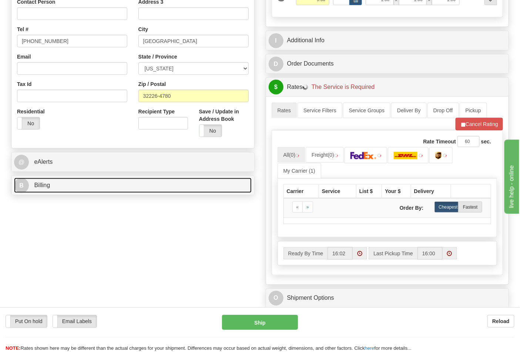
click at [188, 189] on link "B Billing" at bounding box center [133, 185] width 238 height 15
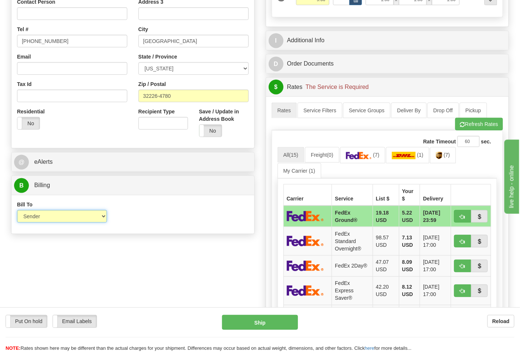
click at [99, 214] on select "Sender Recipient Third Party Collect" at bounding box center [62, 216] width 90 height 13
click at [446, 157] on link "(7)" at bounding box center [443, 155] width 26 height 16
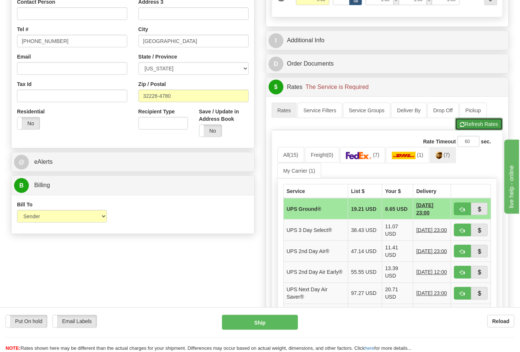
click at [485, 124] on button "Refresh Rates" at bounding box center [479, 124] width 48 height 13
click at [464, 209] on span "button" at bounding box center [462, 209] width 5 height 5
type input "03"
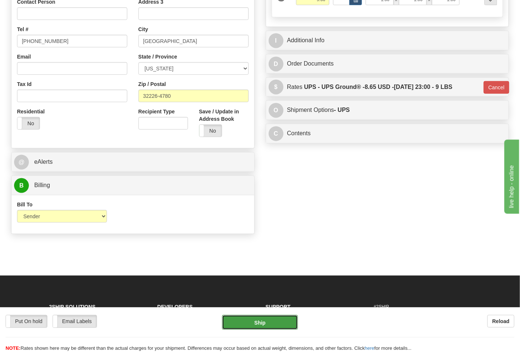
click at [258, 324] on button "Ship" at bounding box center [259, 322] width 75 height 15
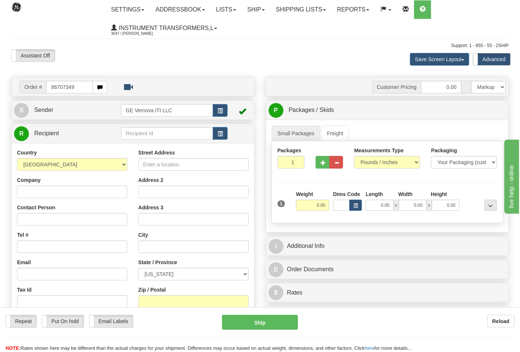
type input "86707349"
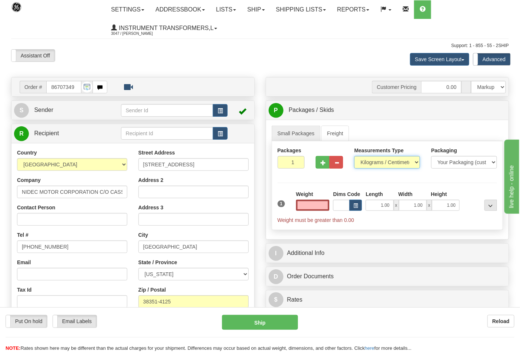
type input "0.00"
click at [371, 163] on select "Pounds / Inches Kilograms / Centimeters" at bounding box center [387, 162] width 66 height 13
click at [372, 168] on select "Pounds / Inches Kilograms / Centimeters" at bounding box center [387, 162] width 66 height 13
click at [372, 158] on select "Pounds / Inches Kilograms / Centimeters" at bounding box center [387, 162] width 66 height 13
select select "0"
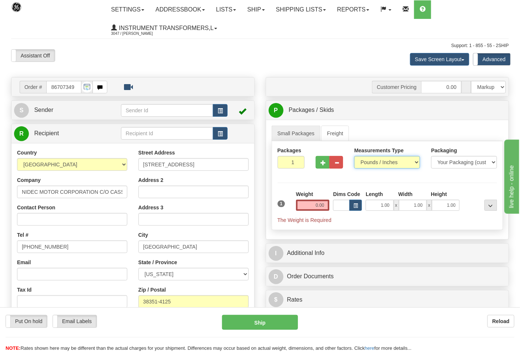
click at [354, 156] on select "Pounds / Inches Kilograms / Centimeters" at bounding box center [387, 162] width 66 height 13
drag, startPoint x: 309, startPoint y: 202, endPoint x: 335, endPoint y: 205, distance: 26.0
click at [335, 205] on div "1 Weight 0.00 Dims Code 1.00" at bounding box center [387, 206] width 223 height 33
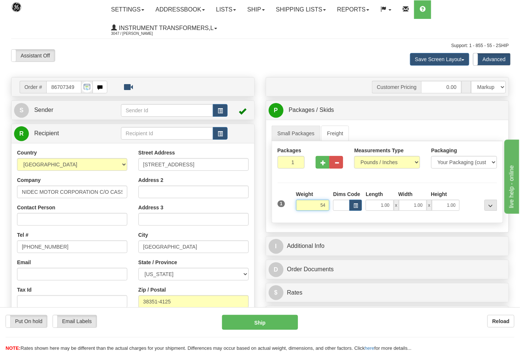
click button "Delete" at bounding box center [0, 0] width 0 height 0
type input "54.00"
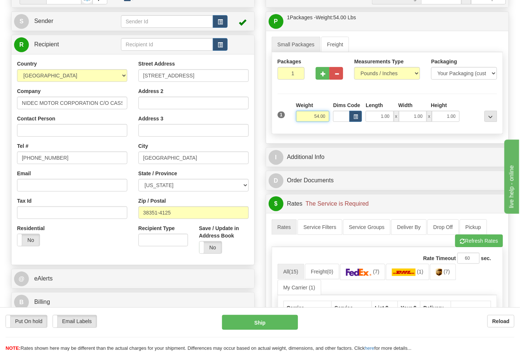
scroll to position [123, 0]
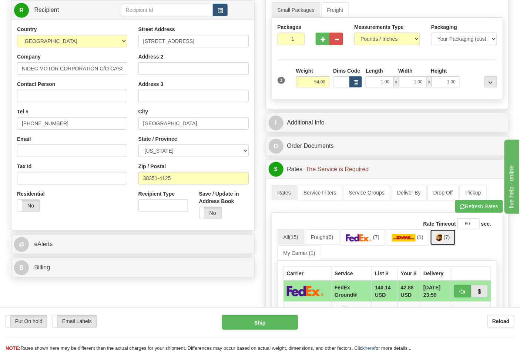
click at [446, 238] on link "(7)" at bounding box center [443, 237] width 26 height 16
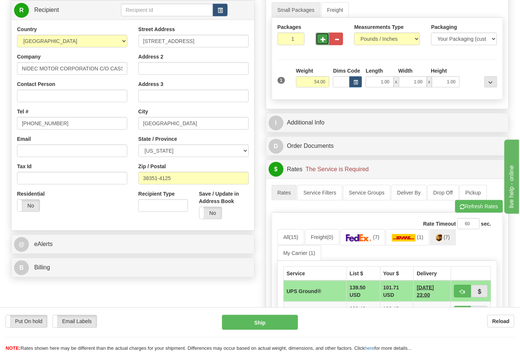
click at [324, 43] on button "button" at bounding box center [323, 39] width 14 height 13
type input "2"
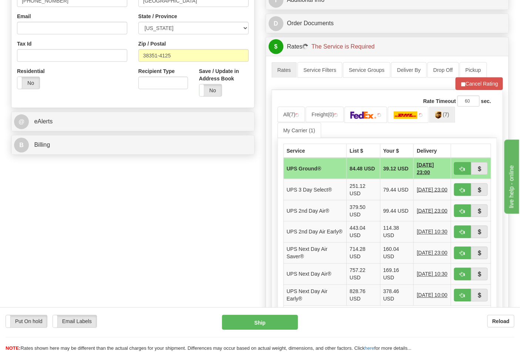
scroll to position [246, 0]
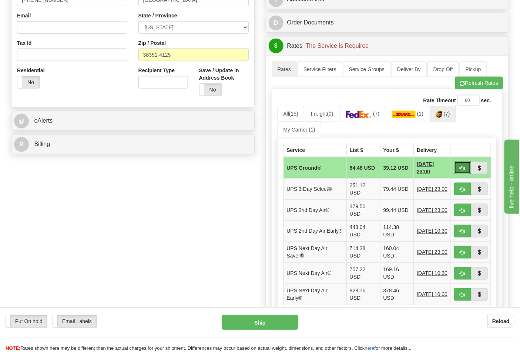
click at [461, 169] on span "button" at bounding box center [462, 168] width 5 height 5
type input "03"
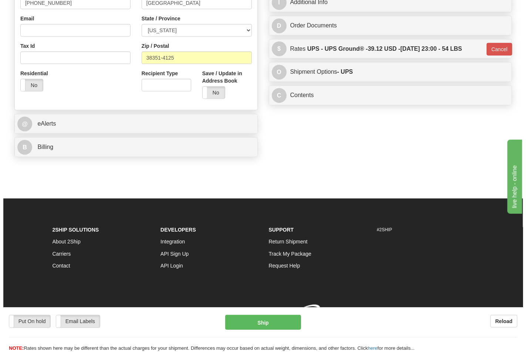
scroll to position [245, 0]
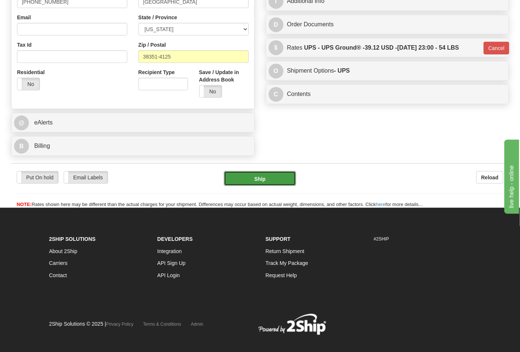
click at [280, 185] on button "Ship" at bounding box center [260, 178] width 72 height 15
